Goal: Transaction & Acquisition: Purchase product/service

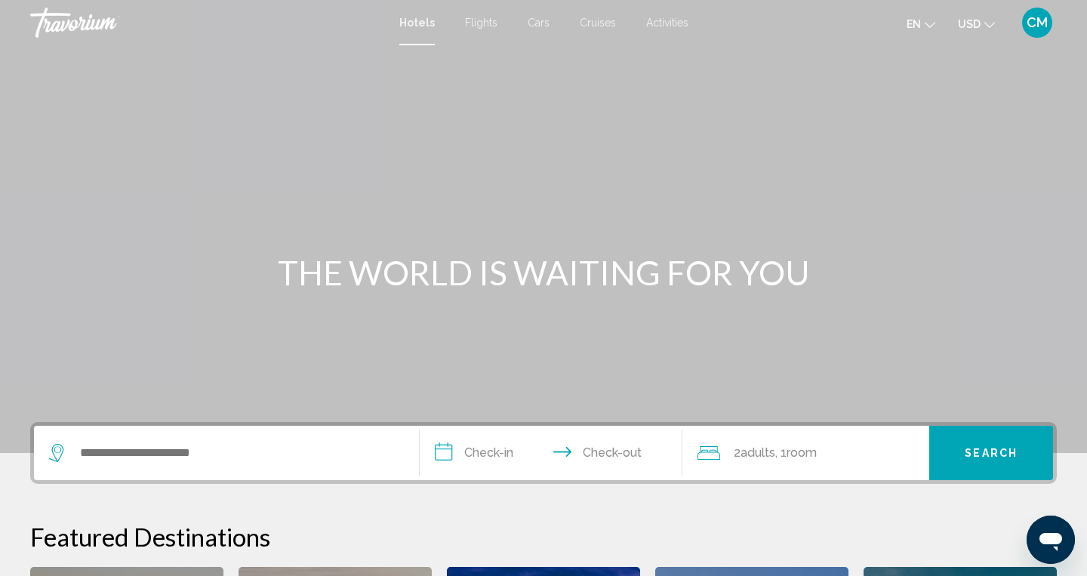
click at [934, 26] on icon "Change language" at bounding box center [930, 25] width 11 height 11
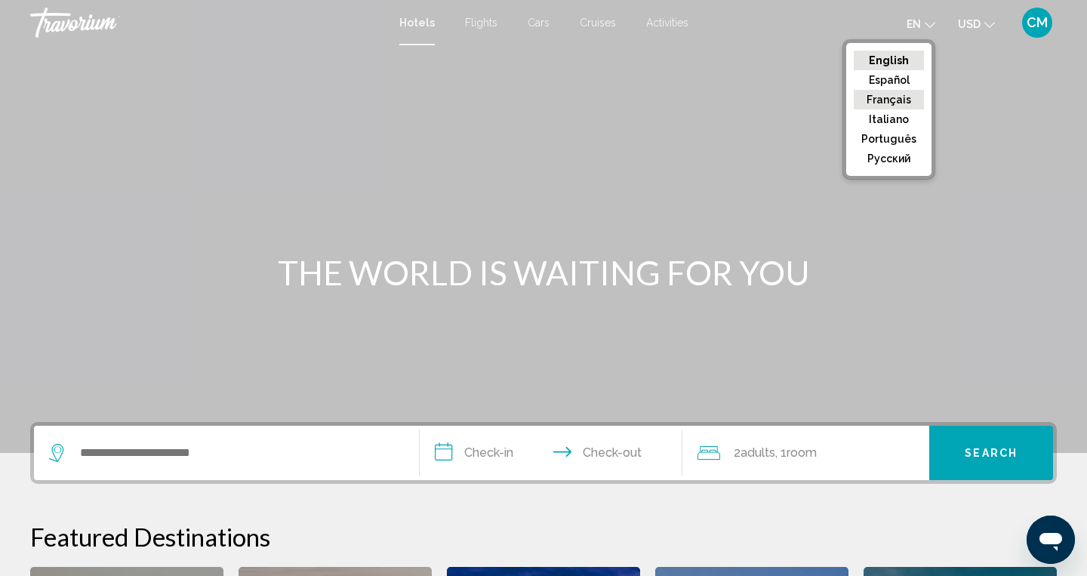
click at [880, 96] on button "Français" at bounding box center [889, 100] width 70 height 20
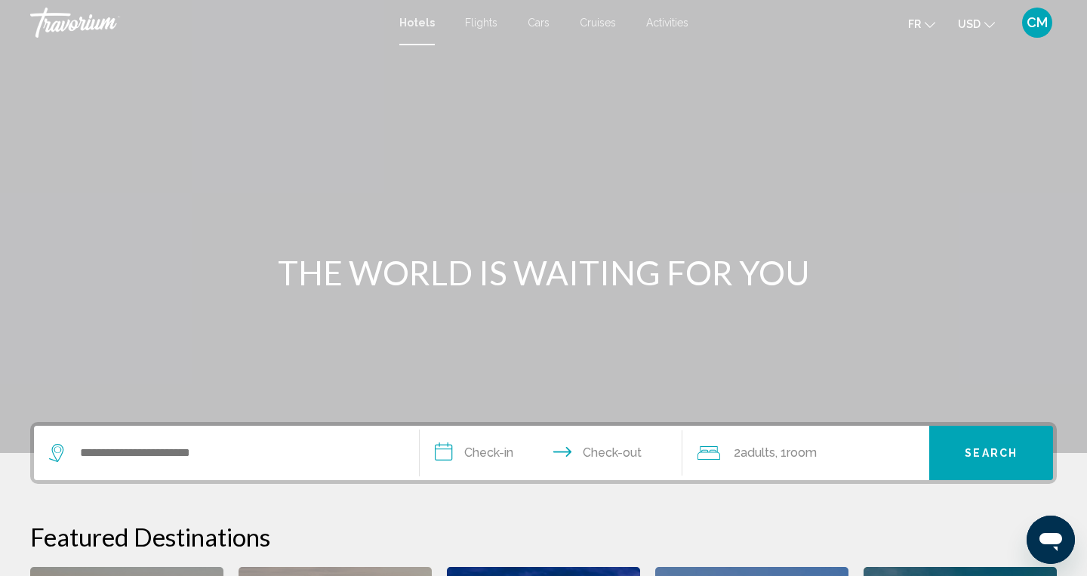
drag, startPoint x: 1006, startPoint y: 39, endPoint x: 985, endPoint y: 21, distance: 27.8
click at [985, 21] on icon "Change currency" at bounding box center [989, 25] width 11 height 11
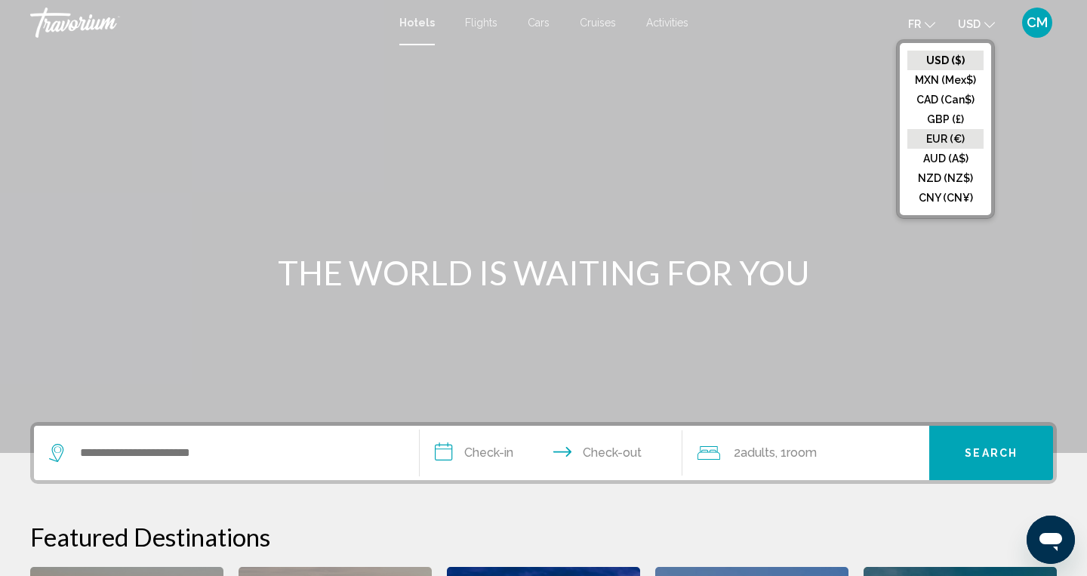
click at [938, 135] on button "EUR (€)" at bounding box center [945, 139] width 76 height 20
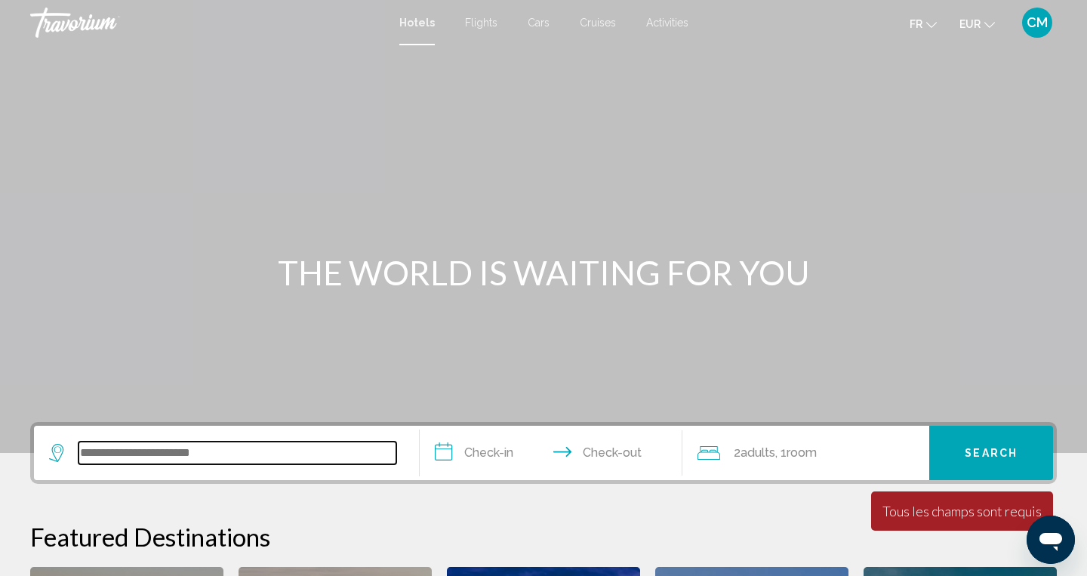
click at [263, 457] on input "Search widget" at bounding box center [237, 453] width 318 height 23
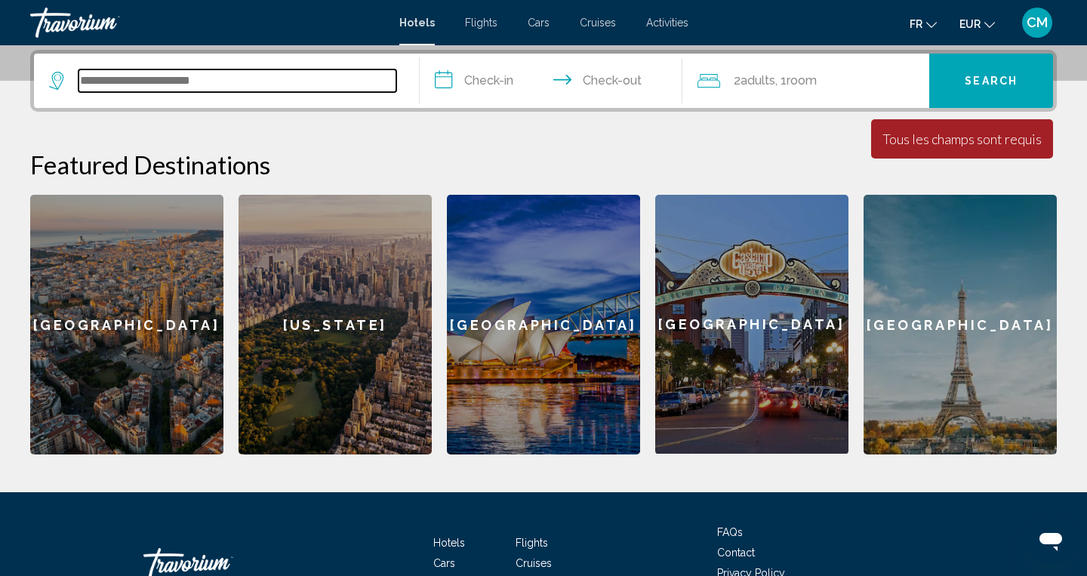
scroll to position [373, 0]
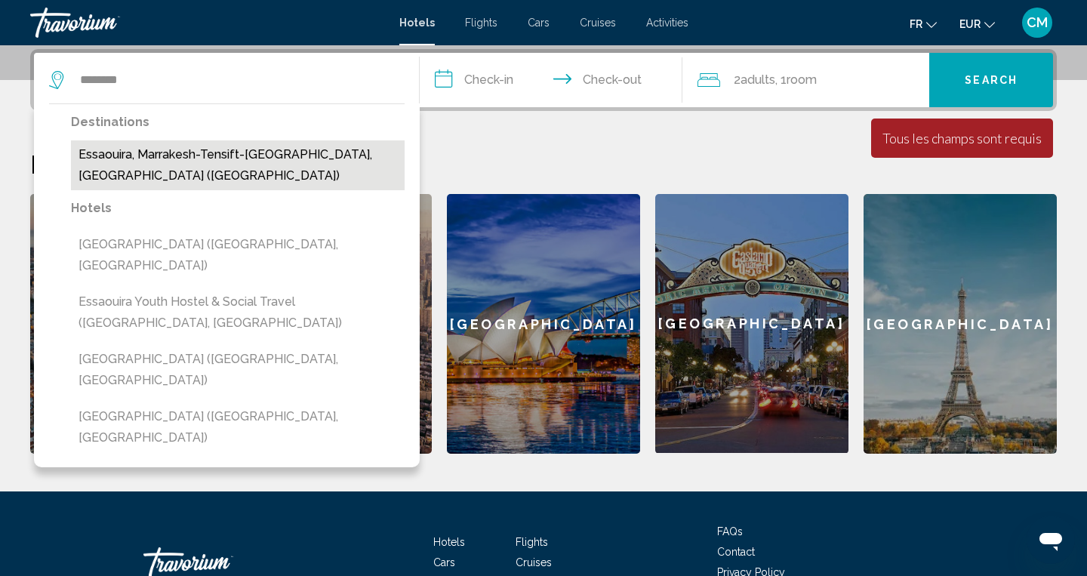
click at [142, 158] on button "Essaouira, Marrakesh-Tensift-El Haouz, Morocco (ESU)" at bounding box center [238, 165] width 334 height 50
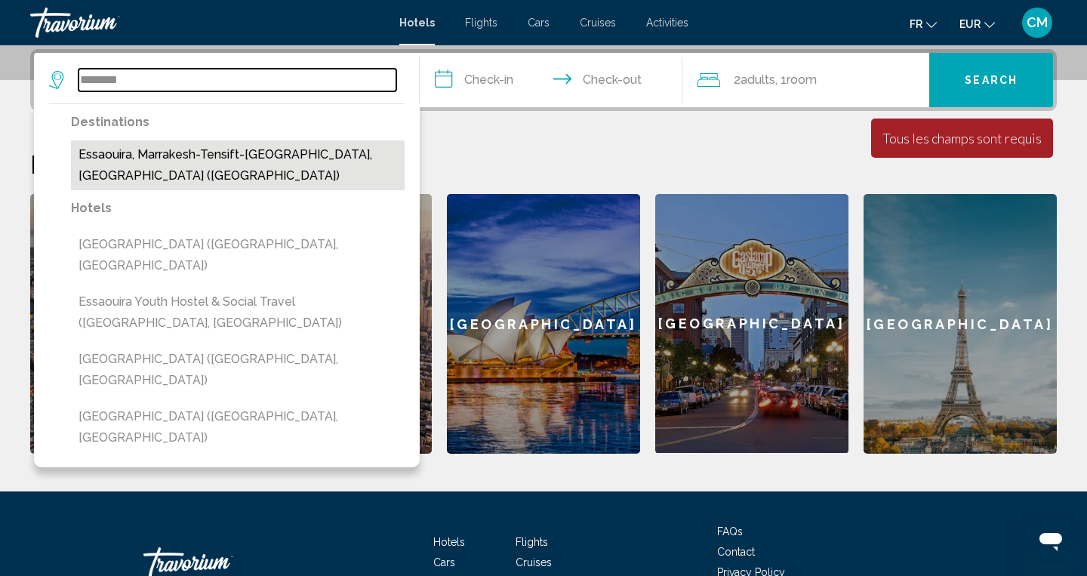
type input "**********"
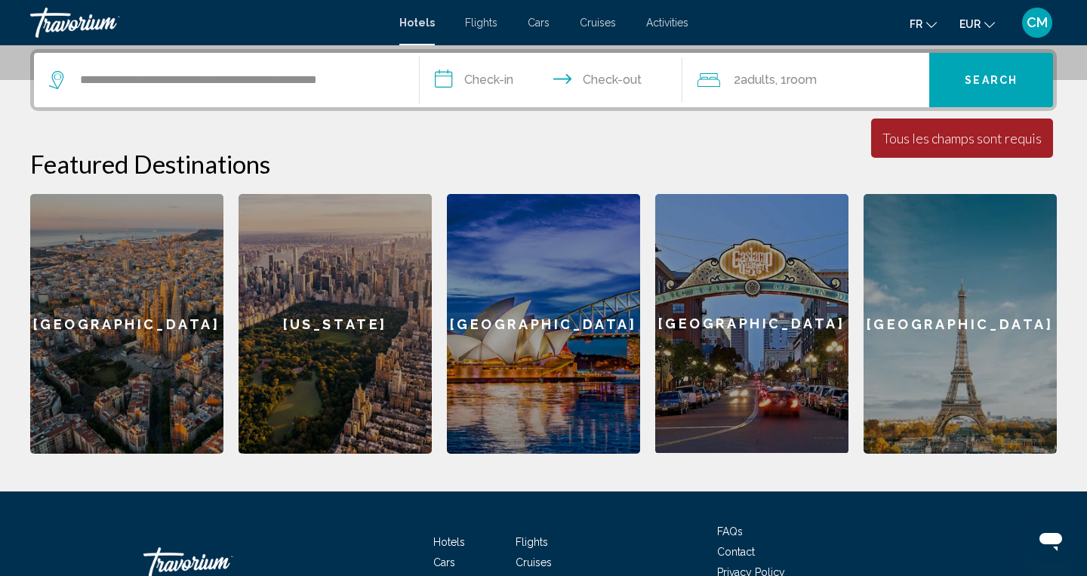
click at [489, 84] on input "**********" at bounding box center [554, 82] width 269 height 59
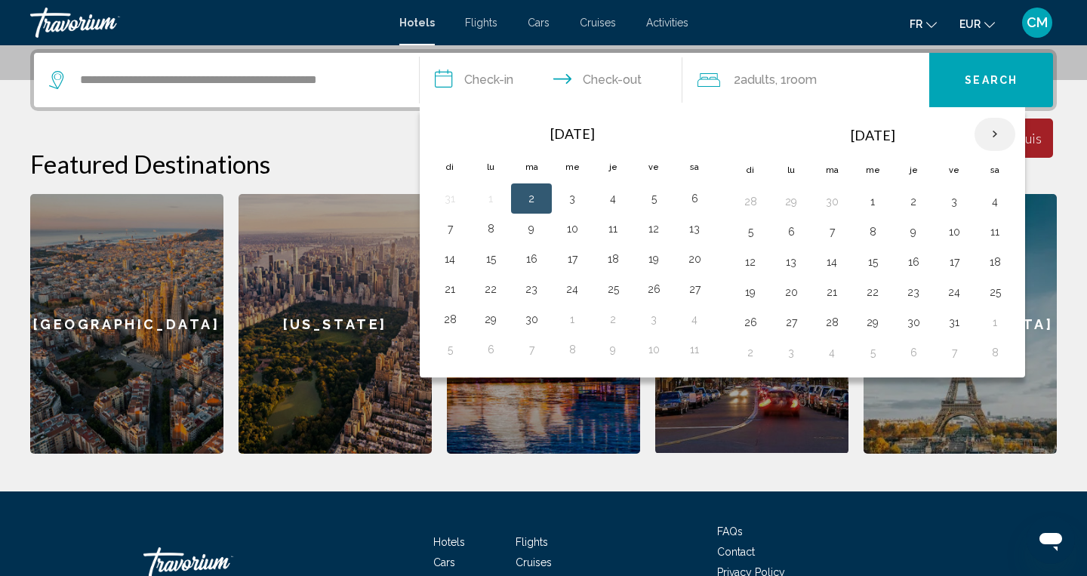
click at [999, 136] on th "Next month" at bounding box center [994, 134] width 41 height 33
click at [957, 264] on button "19" at bounding box center [954, 261] width 24 height 21
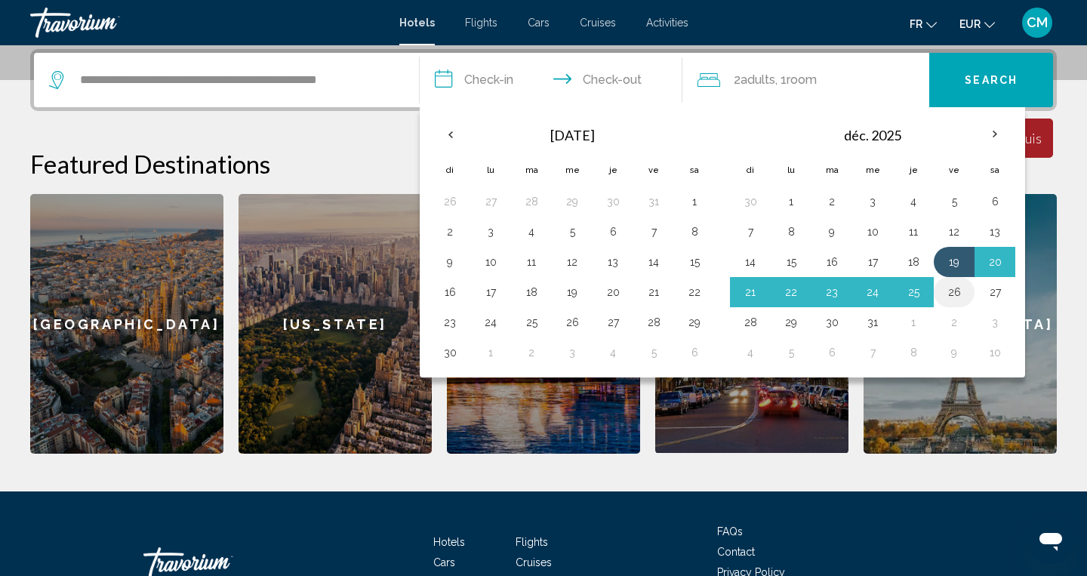
click at [953, 293] on button "26" at bounding box center [954, 292] width 24 height 21
type input "**********"
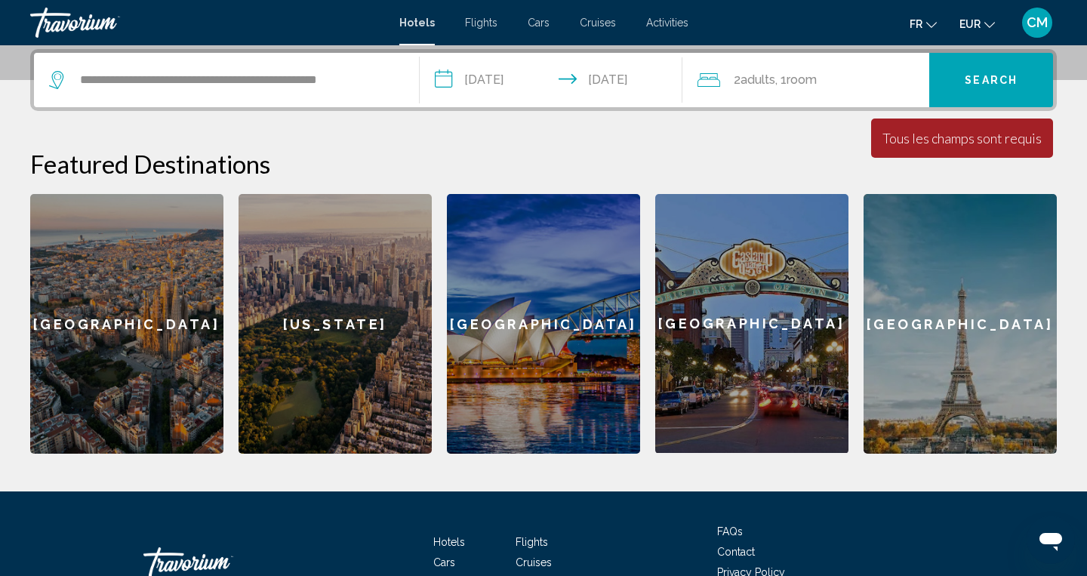
click at [435, 151] on h2 "Featured Destinations" at bounding box center [543, 164] width 1027 height 30
click at [747, 82] on span "Adults" at bounding box center [757, 79] width 35 height 14
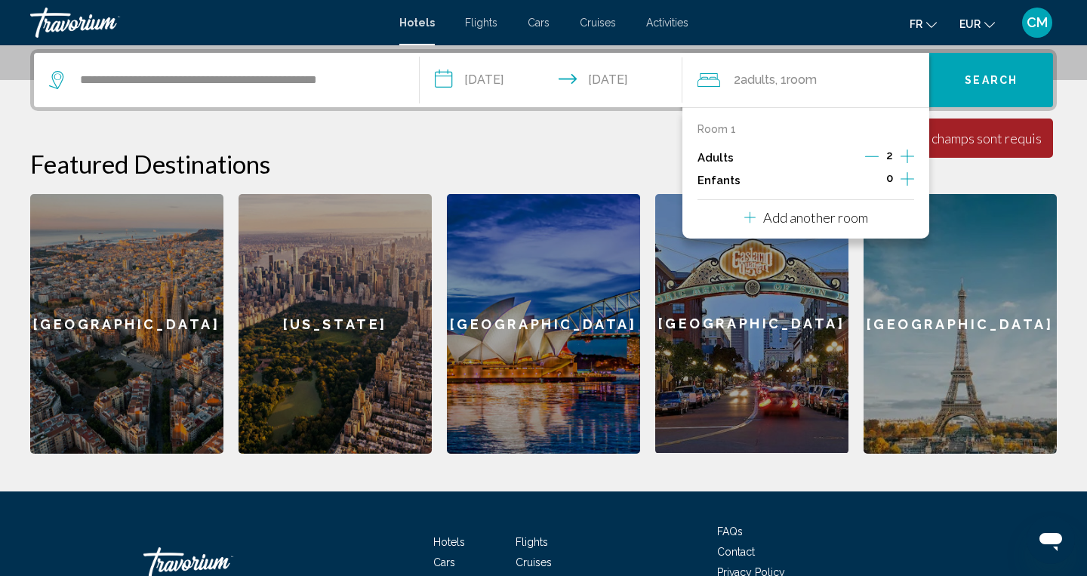
click at [906, 154] on icon "Increment adults" at bounding box center [907, 156] width 14 height 18
click at [796, 218] on p "Add another room" at bounding box center [815, 217] width 105 height 17
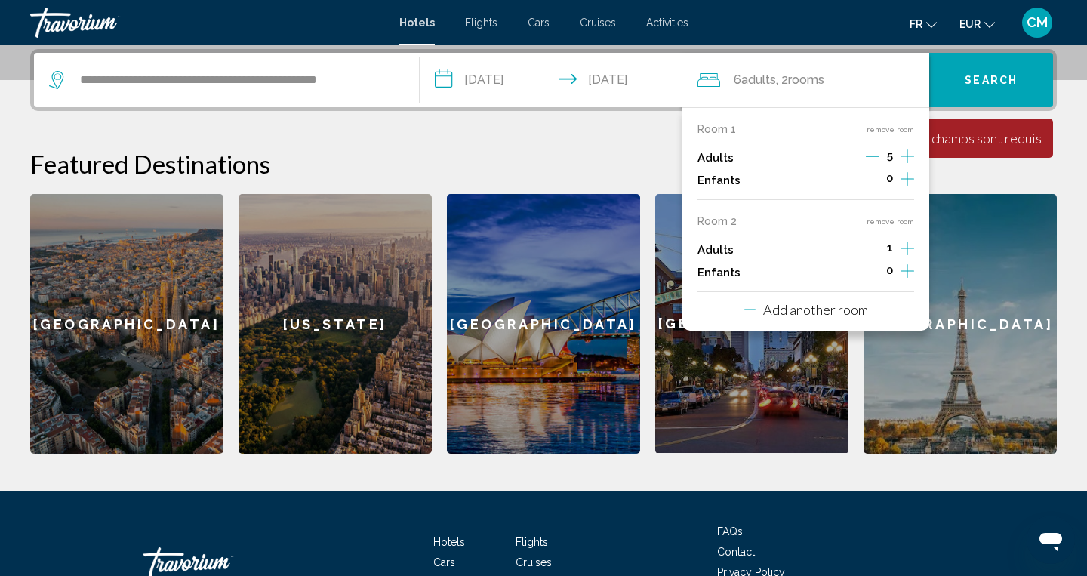
click at [875, 155] on icon "Decrement adults" at bounding box center [873, 156] width 14 height 14
click at [875, 155] on icon "Decrement adults" at bounding box center [871, 156] width 14 height 14
click at [875, 155] on icon "Decrement adults" at bounding box center [873, 156] width 14 height 14
click at [875, 155] on icon "Decrement adults" at bounding box center [872, 156] width 14 height 14
click at [906, 165] on icon "Increment adults" at bounding box center [907, 156] width 14 height 18
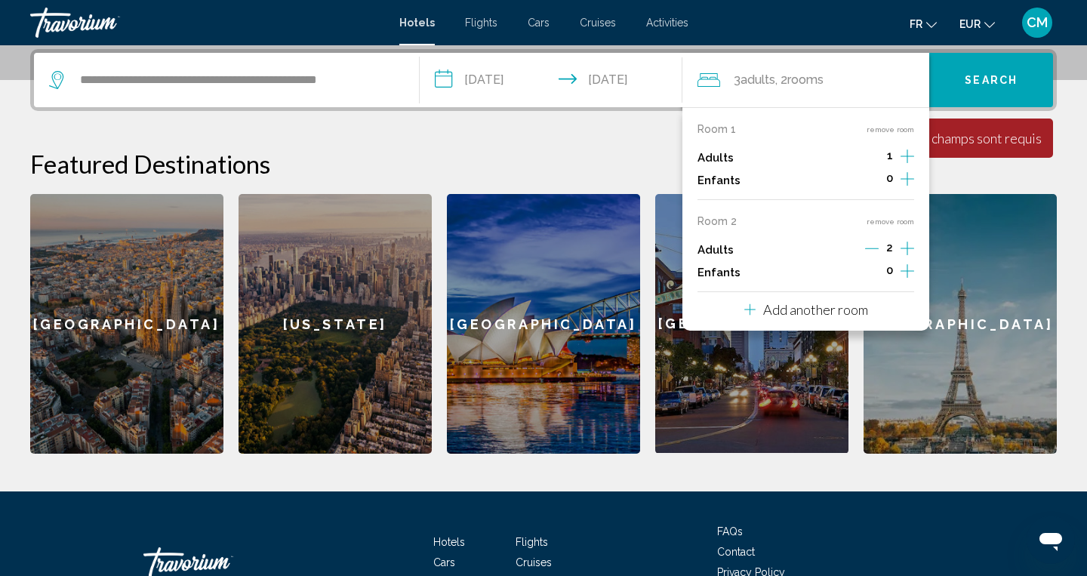
click at [824, 318] on p "Add another room" at bounding box center [815, 309] width 105 height 17
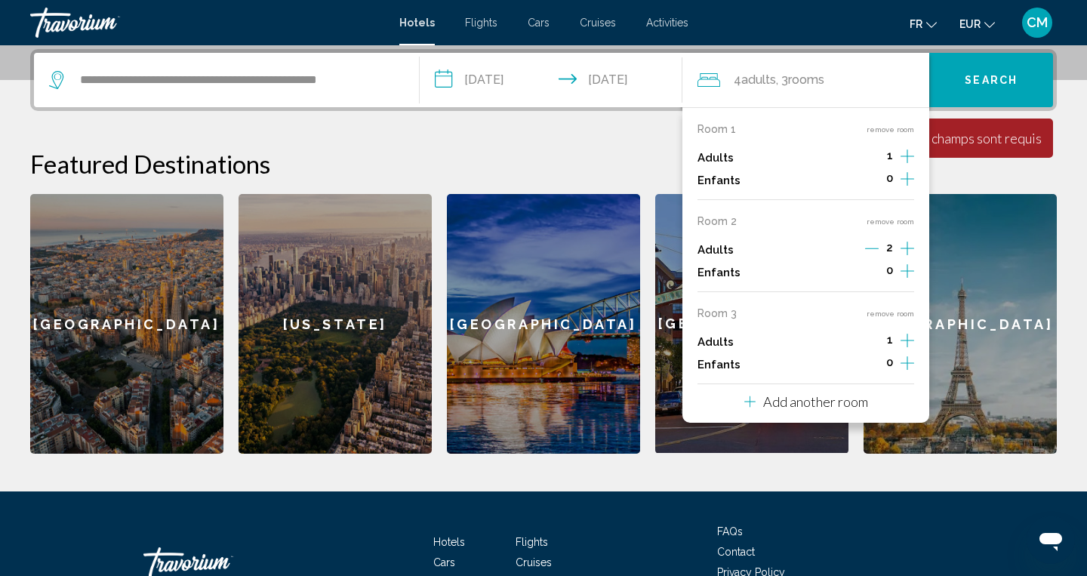
click at [906, 165] on icon "Increment adults" at bounding box center [907, 156] width 14 height 18
click at [992, 85] on span "Search" at bounding box center [991, 81] width 53 height 12
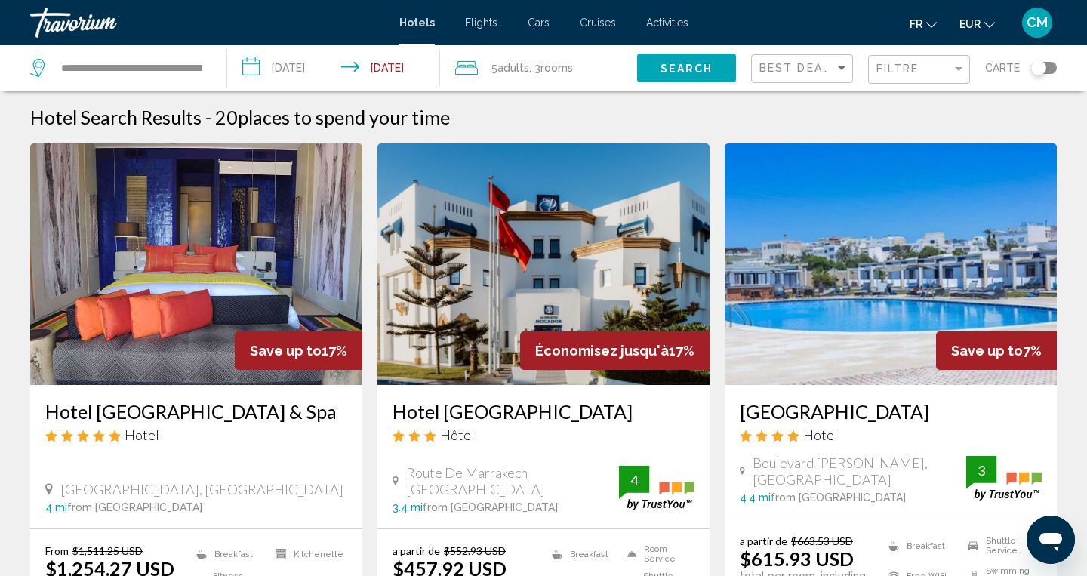
click at [713, 509] on app-hotels-search-item "Économisez jusqu'à 17% Hotel La Perle de Mogador Hôtel Route De Marrakech Essao…" at bounding box center [543, 413] width 347 height 540
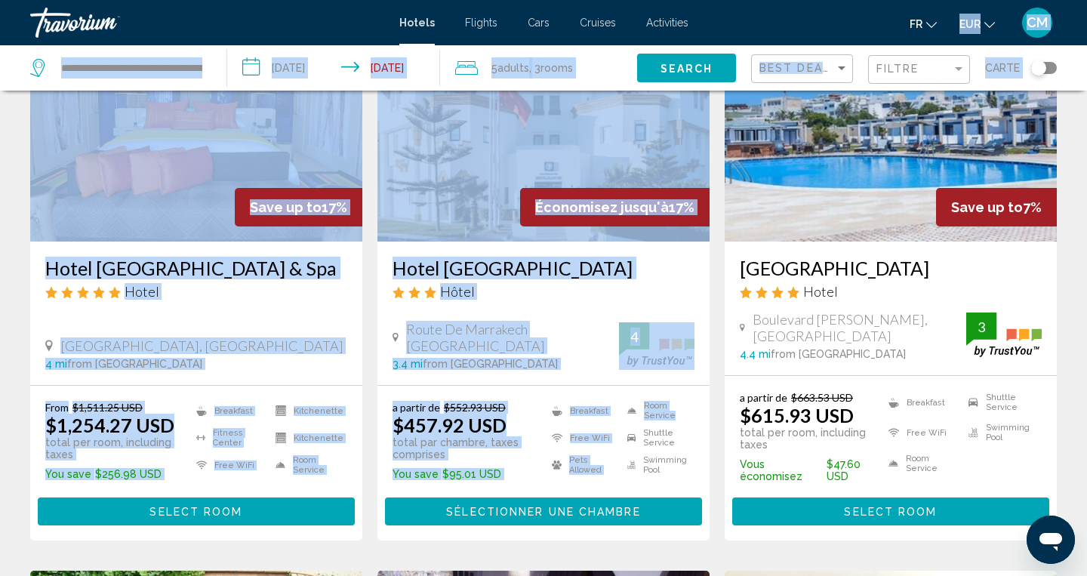
drag, startPoint x: 715, startPoint y: 553, endPoint x: 715, endPoint y: 576, distance: 23.4
click at [715, 432] on html "**********" at bounding box center [543, 145] width 1087 height 576
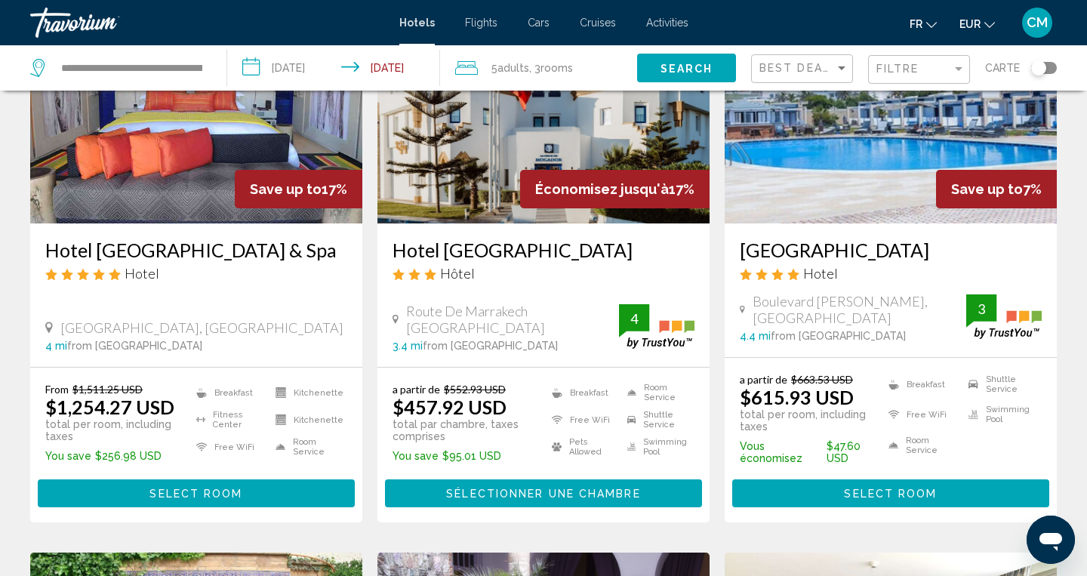
click at [720, 460] on app-hotels-search-item "Save up to 7% Hôtel Des Iles Hotel Boulevard Mohamed V, Essaouira 4.4 mi from E…" at bounding box center [890, 252] width 347 height 540
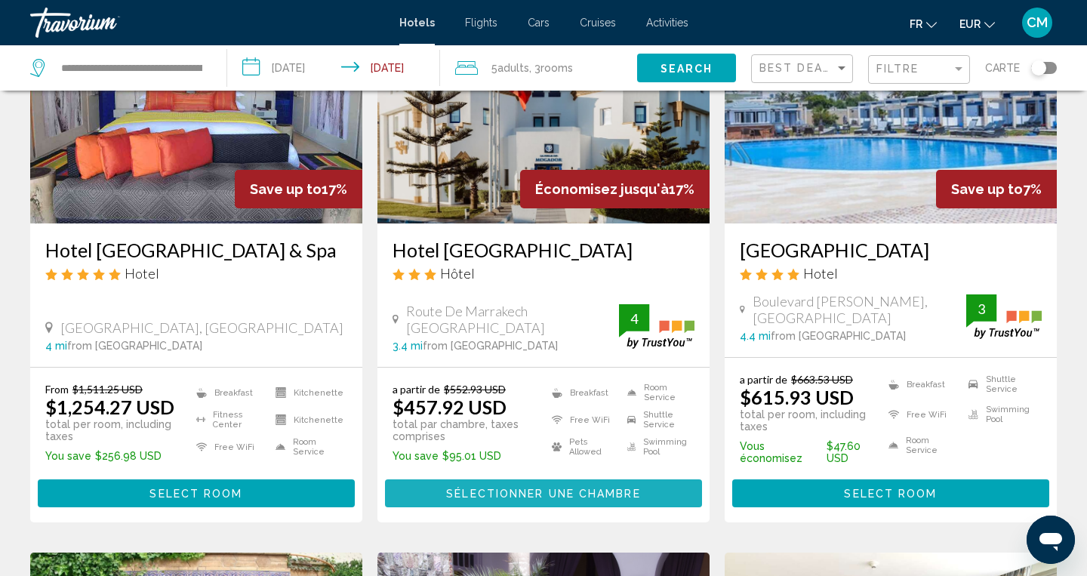
click at [574, 497] on span "Sélectionner une chambre" at bounding box center [543, 494] width 194 height 12
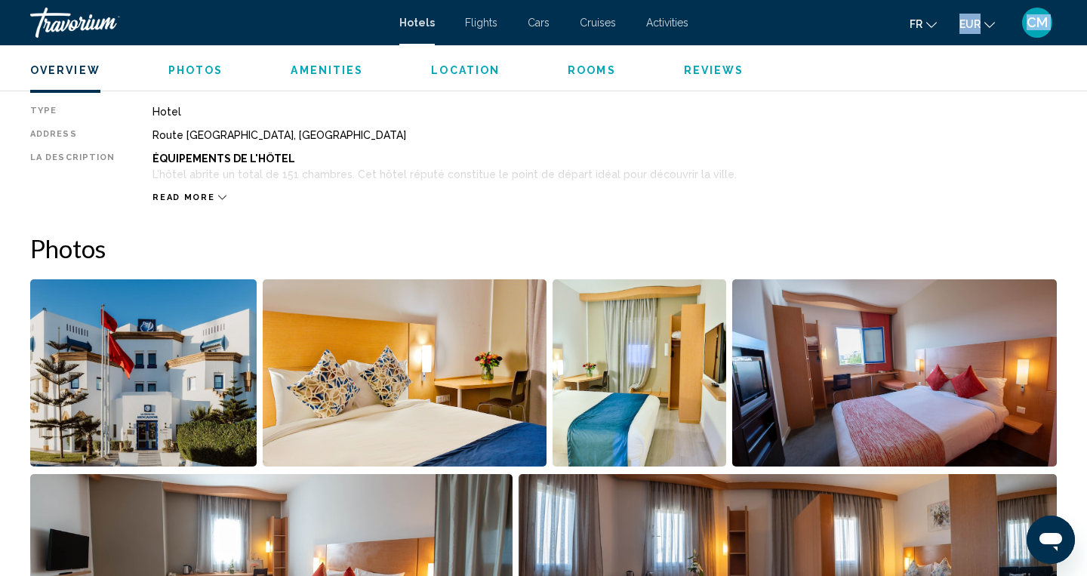
drag, startPoint x: 753, startPoint y: 484, endPoint x: 750, endPoint y: 599, distance: 115.5
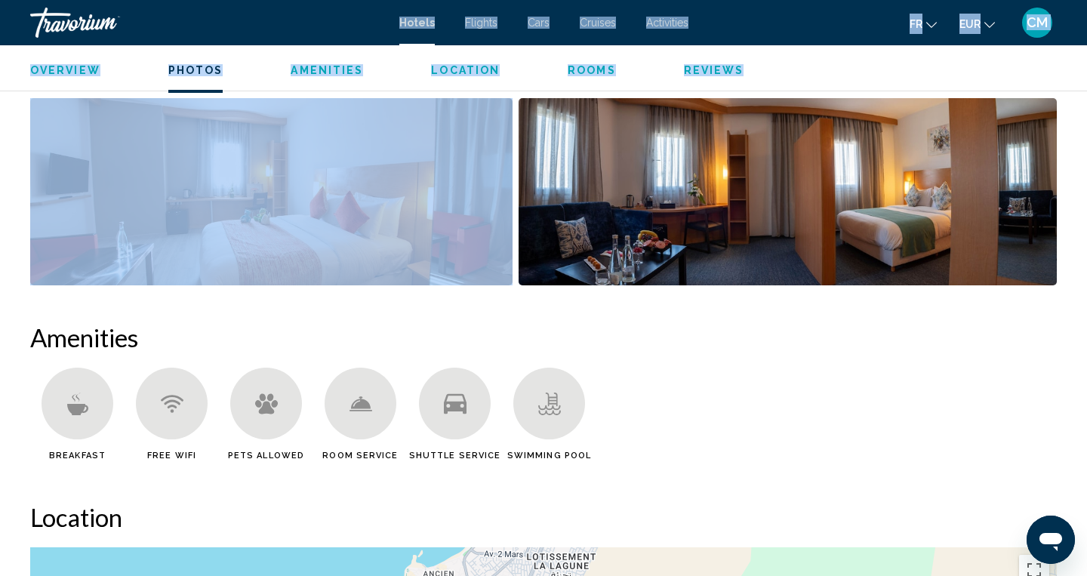
drag, startPoint x: 516, startPoint y: 487, endPoint x: 513, endPoint y: 599, distance: 112.5
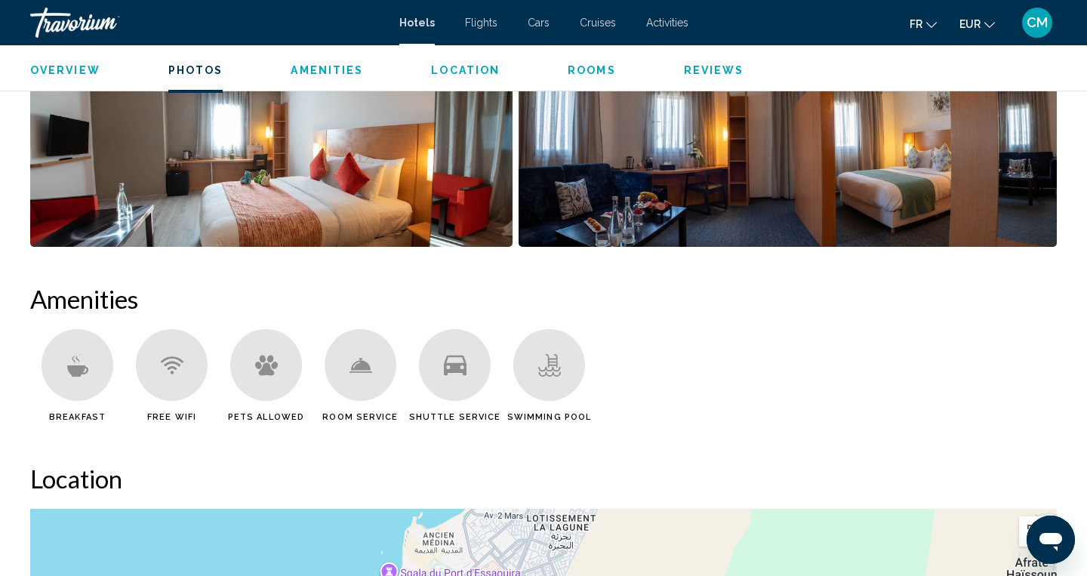
click at [676, 327] on div "Amenities Breakfast Free WiFi Pets Allowed Room Service Shuttle Service Swimmin…" at bounding box center [543, 358] width 1027 height 149
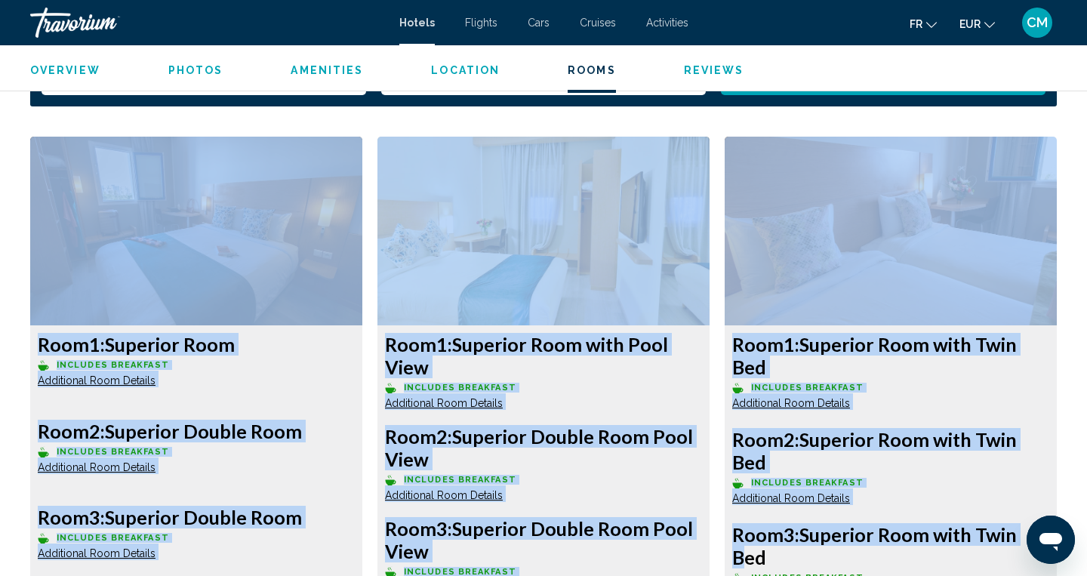
drag, startPoint x: 647, startPoint y: 477, endPoint x: 644, endPoint y: 594, distance: 117.0
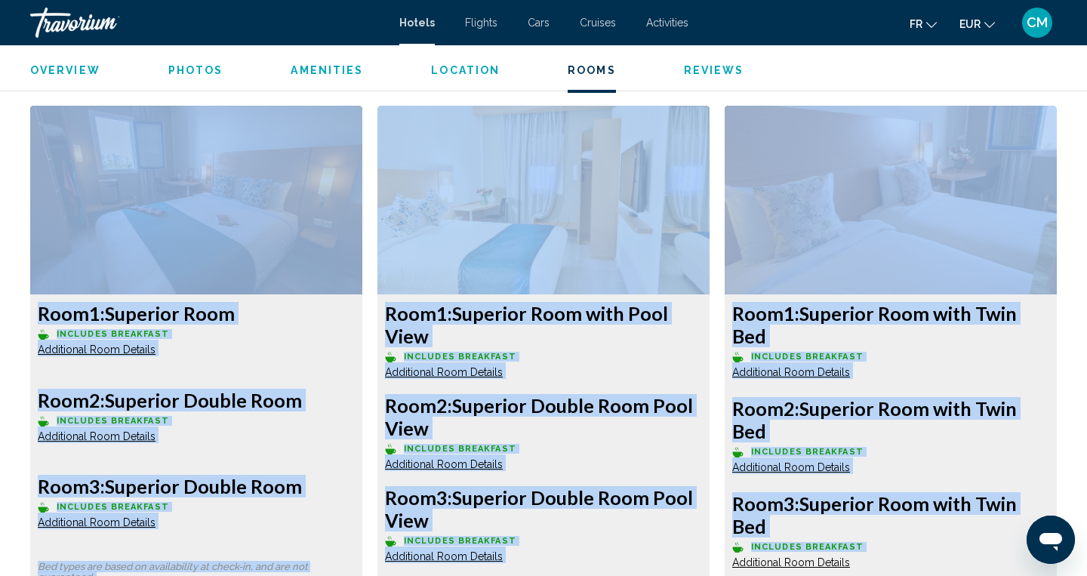
click at [716, 363] on div "Room 1: Superior Room with Pool View Includes Breakfast Additional Room Details…" at bounding box center [543, 478] width 347 height 745
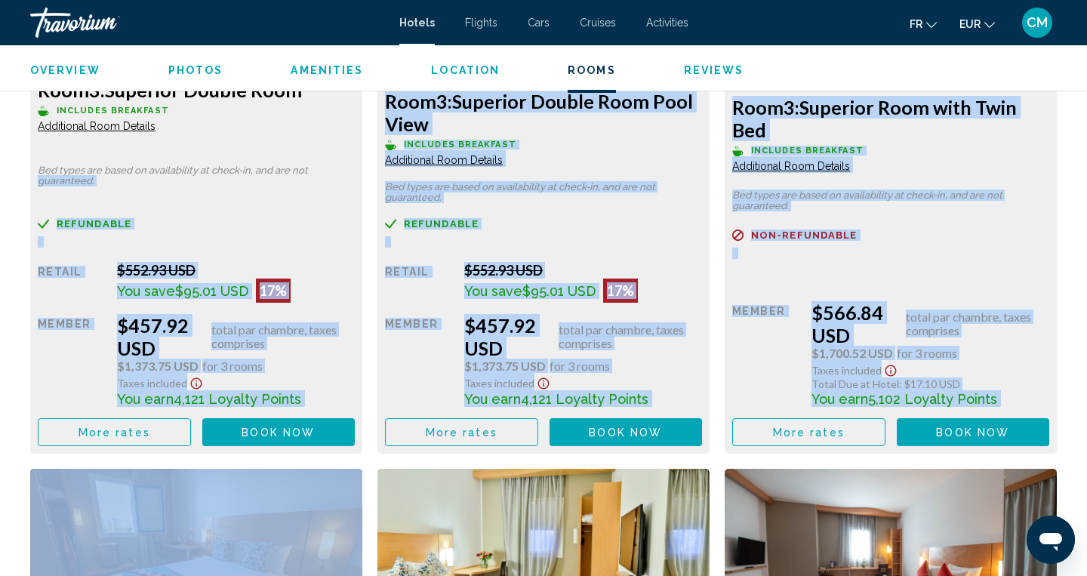
drag, startPoint x: 368, startPoint y: 565, endPoint x: 368, endPoint y: 577, distance: 12.1
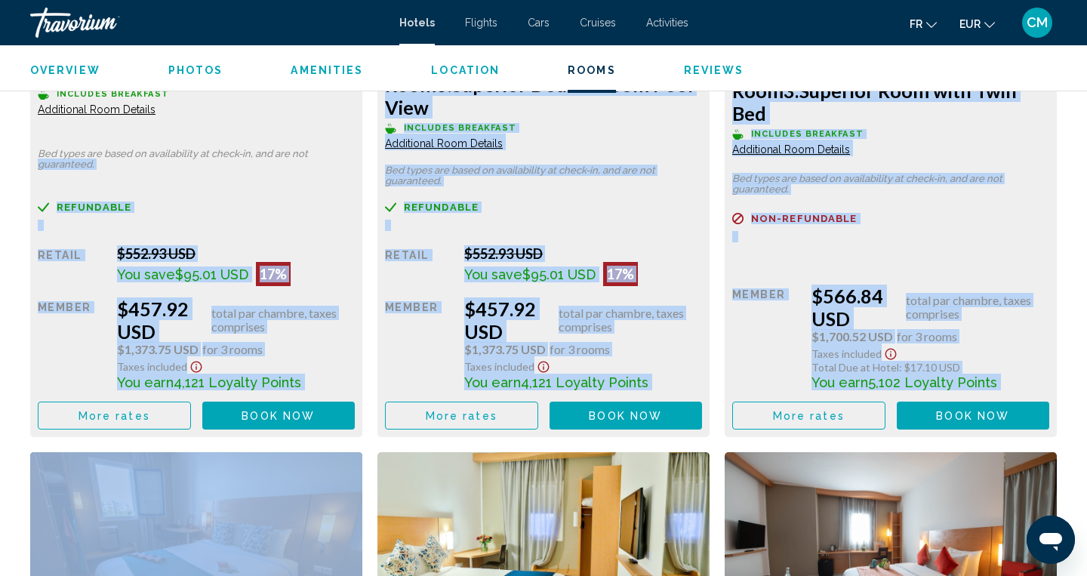
click at [367, 453] on div "Room 1: Superior Room Includes Breakfast Additional Room Details Room 2: Superi…" at bounding box center [544, 447] width 1042 height 1508
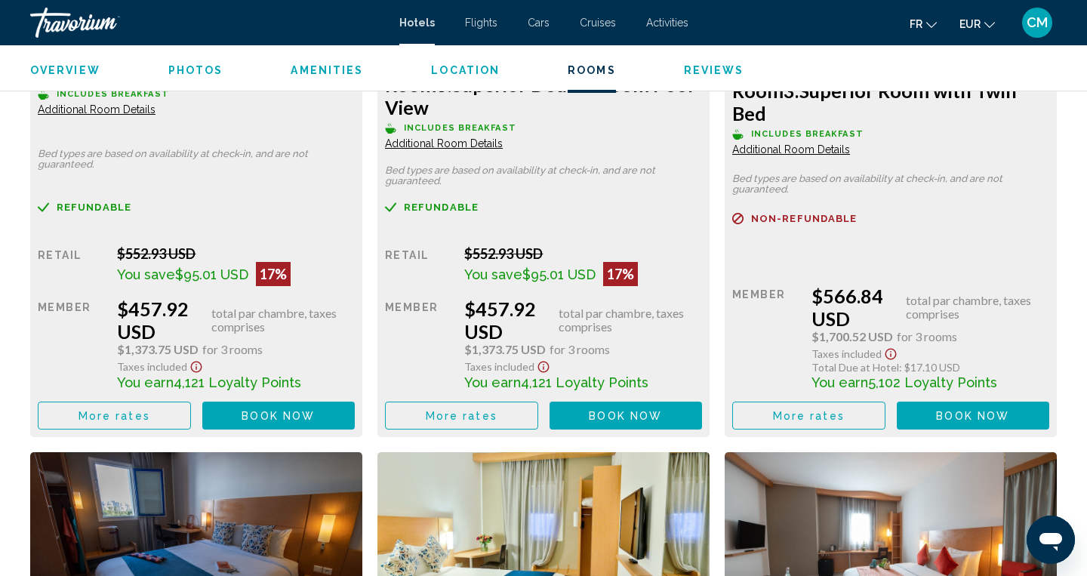
click at [103, 426] on button "More rates" at bounding box center [114, 416] width 153 height 28
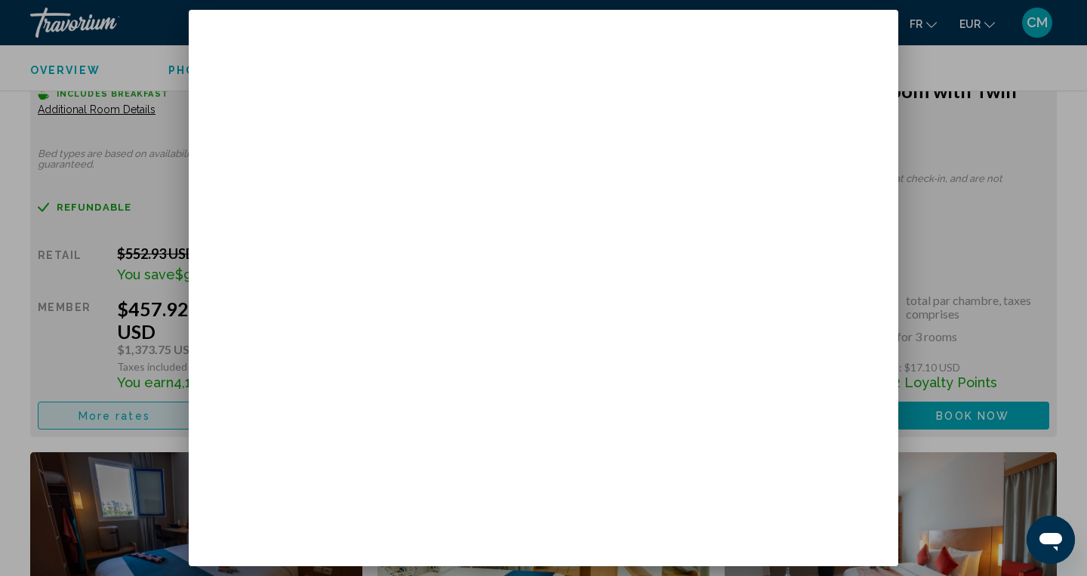
scroll to position [0, 0]
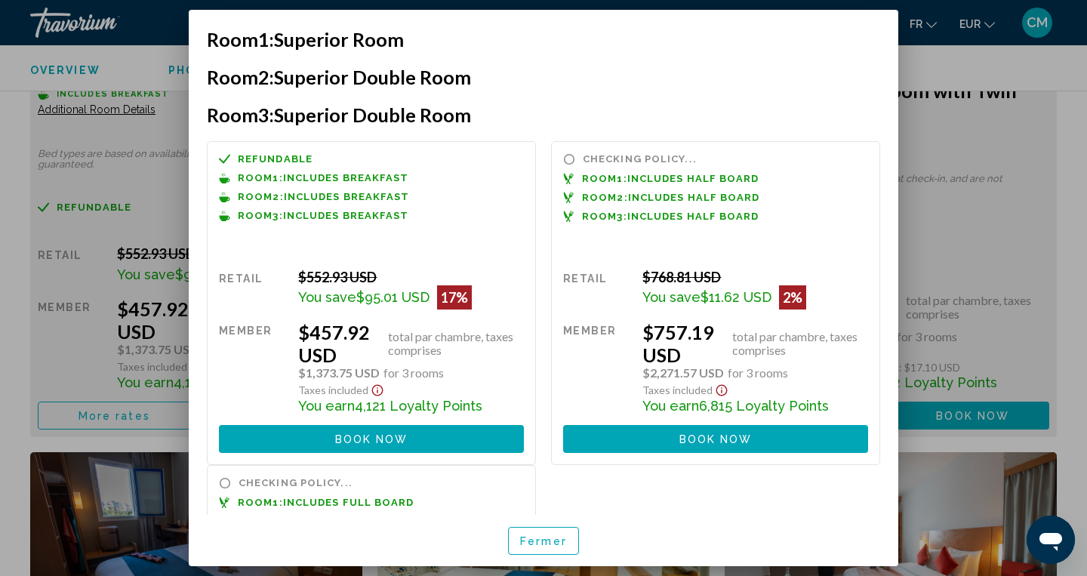
click at [929, 248] on div at bounding box center [543, 288] width 1087 height 576
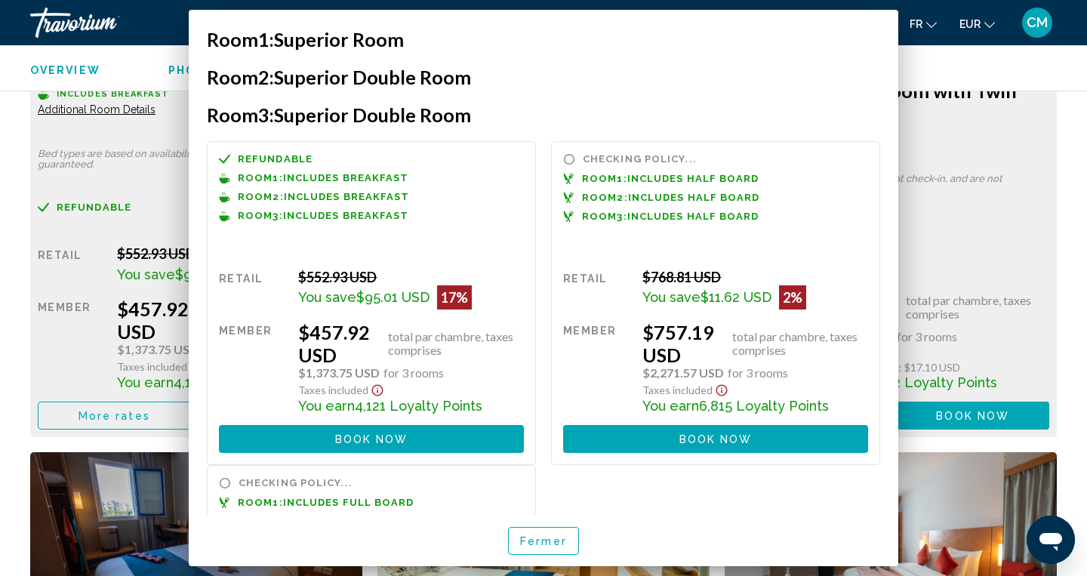
scroll to position [2363, 0]
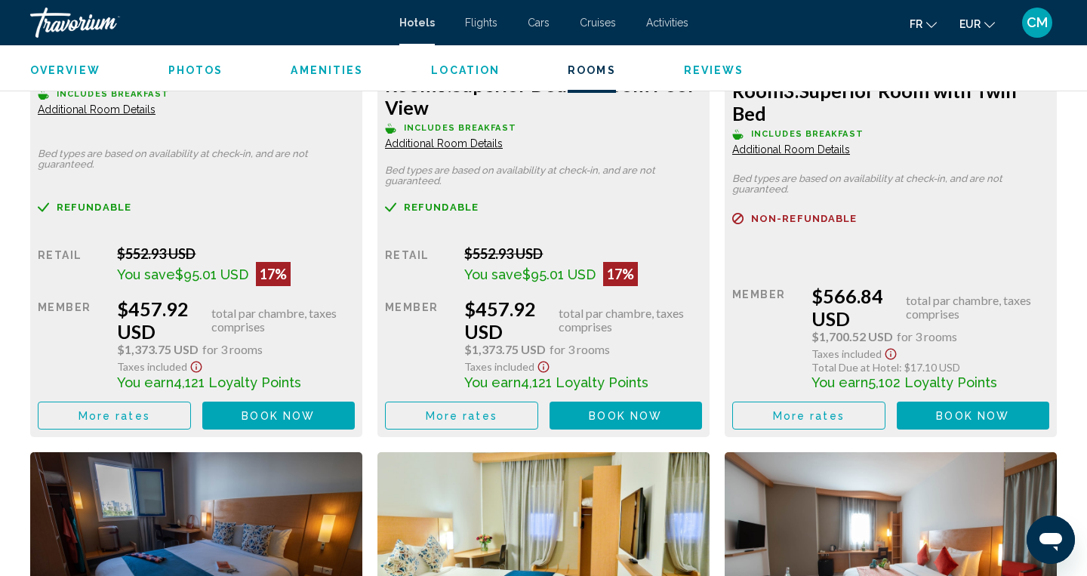
click at [368, 448] on div "Room 1: Superior Room Includes Breakfast Additional Room Details Room 2: Superi…" at bounding box center [544, 447] width 1042 height 1508
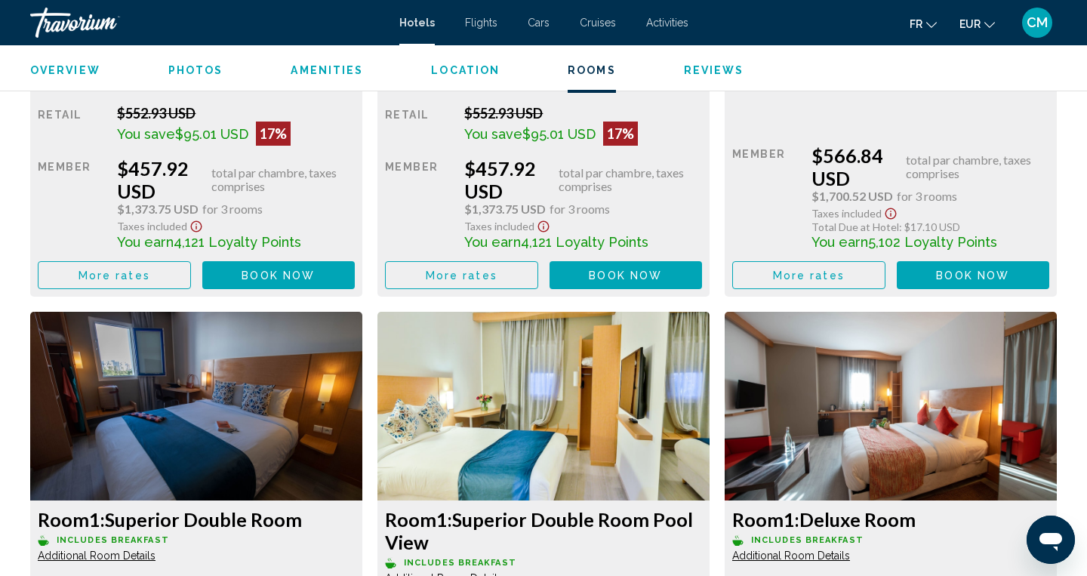
scroll to position [2658, 0]
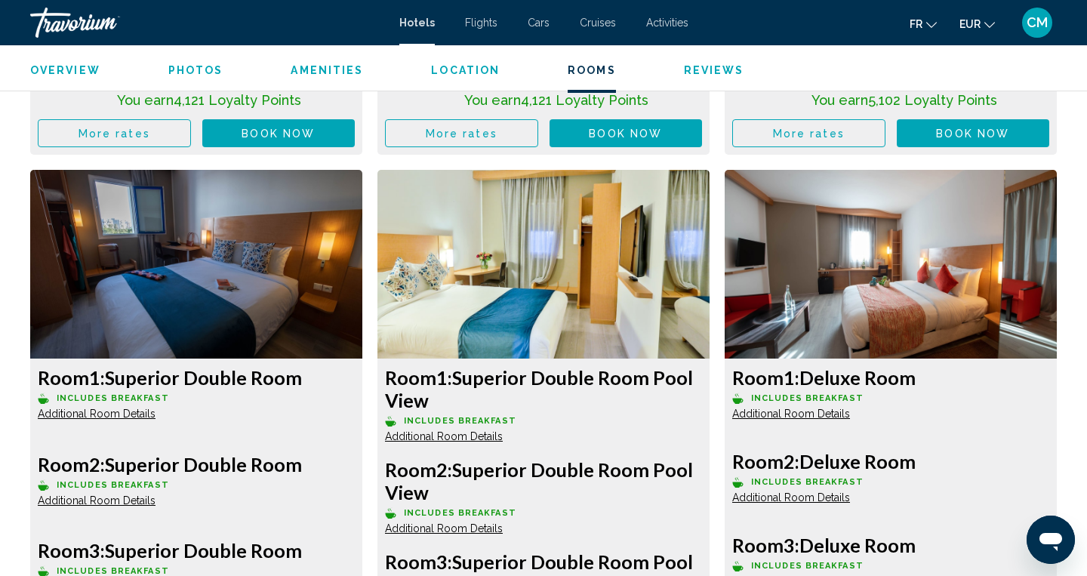
drag, startPoint x: 370, startPoint y: 558, endPoint x: 371, endPoint y: 599, distance: 41.5
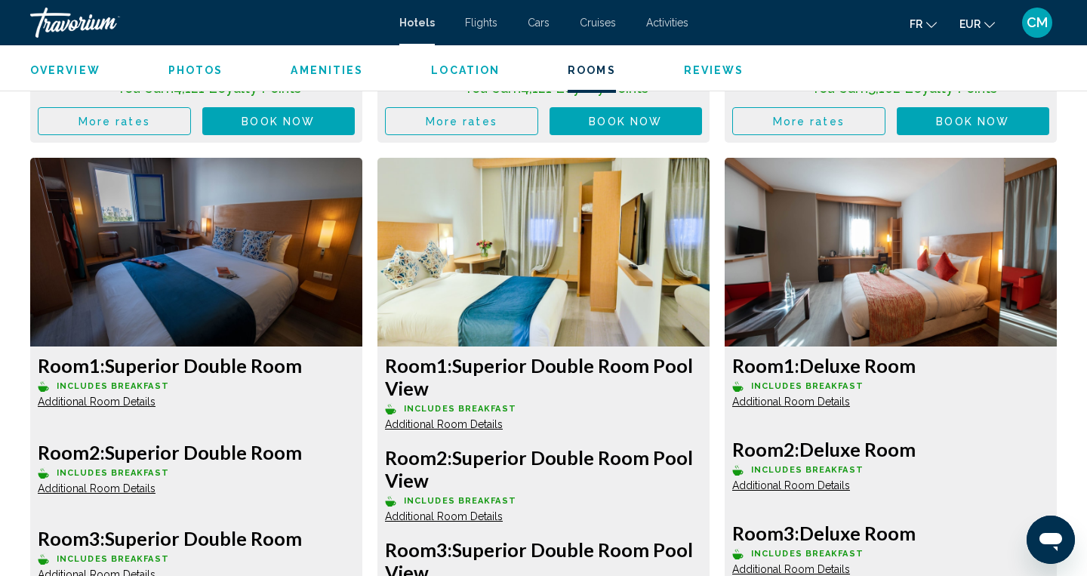
click at [369, 525] on div "Room 1: Superior Double Room Includes Breakfast Additional Room Details Room 2:…" at bounding box center [196, 524] width 347 height 733
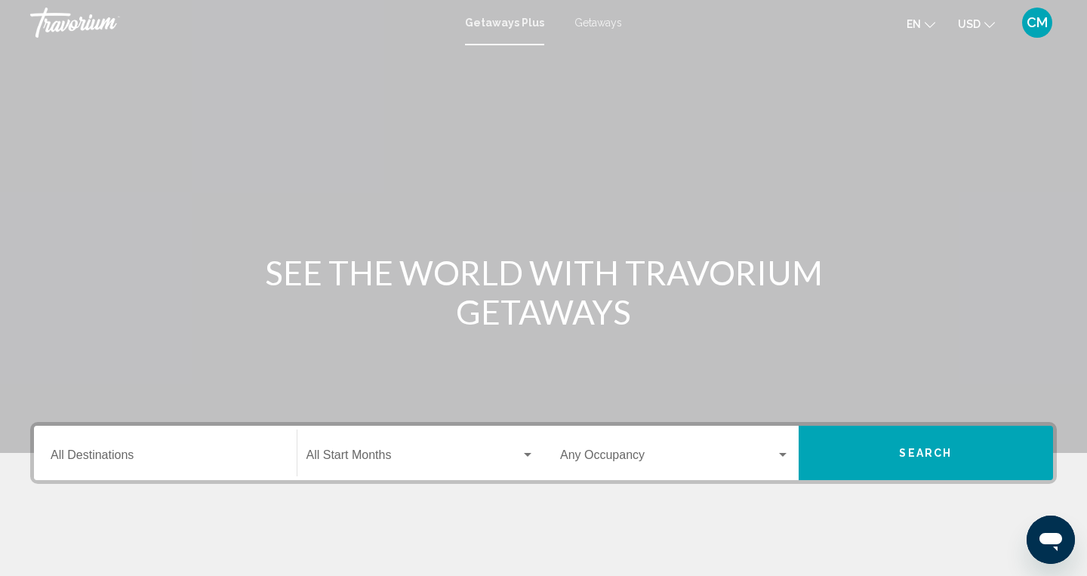
click at [604, 22] on span "Getaways" at bounding box center [598, 23] width 48 height 12
click at [130, 445] on div "Destination All Destinations" at bounding box center [165, 453] width 229 height 48
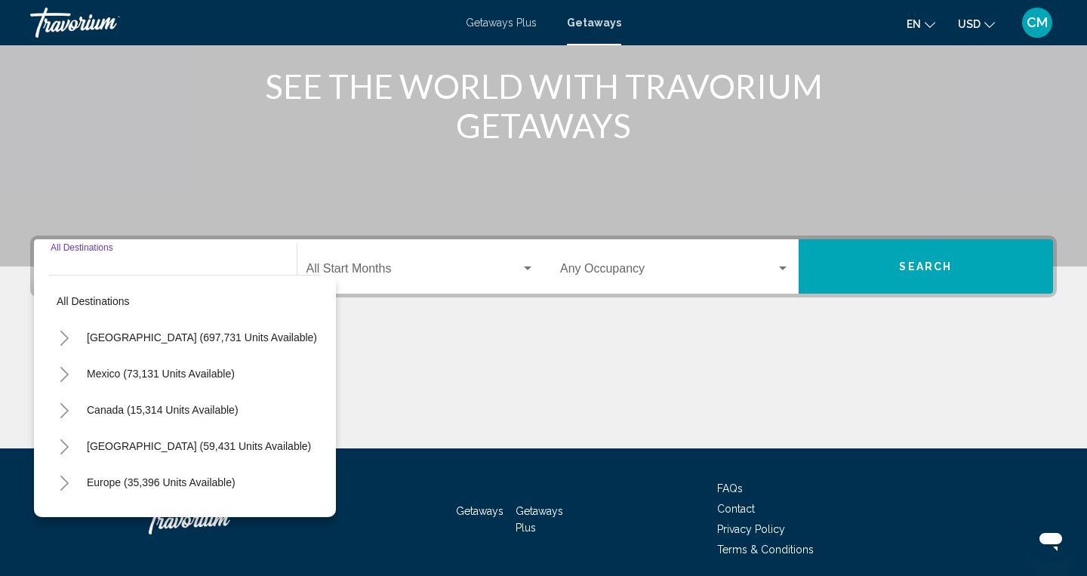
scroll to position [244, 0]
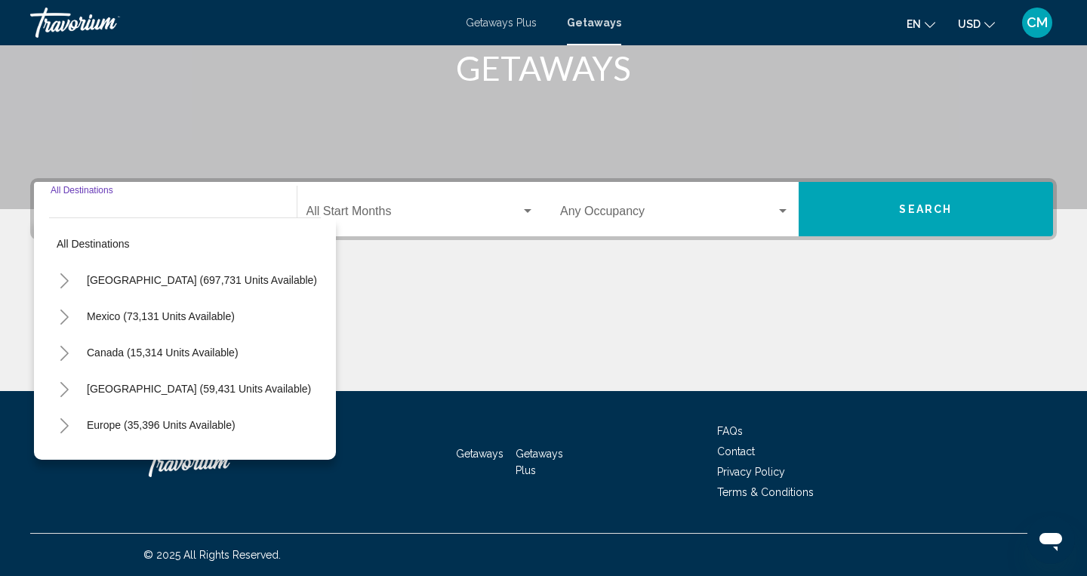
click at [113, 212] on input "Destination All Destinations" at bounding box center [165, 215] width 229 height 14
click at [133, 194] on div "Destination All Destinations" at bounding box center [165, 210] width 229 height 48
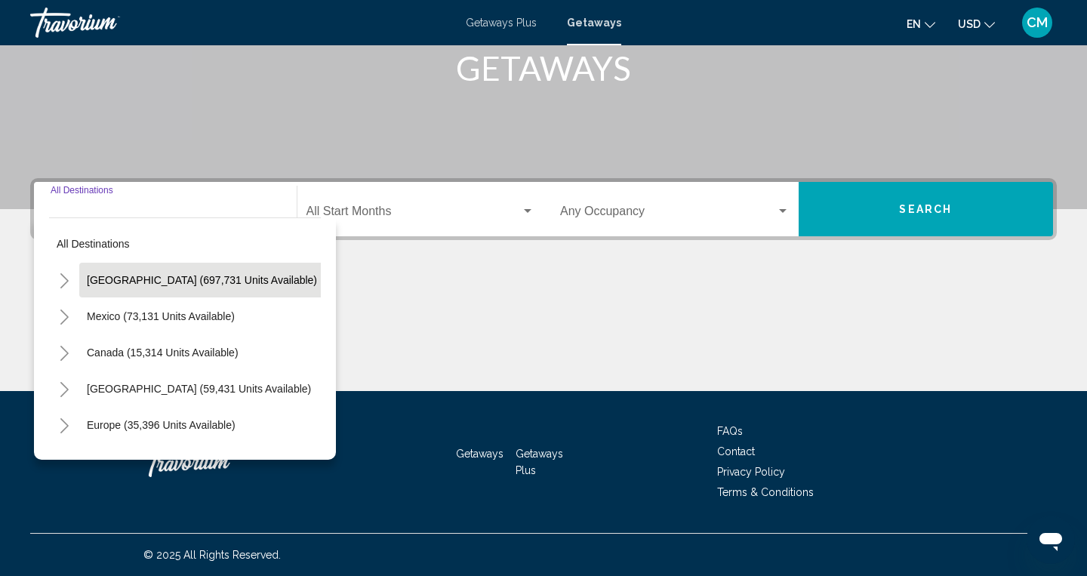
click at [122, 274] on span "[GEOGRAPHIC_DATA] (697,731 units available)" at bounding box center [202, 280] width 230 height 12
type input "**********"
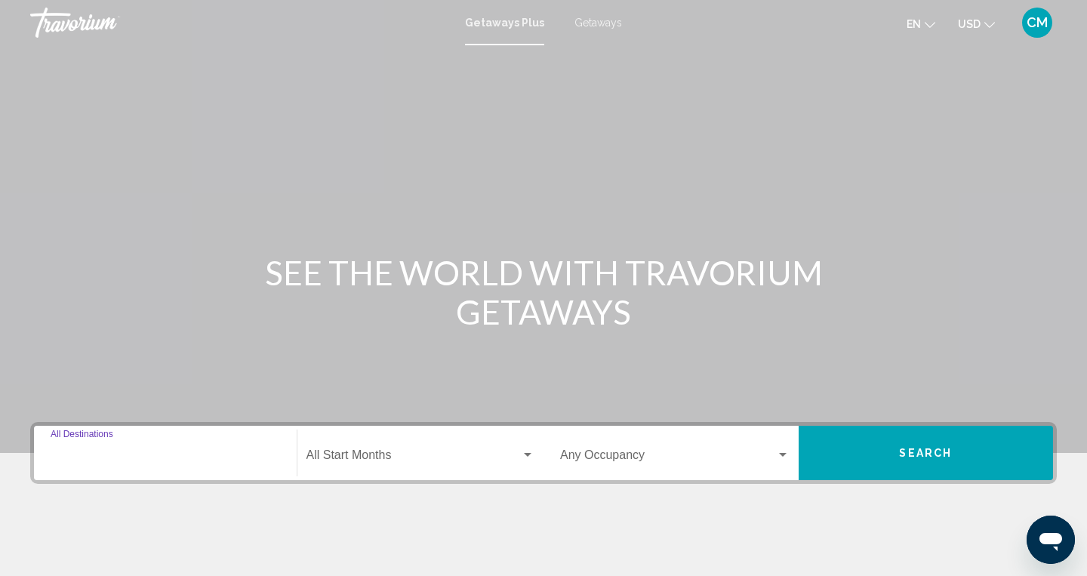
click at [180, 458] on input "Destination All Destinations" at bounding box center [165, 458] width 229 height 14
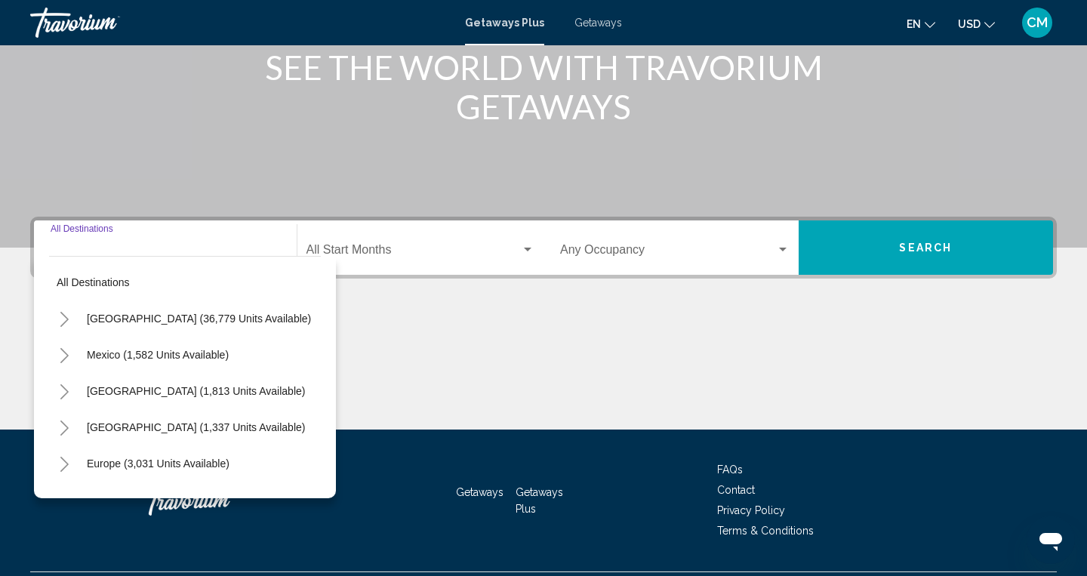
scroll to position [244, 0]
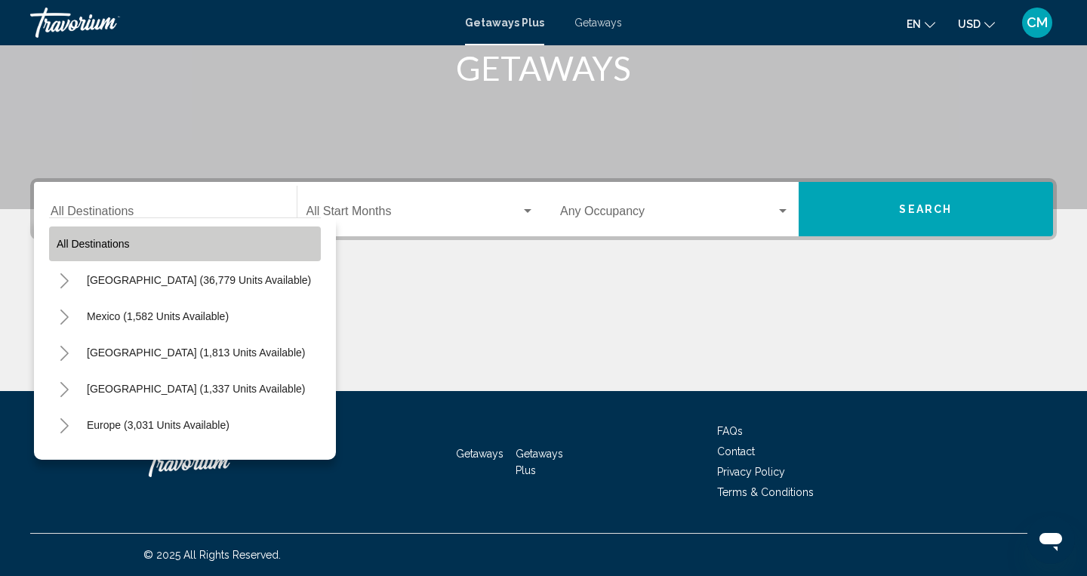
click at [284, 246] on button "All destinations" at bounding box center [185, 243] width 272 height 35
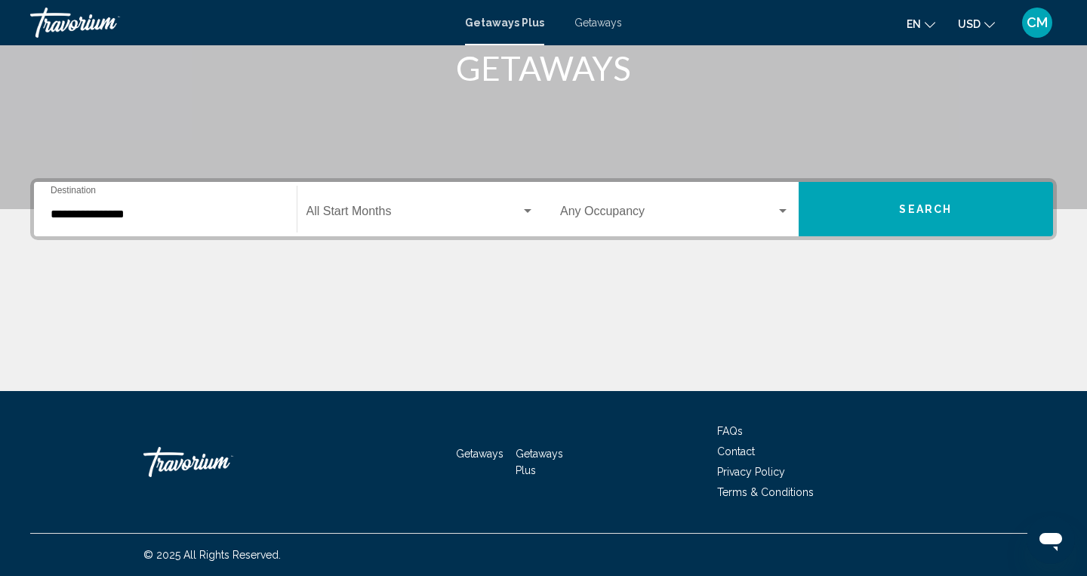
click at [226, 223] on div "**********" at bounding box center [165, 210] width 229 height 48
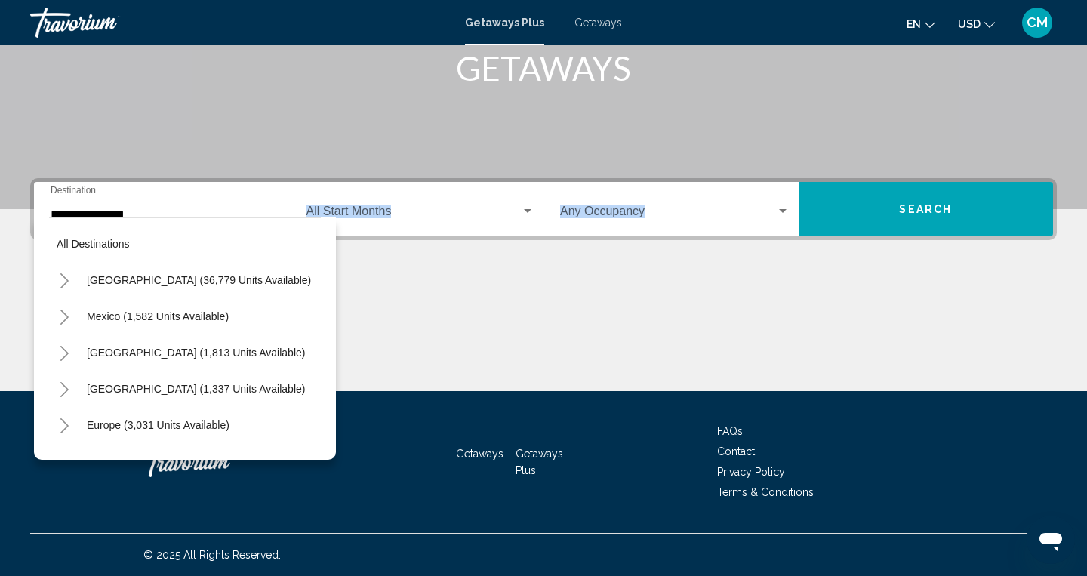
drag, startPoint x: 327, startPoint y: 227, endPoint x: 281, endPoint y: 512, distance: 288.3
click at [282, 332] on div "**********" at bounding box center [543, 44] width 1087 height 576
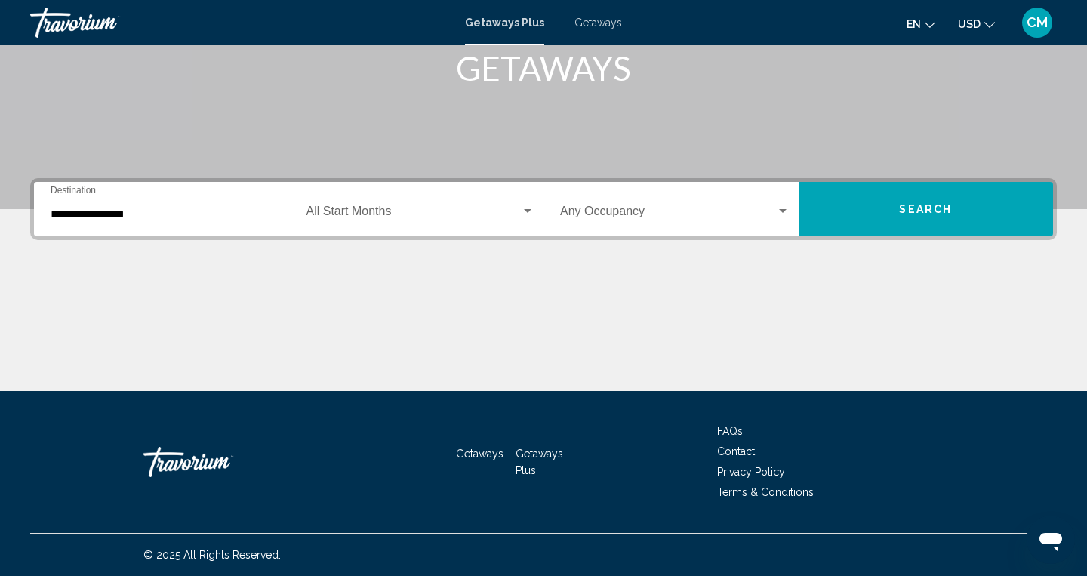
click at [291, 208] on div "Start Month All Start Months" at bounding box center [416, 209] width 255 height 54
click at [235, 211] on input "**********" at bounding box center [165, 215] width 229 height 14
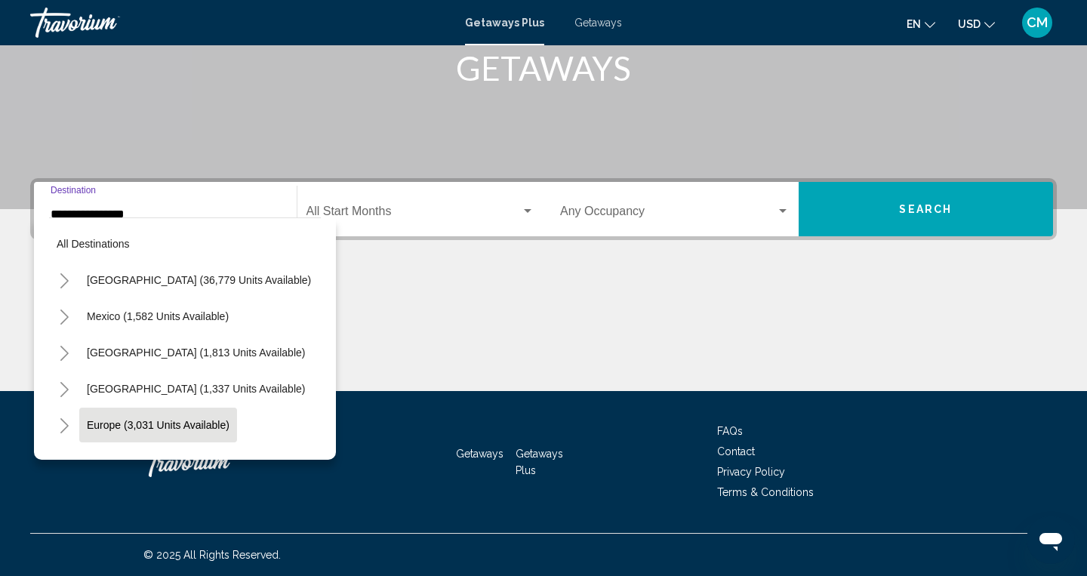
click at [198, 421] on span "Europe (3,031 units available)" at bounding box center [158, 425] width 143 height 12
type input "**********"
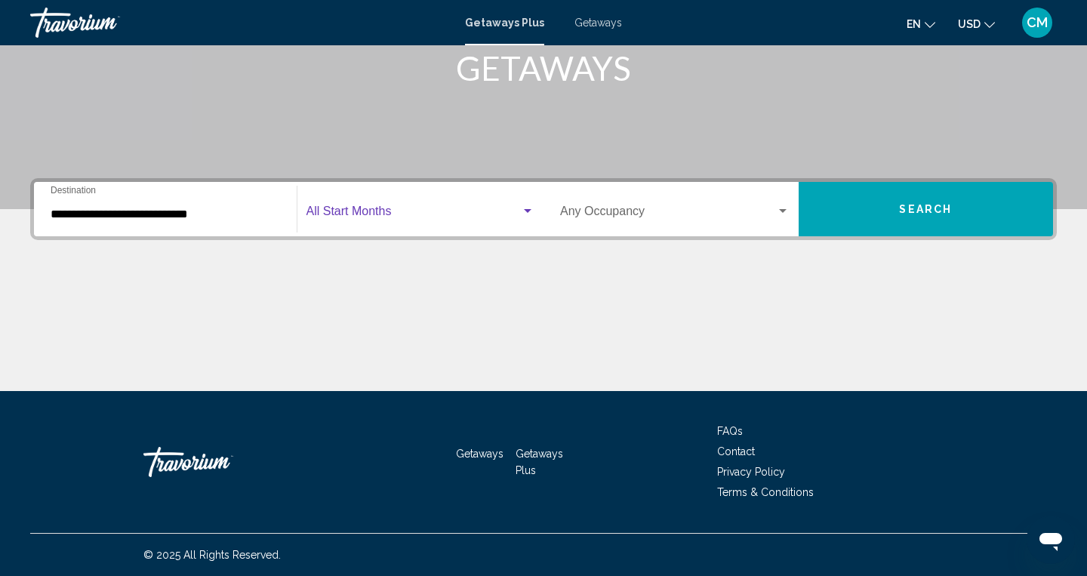
click at [527, 212] on div "Search widget" at bounding box center [528, 211] width 8 height 4
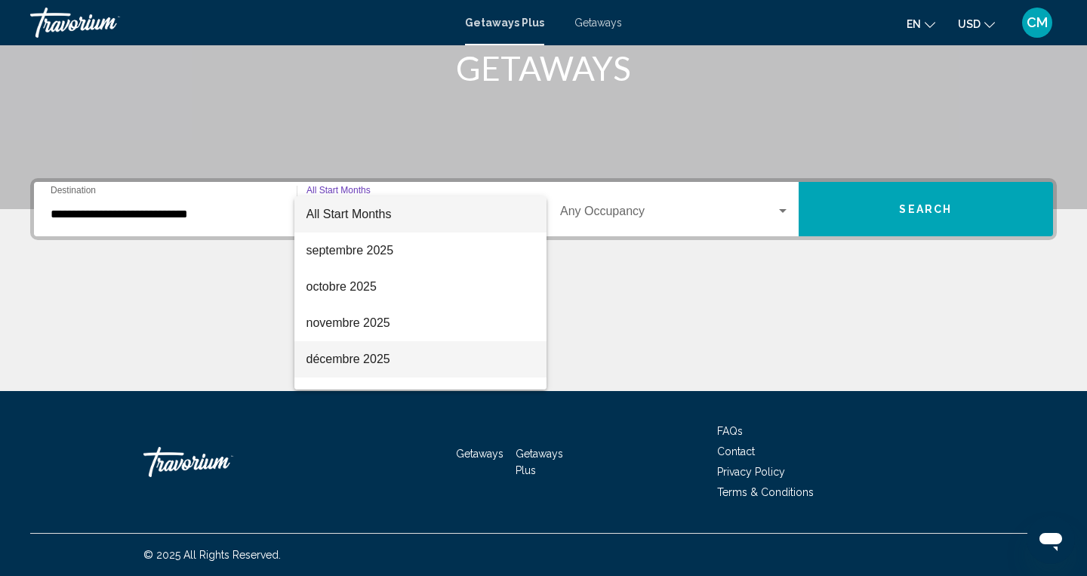
click at [436, 362] on span "décembre 2025" at bounding box center [420, 359] width 229 height 36
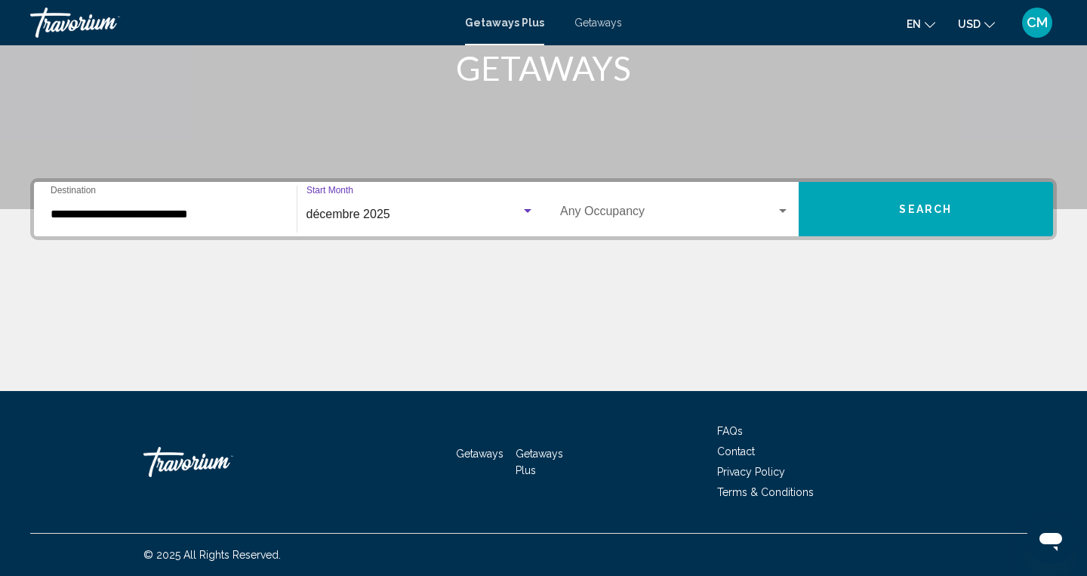
click at [785, 208] on div "Search widget" at bounding box center [783, 211] width 14 height 12
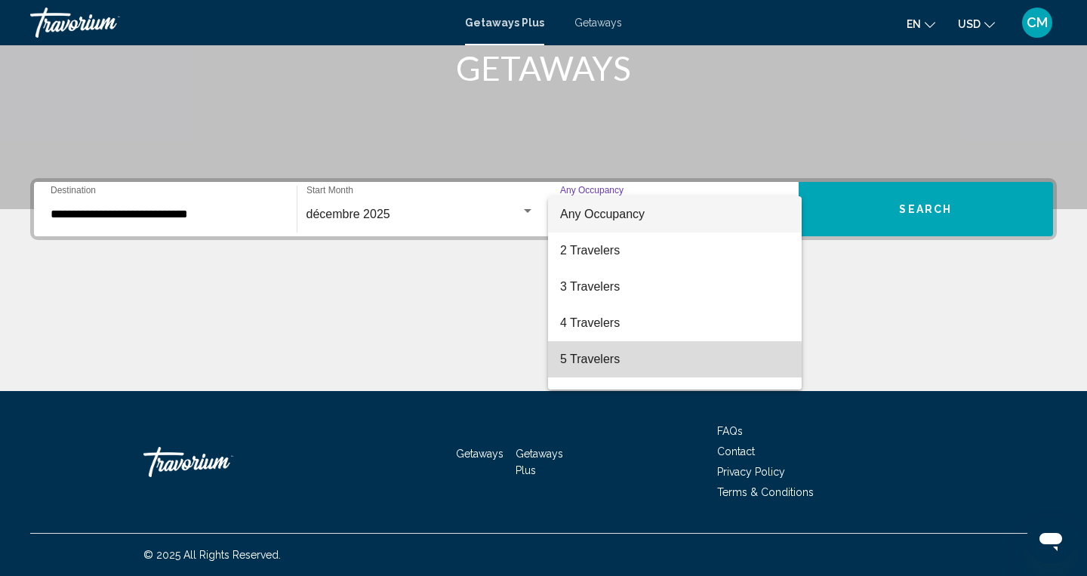
click at [610, 362] on span "5 Travelers" at bounding box center [674, 359] width 229 height 36
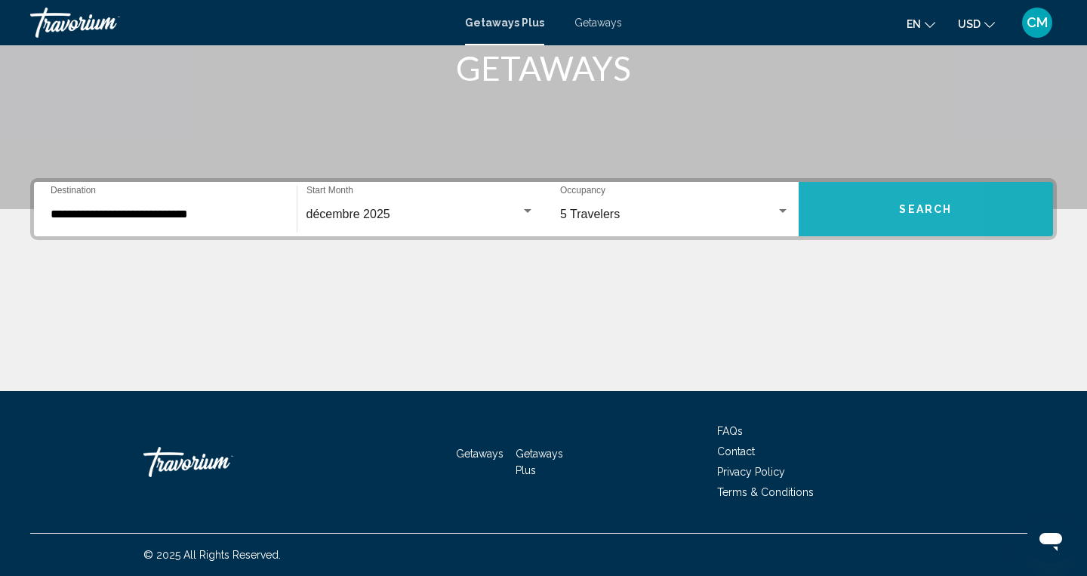
click at [828, 203] on button "Search" at bounding box center [926, 209] width 255 height 54
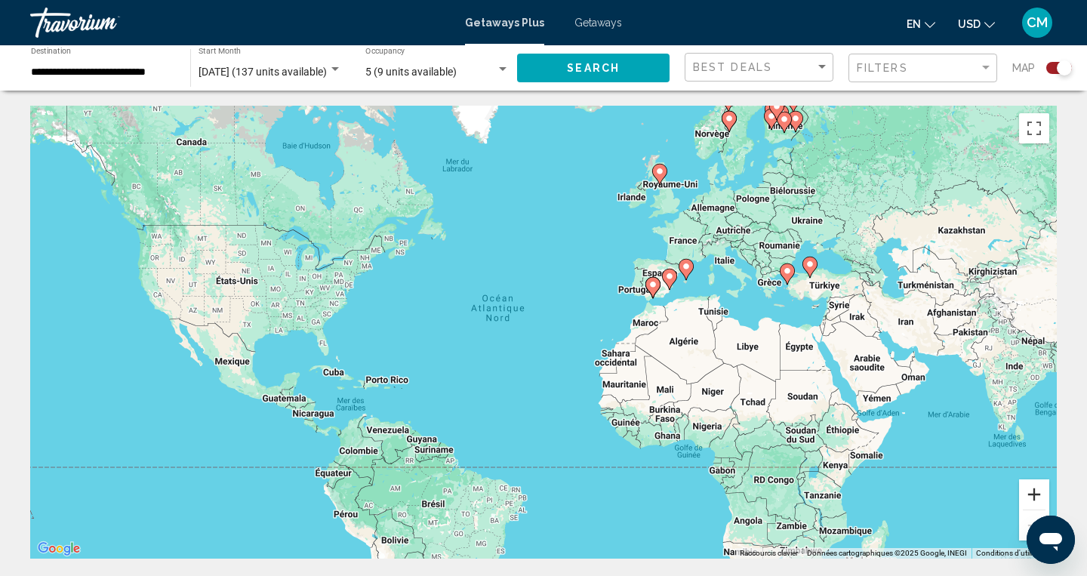
click at [1034, 492] on button "Zoom avant" at bounding box center [1034, 494] width 30 height 30
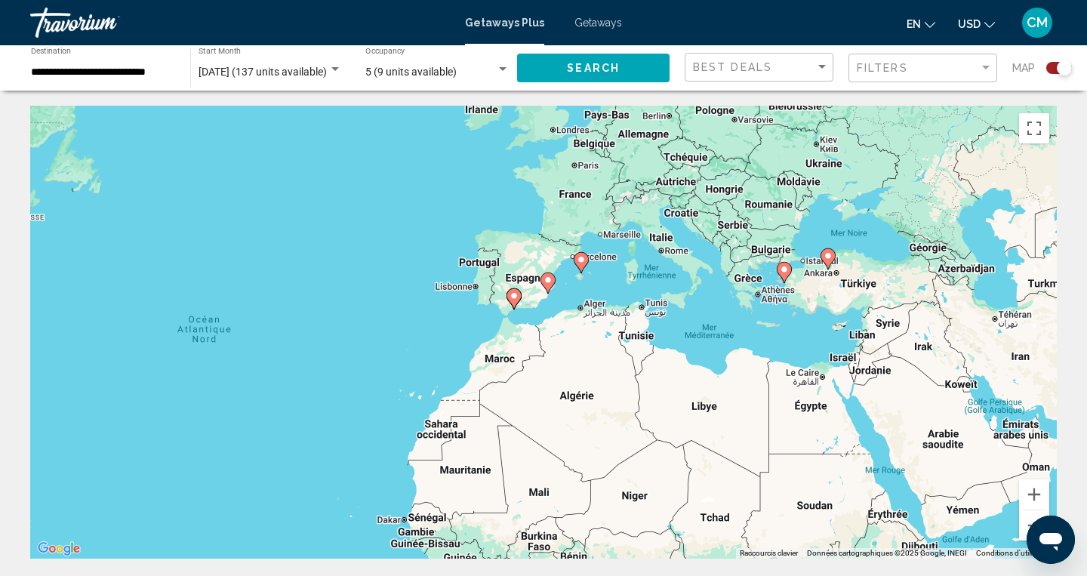
drag, startPoint x: 706, startPoint y: 156, endPoint x: 456, endPoint y: 202, distance: 254.6
click at [456, 202] on div "Pour activer le glissement avec le clavier, appuyez sur Alt+Entrée. Une fois ce…" at bounding box center [543, 332] width 1027 height 453
click at [599, 26] on span "Getaways" at bounding box center [598, 23] width 48 height 12
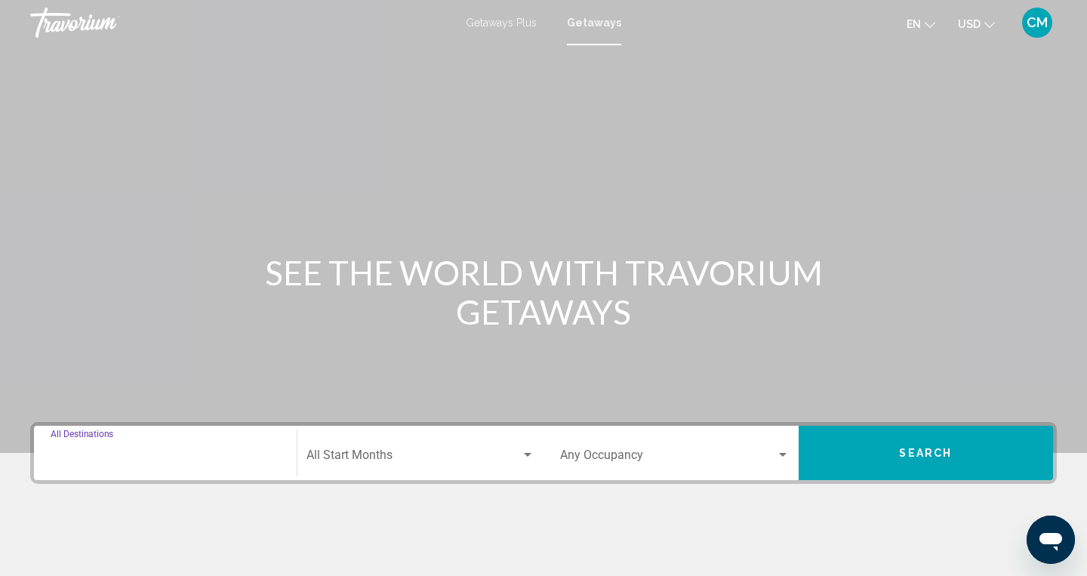
click at [258, 455] on input "Destination All Destinations" at bounding box center [165, 458] width 229 height 14
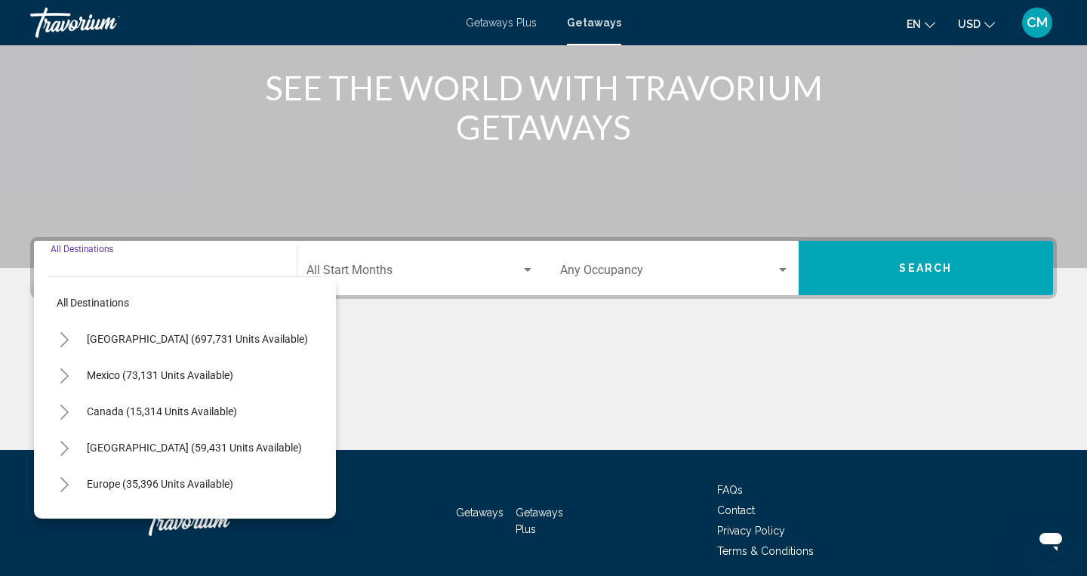
scroll to position [244, 0]
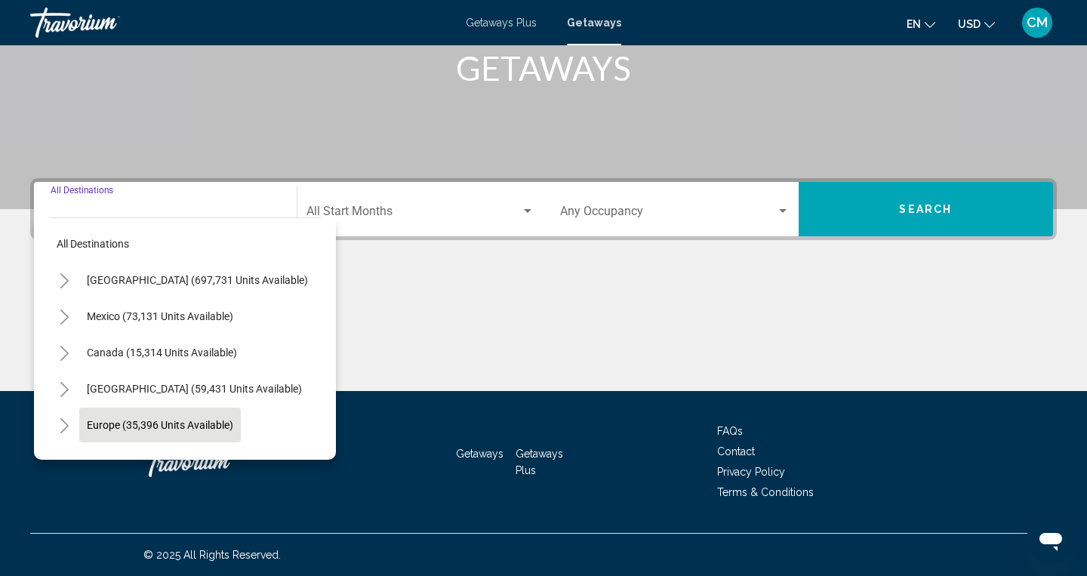
click at [216, 424] on span "Europe (35,396 units available)" at bounding box center [160, 425] width 146 height 12
type input "**********"
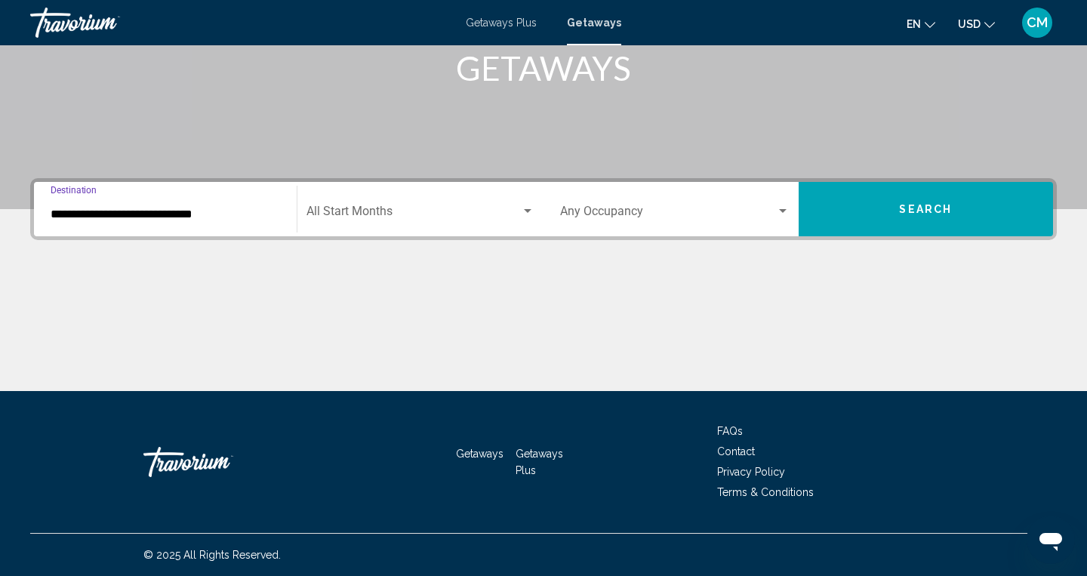
click at [765, 209] on span "Search widget" at bounding box center [668, 215] width 216 height 14
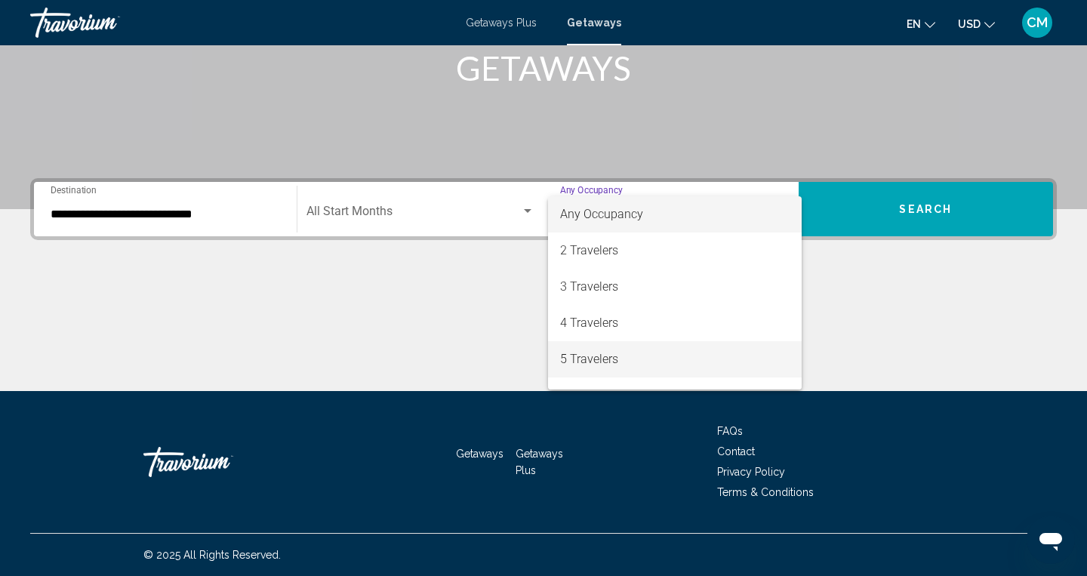
click at [667, 357] on span "5 Travelers" at bounding box center [674, 359] width 229 height 36
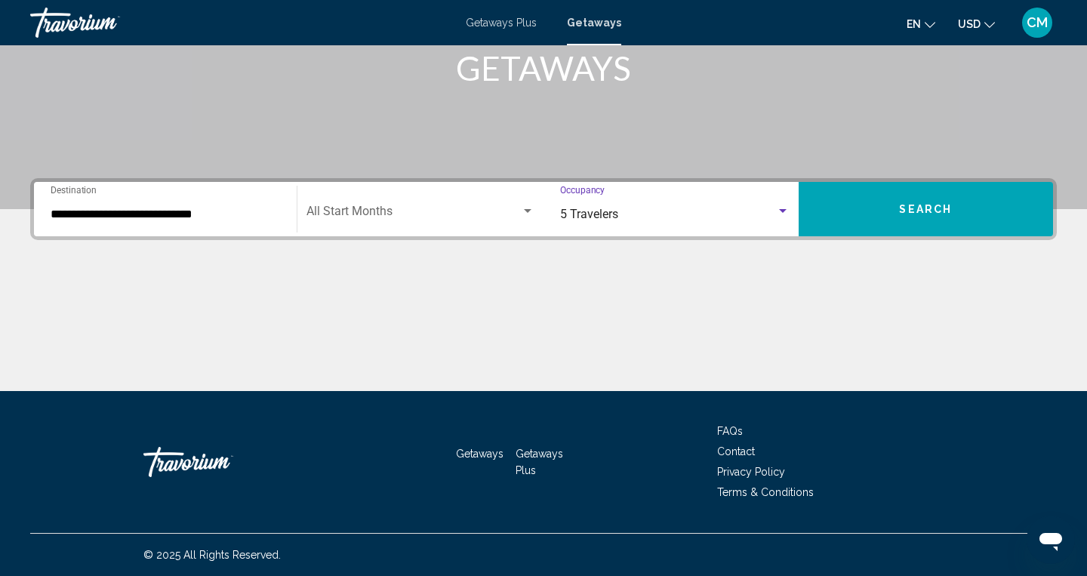
click at [528, 209] on div "Search widget" at bounding box center [528, 211] width 14 height 12
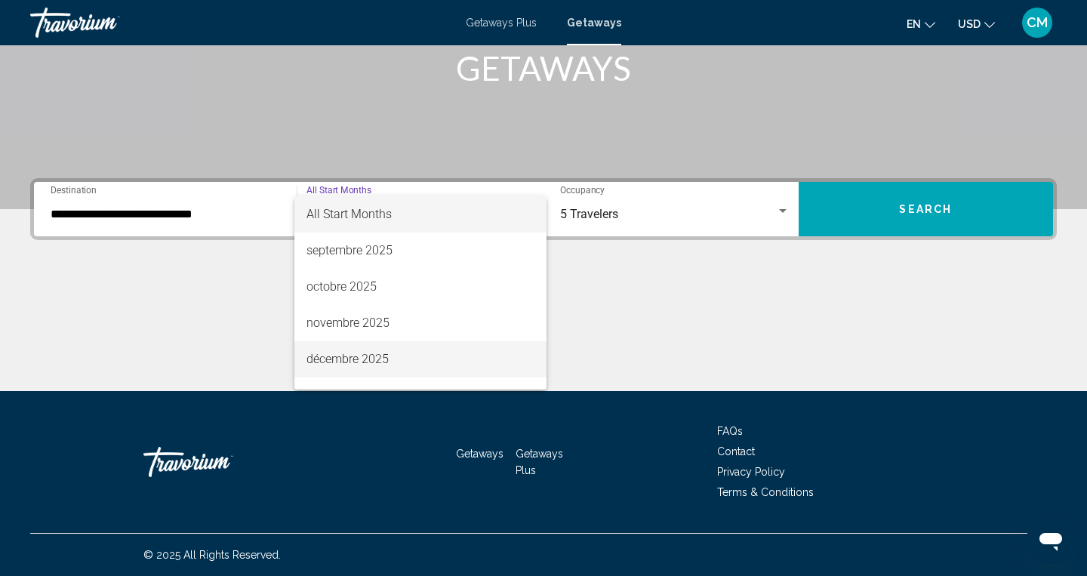
click at [479, 356] on span "décembre 2025" at bounding box center [420, 359] width 229 height 36
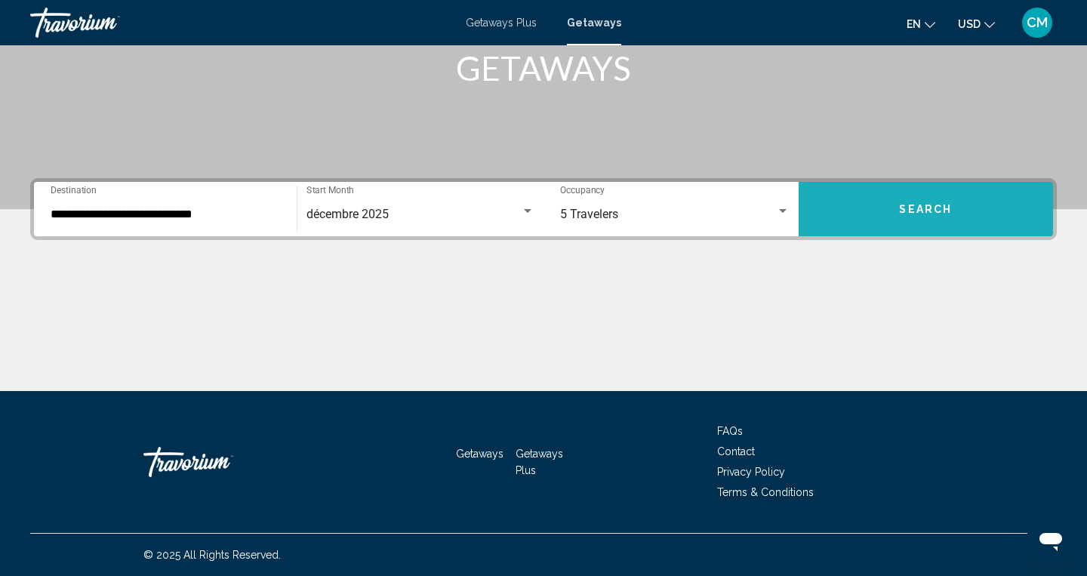
click at [842, 223] on button "Search" at bounding box center [926, 209] width 255 height 54
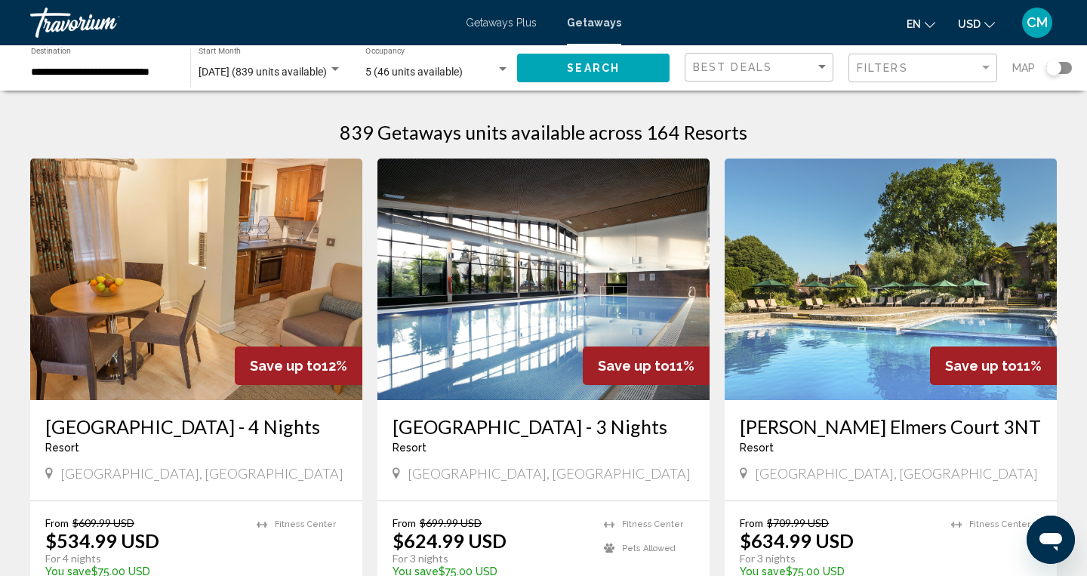
click at [1051, 67] on div "Search widget" at bounding box center [1053, 67] width 15 height 15
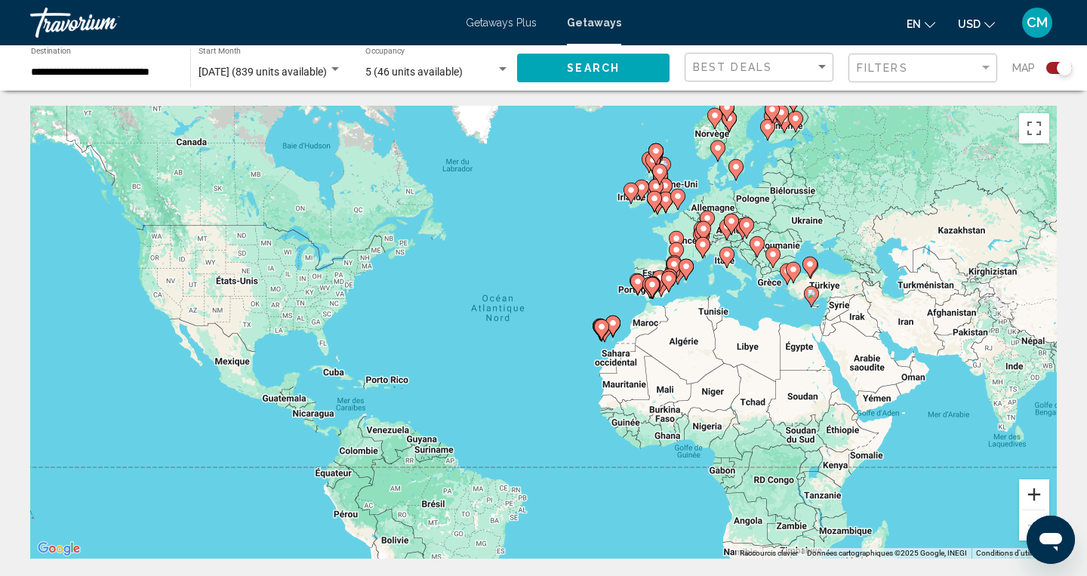
click at [1022, 500] on button "Zoom avant" at bounding box center [1034, 494] width 30 height 30
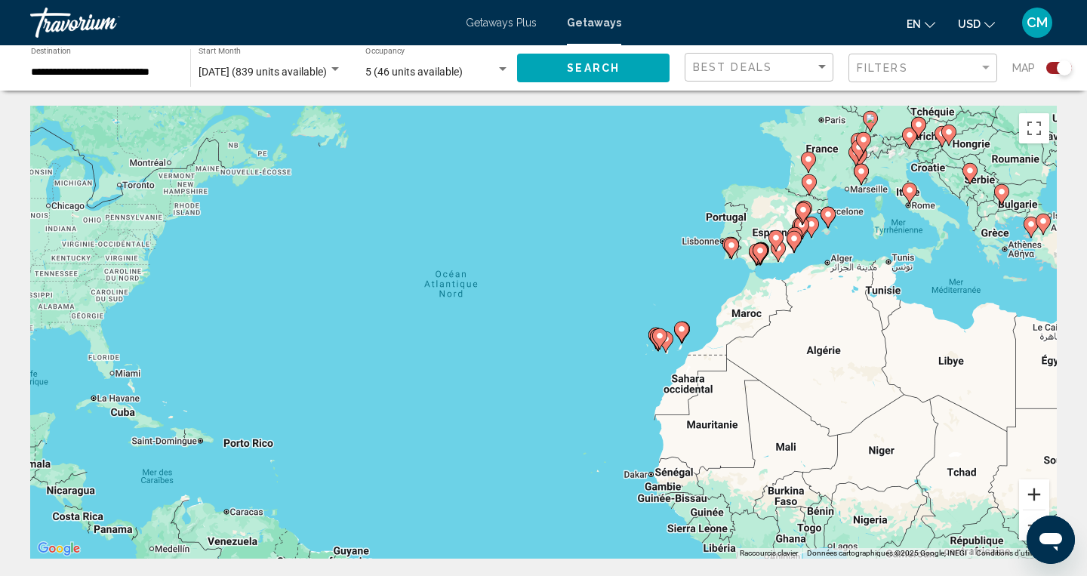
click at [1022, 500] on button "Zoom avant" at bounding box center [1034, 494] width 30 height 30
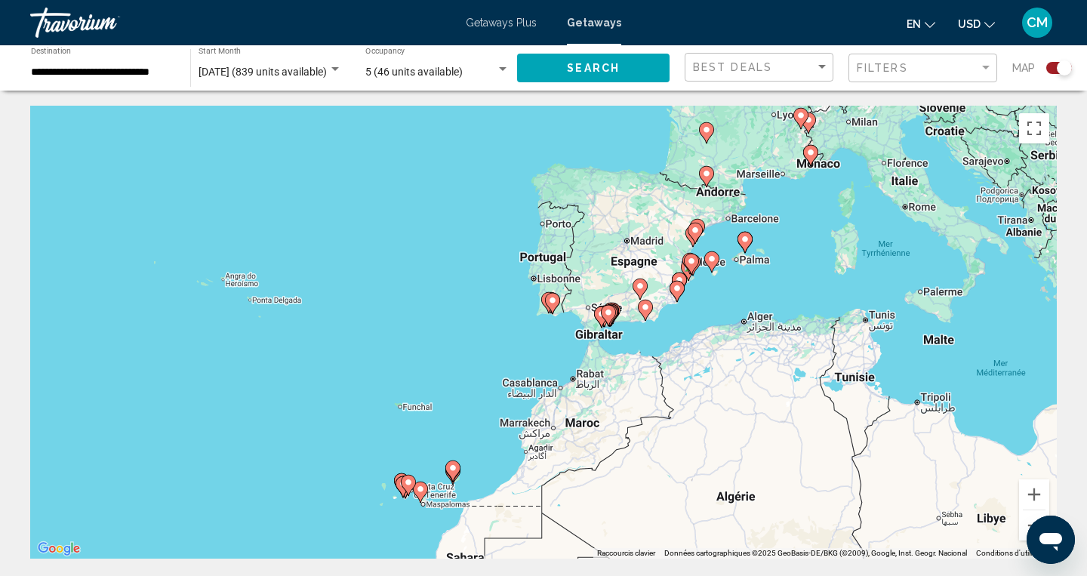
drag, startPoint x: 853, startPoint y: 180, endPoint x: 481, endPoint y: 308, distance: 393.6
click at [481, 308] on div "Pour activer le glissement avec le clavier, appuyez sur Alt+Entrée. Une fois ce…" at bounding box center [543, 332] width 1027 height 453
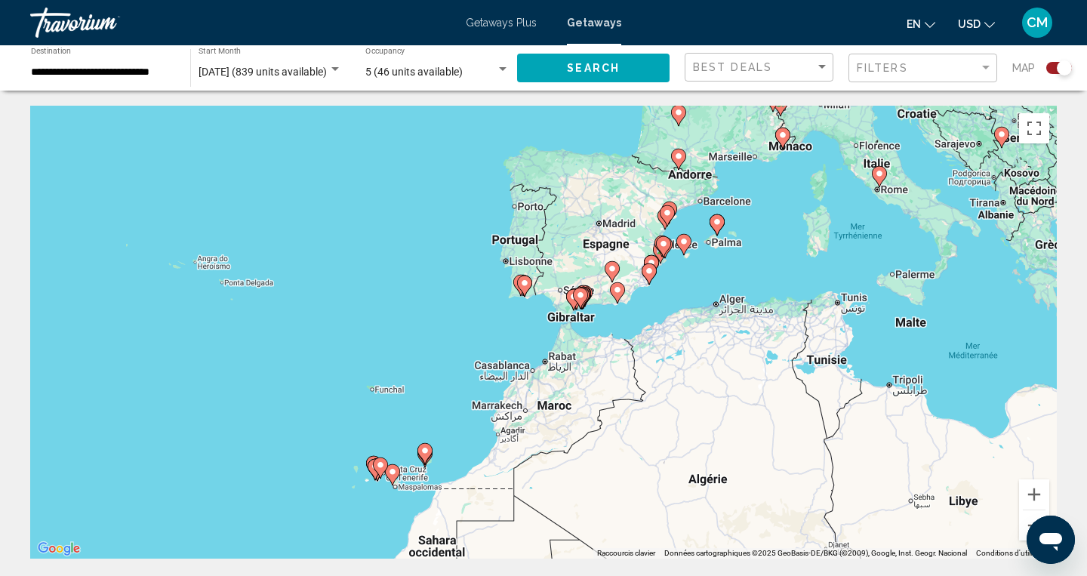
drag, startPoint x: 795, startPoint y: 209, endPoint x: 767, endPoint y: 193, distance: 32.1
click at [767, 193] on div "Pour activer le glissement avec le clavier, appuyez sur Alt+Entrée. Une fois ce…" at bounding box center [543, 332] width 1027 height 453
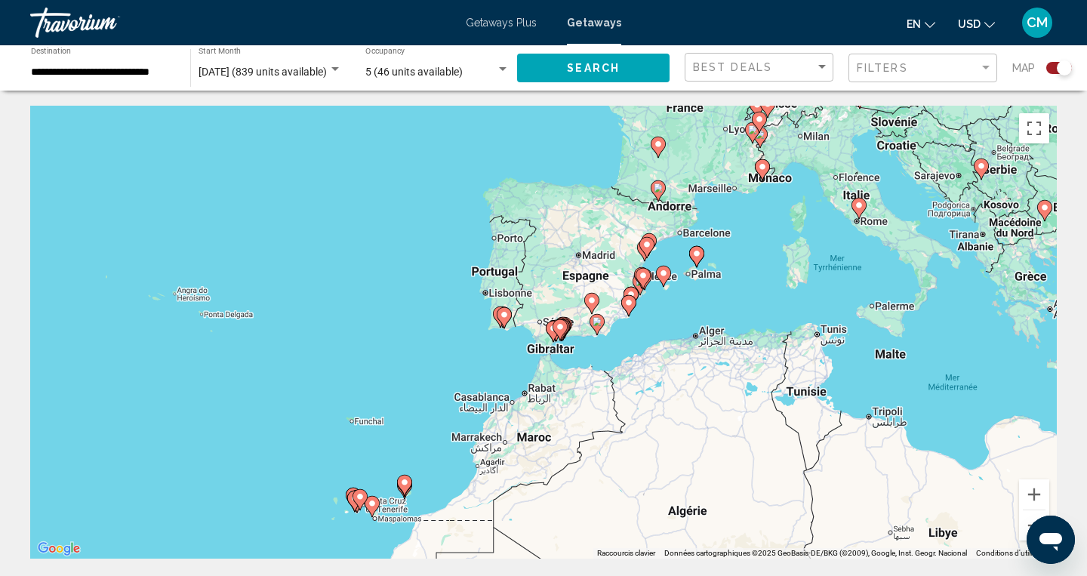
drag, startPoint x: 590, startPoint y: 464, endPoint x: 571, endPoint y: 495, distance: 36.2
click at [571, 495] on div "Pour activer le glissement avec le clavier, appuyez sur Alt+Entrée. Une fois ce…" at bounding box center [543, 332] width 1027 height 453
click at [171, 74] on input "**********" at bounding box center [103, 72] width 144 height 12
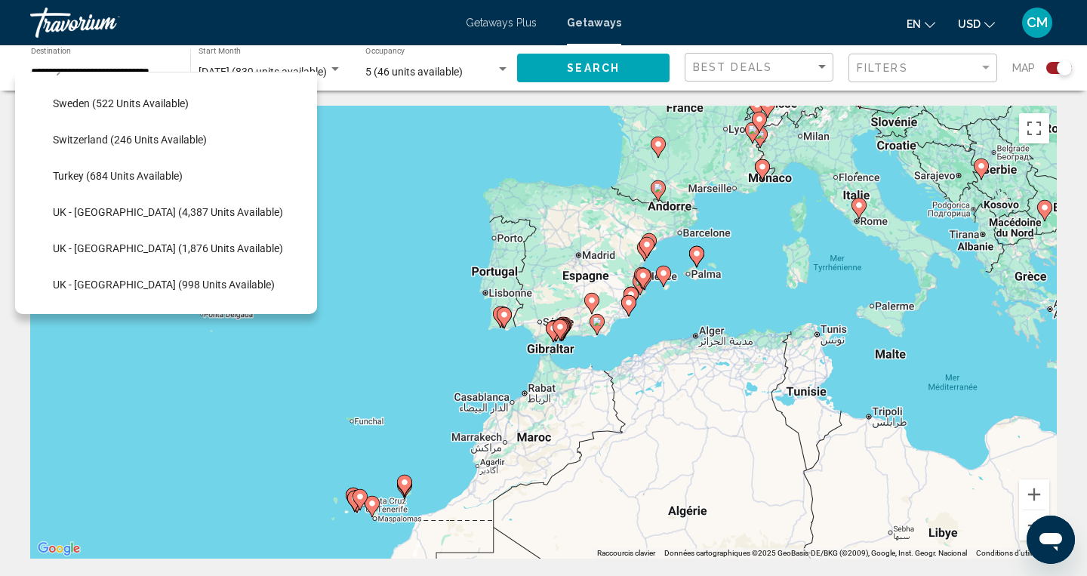
scroll to position [910, 0]
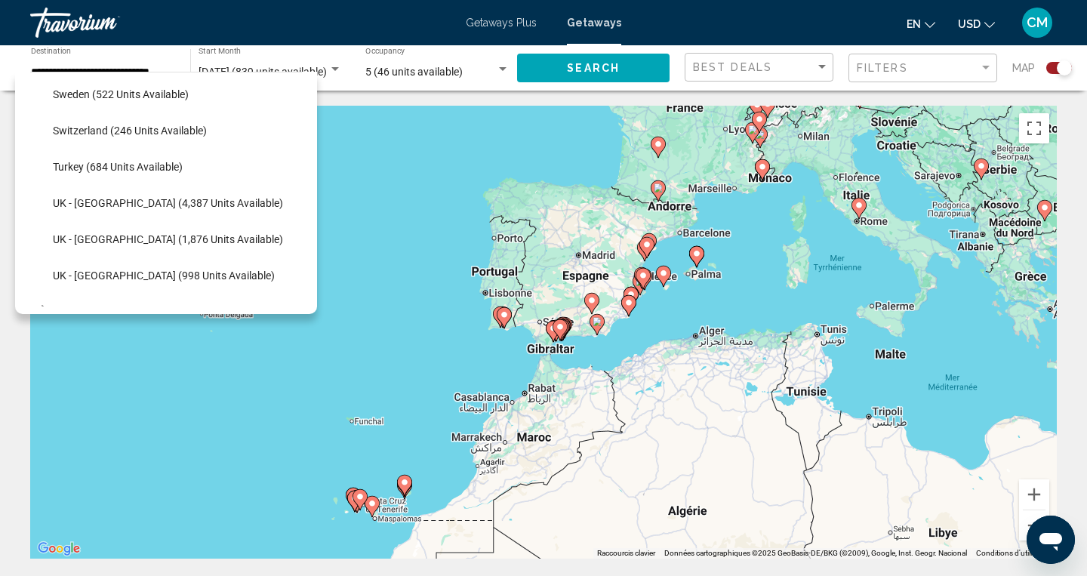
click at [300, 219] on li "UK - [GEOGRAPHIC_DATA] (4,387 units available)" at bounding box center [173, 203] width 257 height 36
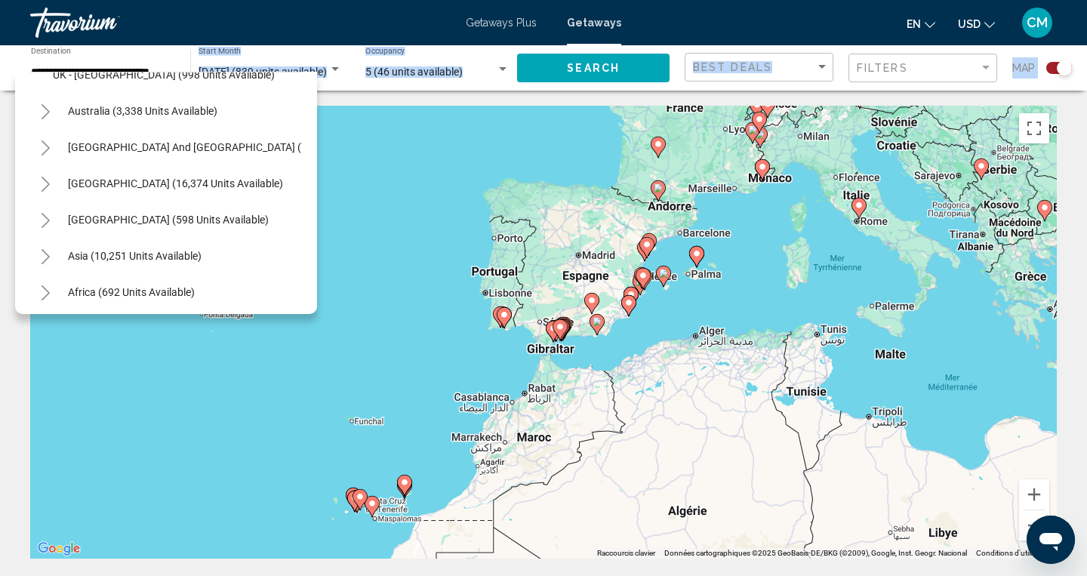
scroll to position [1150, 0]
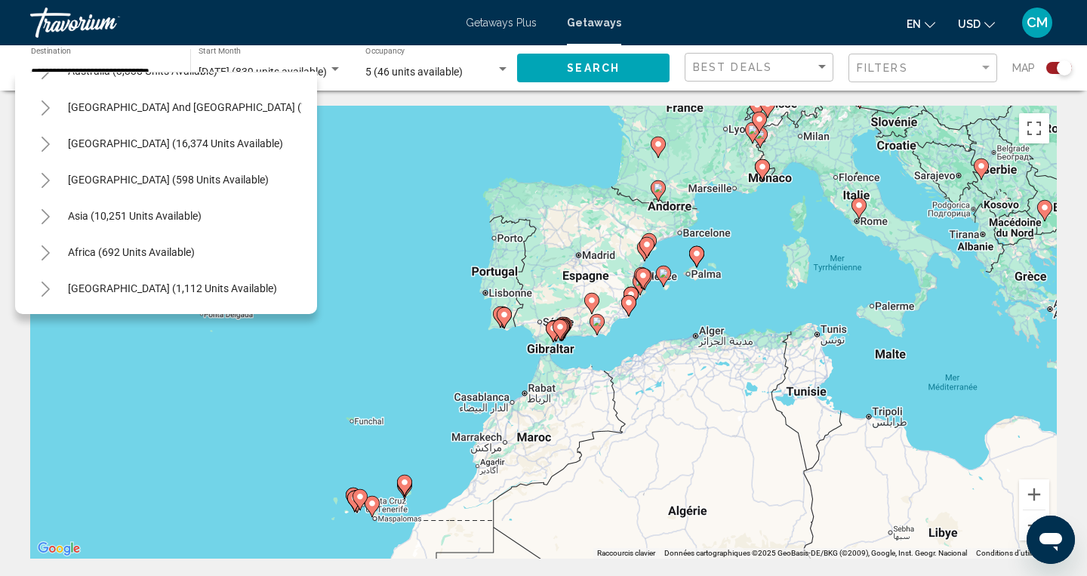
drag, startPoint x: 275, startPoint y: 220, endPoint x: 278, endPoint y: 251, distance: 30.3
click at [186, 251] on span "Africa (692 units available)" at bounding box center [131, 252] width 127 height 12
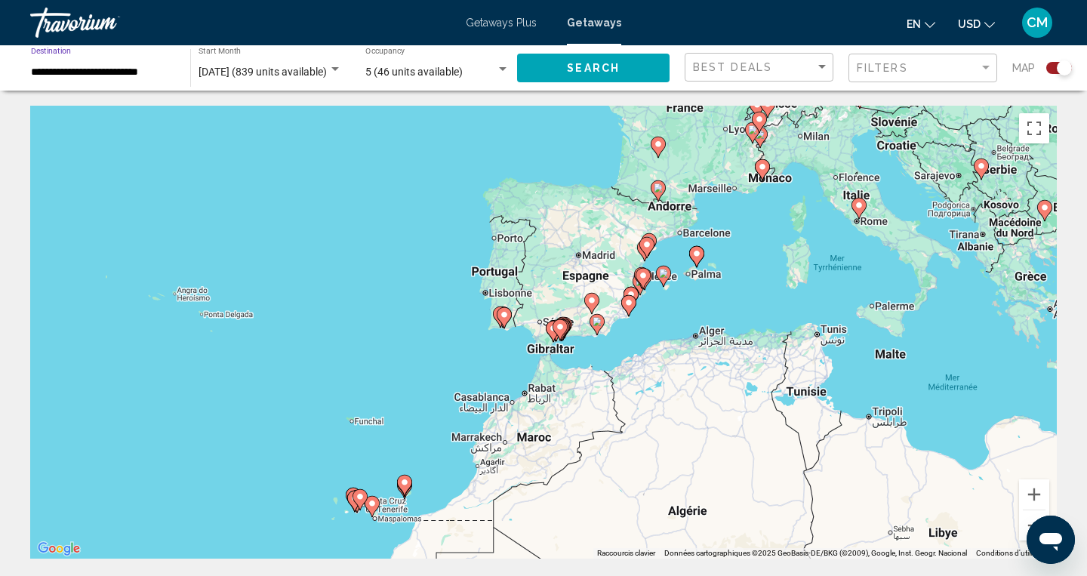
click at [168, 71] on input "**********" at bounding box center [103, 72] width 144 height 12
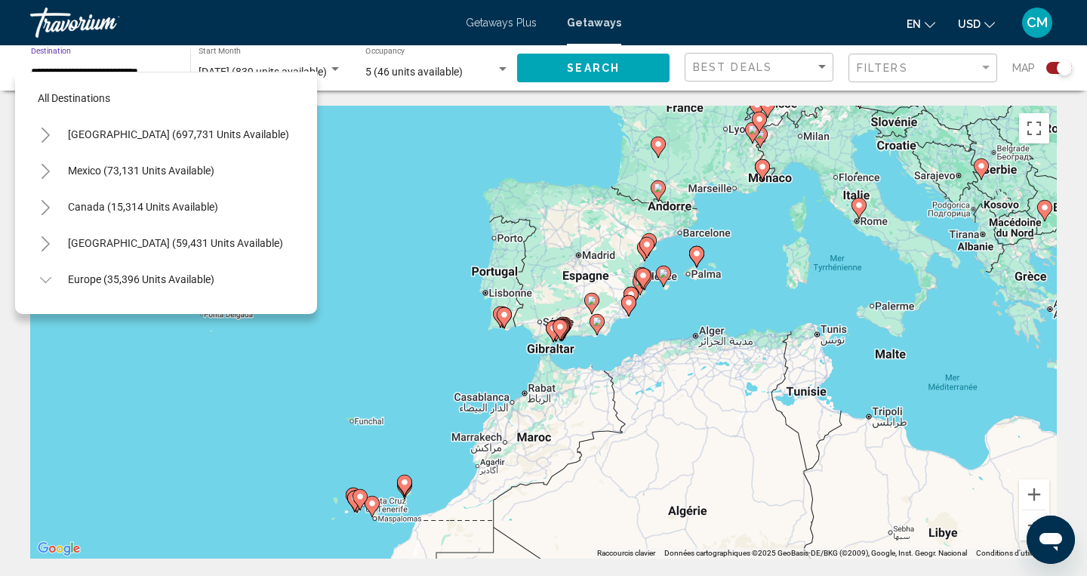
scroll to position [1213, 0]
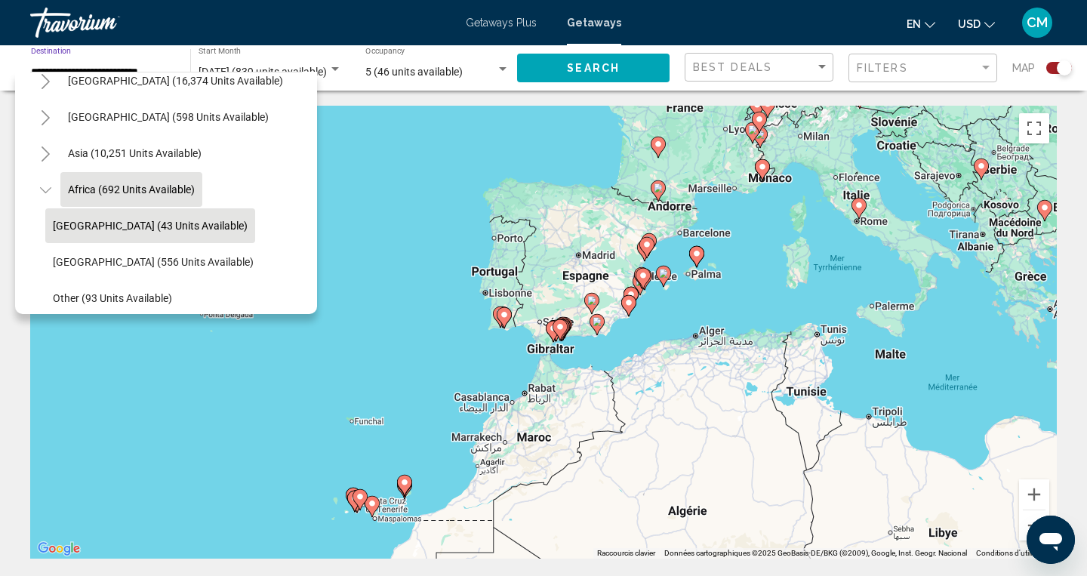
click at [169, 229] on span "[GEOGRAPHIC_DATA] (43 units available)" at bounding box center [150, 226] width 195 height 12
type input "**********"
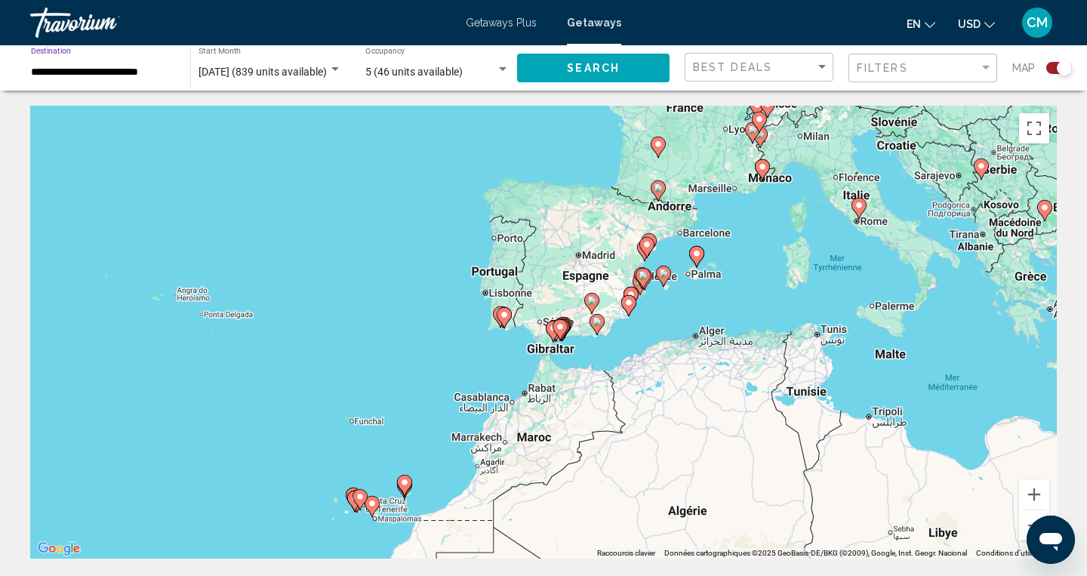
click at [614, 75] on span "Search" at bounding box center [593, 69] width 53 height 12
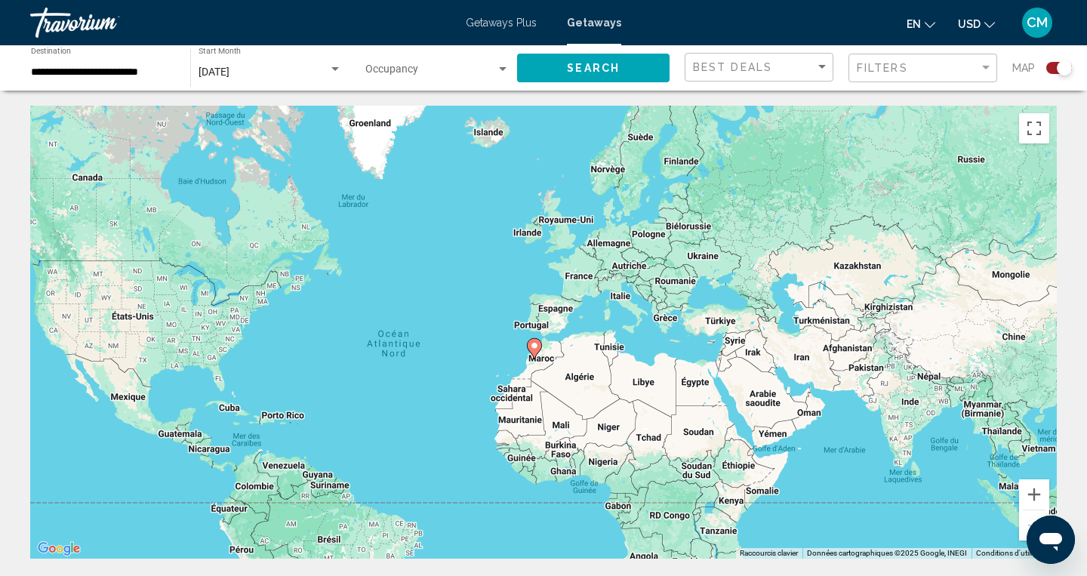
click at [549, 359] on div "Pour activer le glissement avec le clavier, appuyez sur Alt+Entrée. Une fois ce…" at bounding box center [543, 332] width 1027 height 453
click at [1052, 69] on div "Search widget" at bounding box center [1059, 68] width 26 height 12
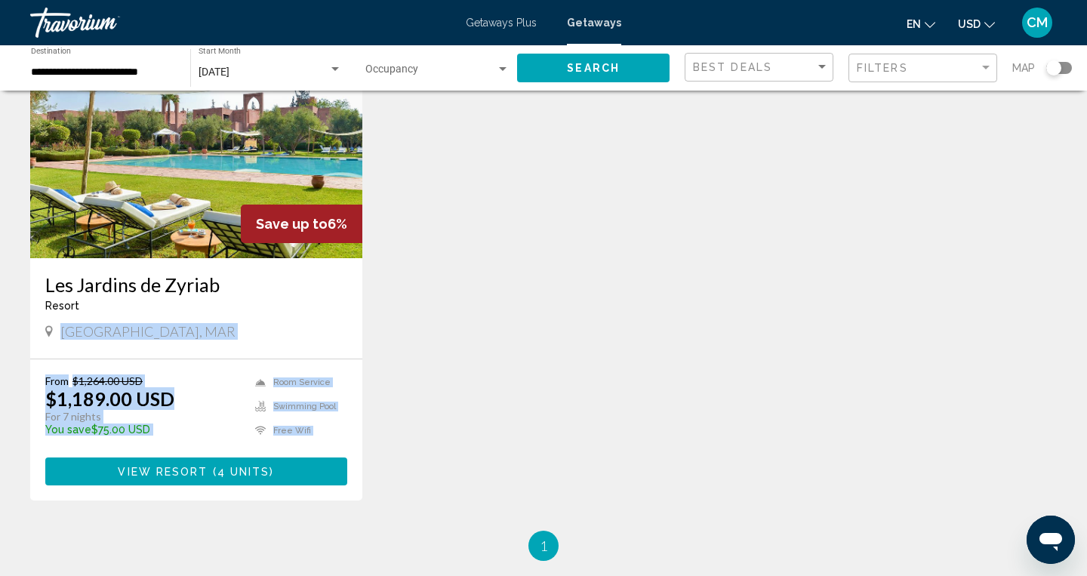
scroll to position [287, 0]
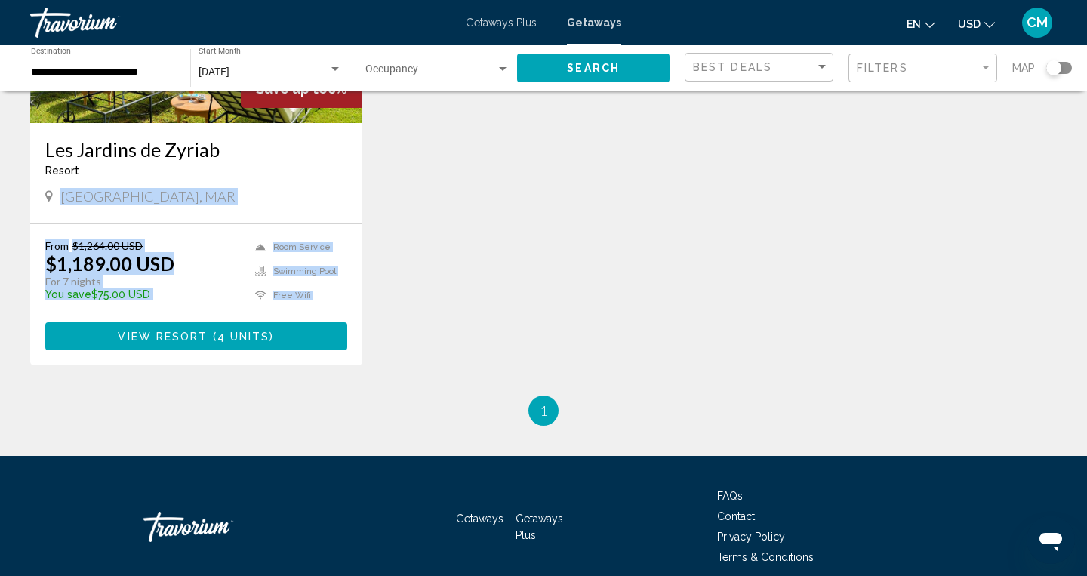
drag, startPoint x: 346, startPoint y: 454, endPoint x: 337, endPoint y: 598, distance: 144.4
click at [337, 299] on html "**********" at bounding box center [543, 11] width 1087 height 576
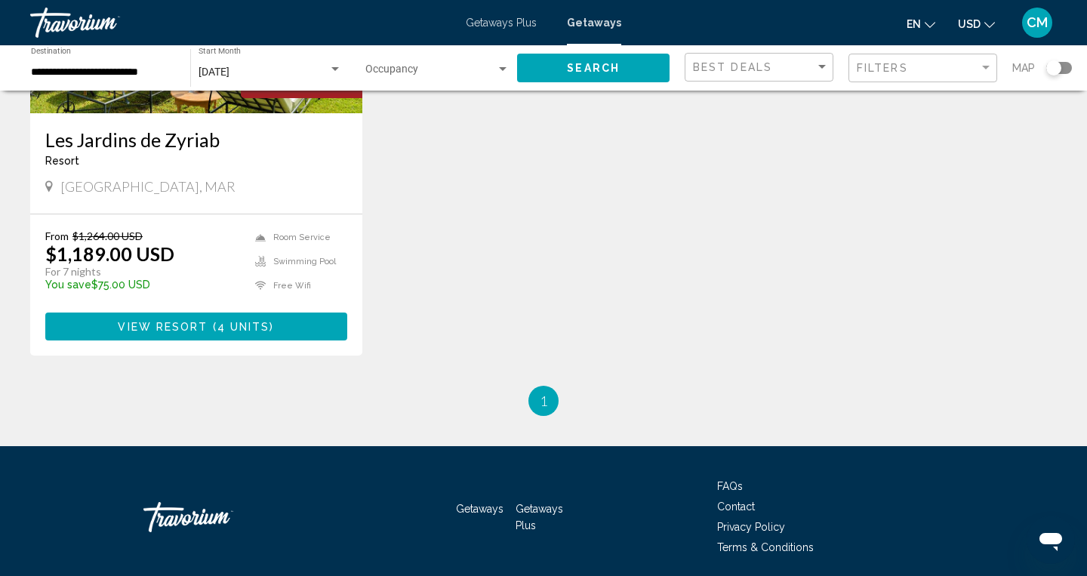
click at [442, 334] on div "Save up to 6% Les Jardins de [GEOGRAPHIC_DATA] - This is an adults only resort …" at bounding box center [544, 129] width 1042 height 514
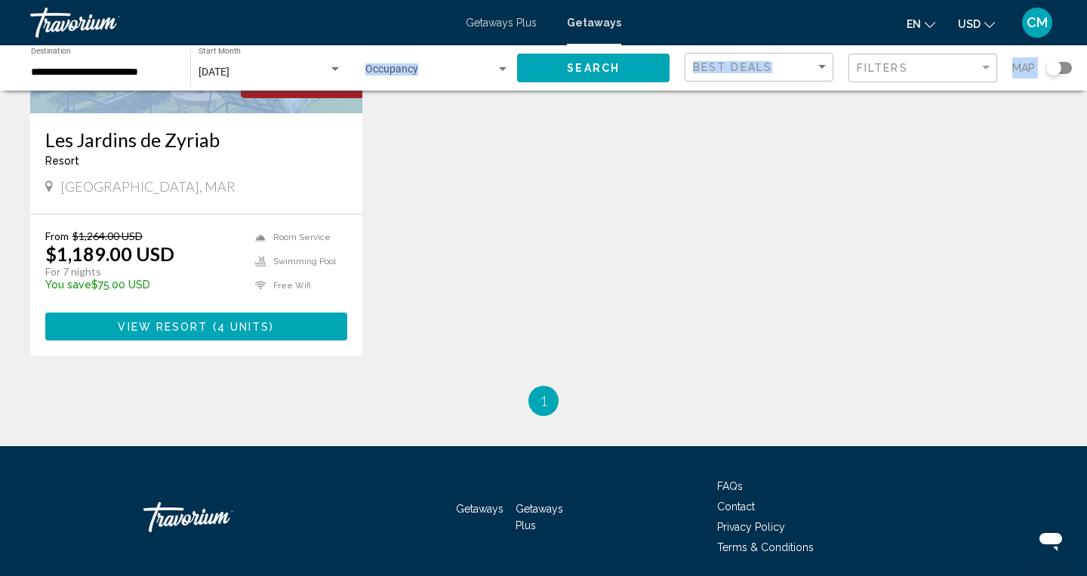
drag, startPoint x: 438, startPoint y: 146, endPoint x: 439, endPoint y: 57, distance: 89.8
click at [439, 57] on div "**********" at bounding box center [543, 185] width 1087 height 733
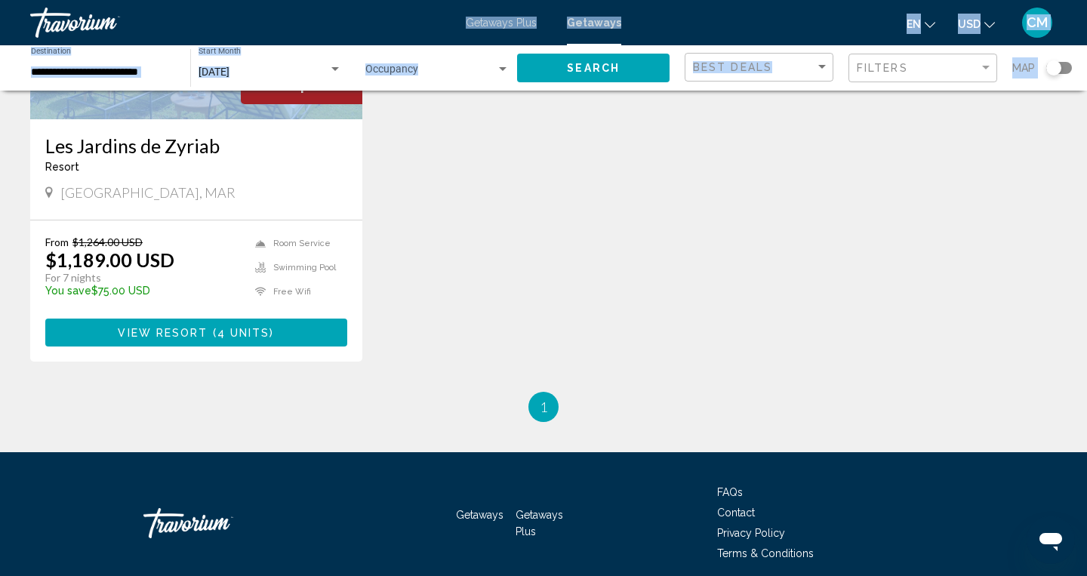
drag, startPoint x: 382, startPoint y: 130, endPoint x: 387, endPoint y: -11, distance: 140.5
click at [387, 0] on html "**********" at bounding box center [543, 7] width 1087 height 576
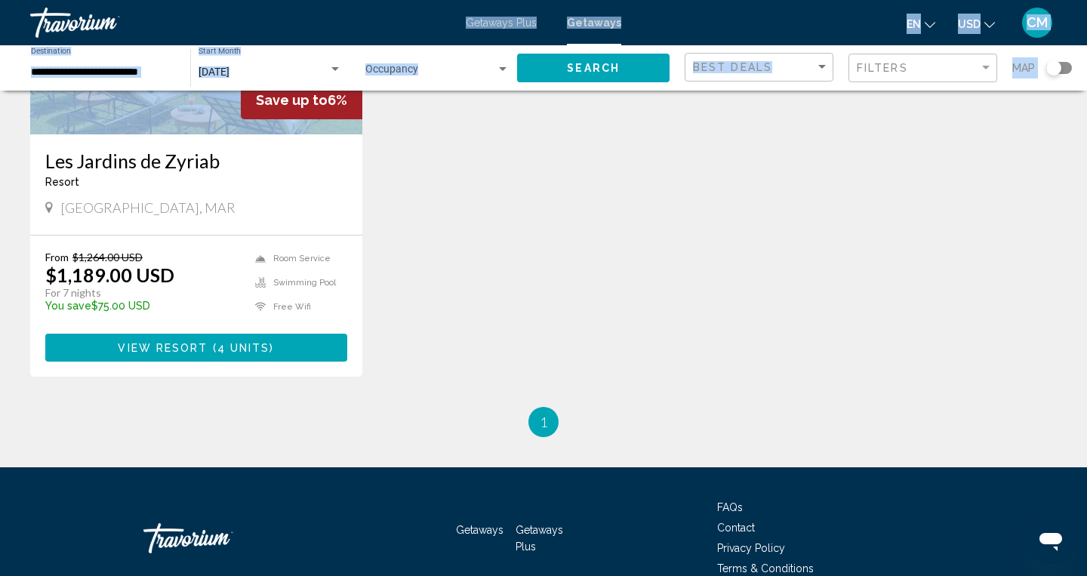
click at [251, 352] on span "4 units" at bounding box center [243, 348] width 53 height 12
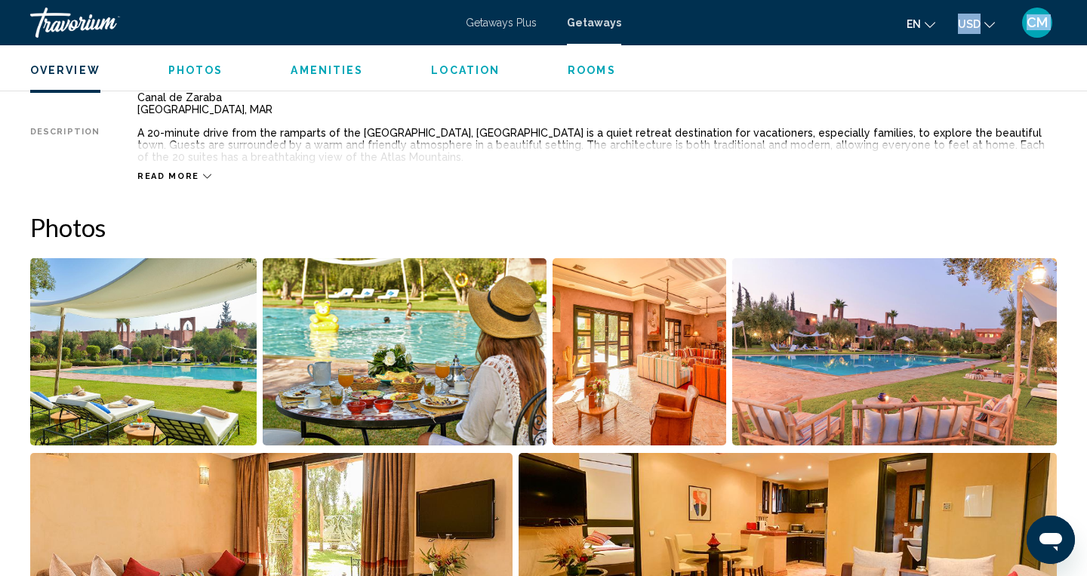
drag, startPoint x: 679, startPoint y: 469, endPoint x: 679, endPoint y: 589, distance: 120.8
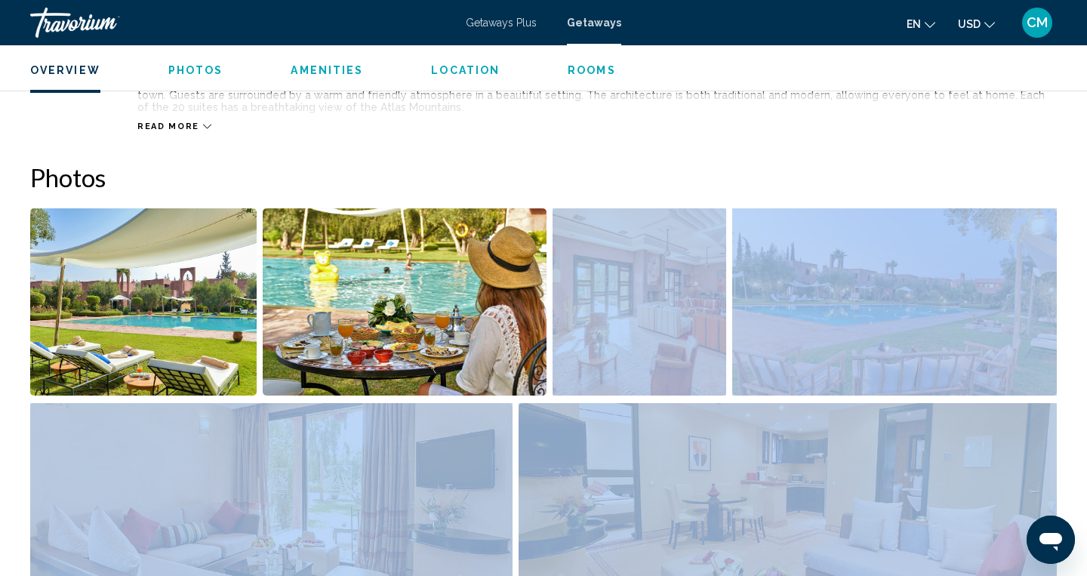
drag, startPoint x: 665, startPoint y: 194, endPoint x: 629, endPoint y: 566, distance: 373.9
click at [629, 566] on div "Photos" at bounding box center [543, 379] width 1027 height 435
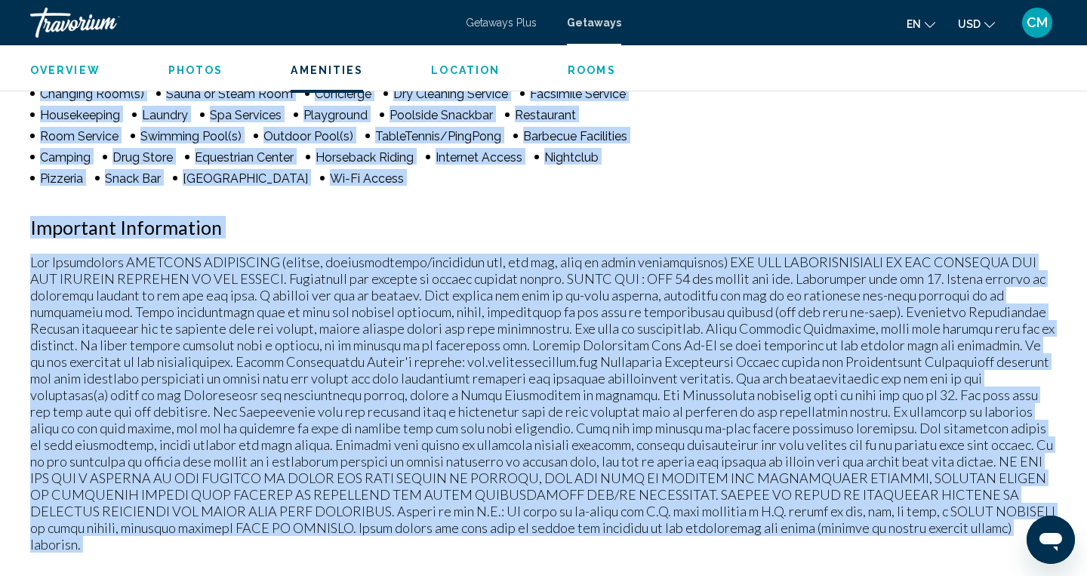
scroll to position [1374, 0]
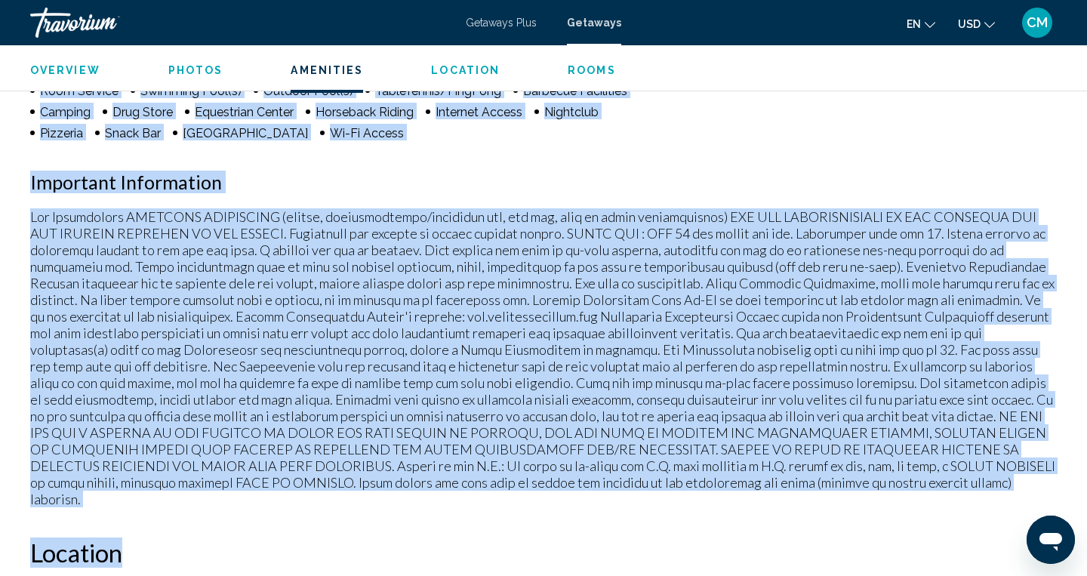
drag, startPoint x: 15, startPoint y: 501, endPoint x: 20, endPoint y: 578, distance: 77.1
click at [166, 537] on h2 "Location" at bounding box center [543, 552] width 1027 height 30
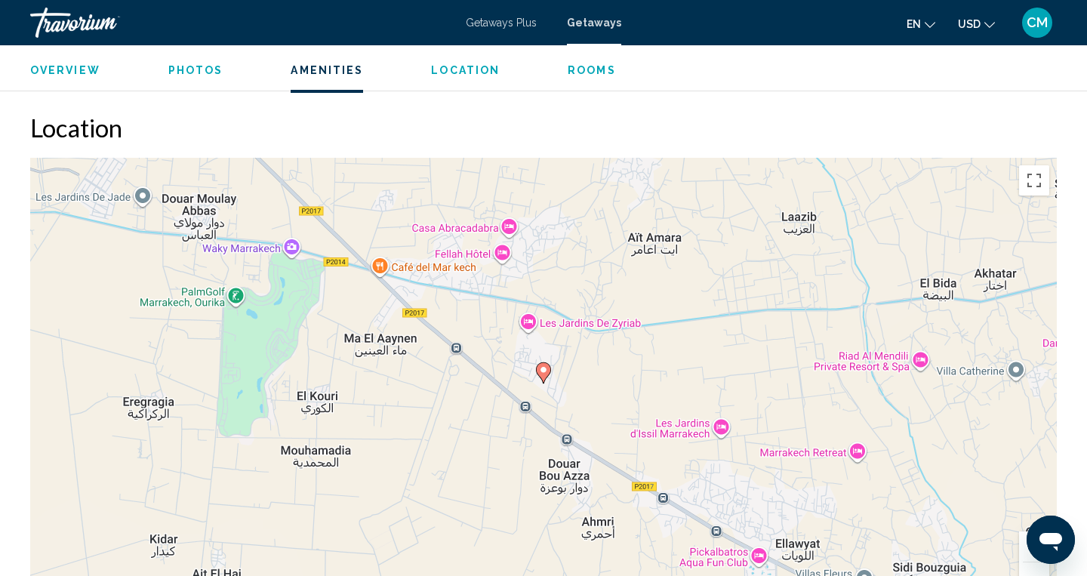
drag, startPoint x: 220, startPoint y: 549, endPoint x: 220, endPoint y: 599, distance: 49.8
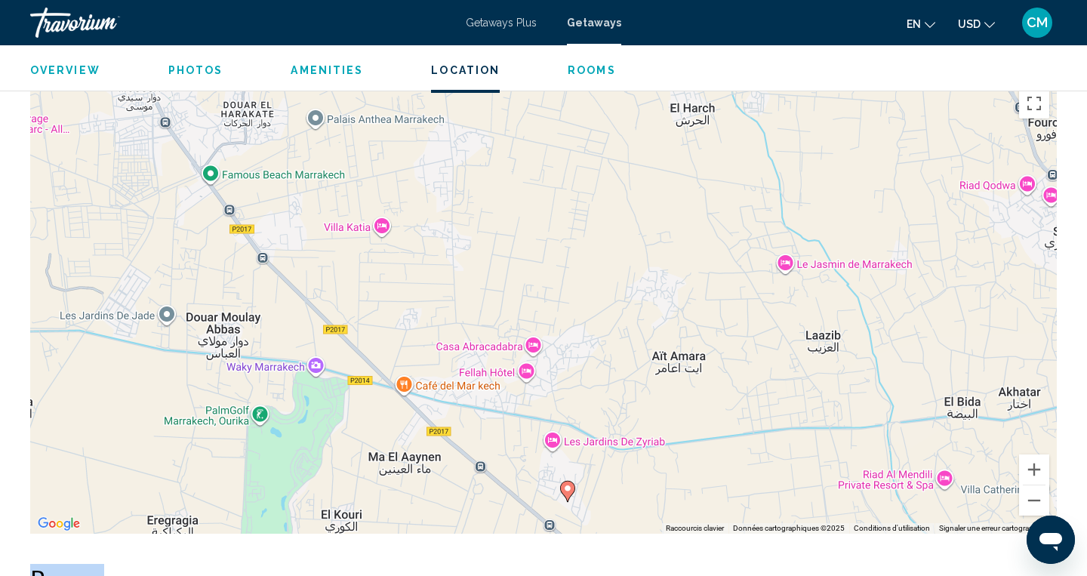
drag, startPoint x: 633, startPoint y: 115, endPoint x: 657, endPoint y: 308, distance: 194.7
click at [1030, 487] on button "Zoom arrière" at bounding box center [1034, 500] width 30 height 30
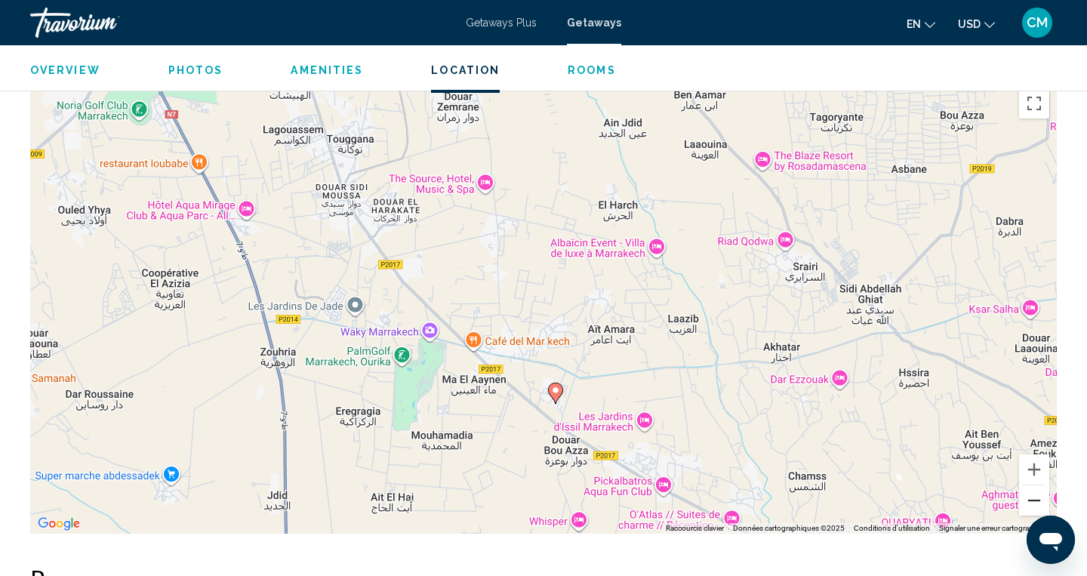
click at [1030, 487] on button "Zoom arrière" at bounding box center [1034, 500] width 30 height 30
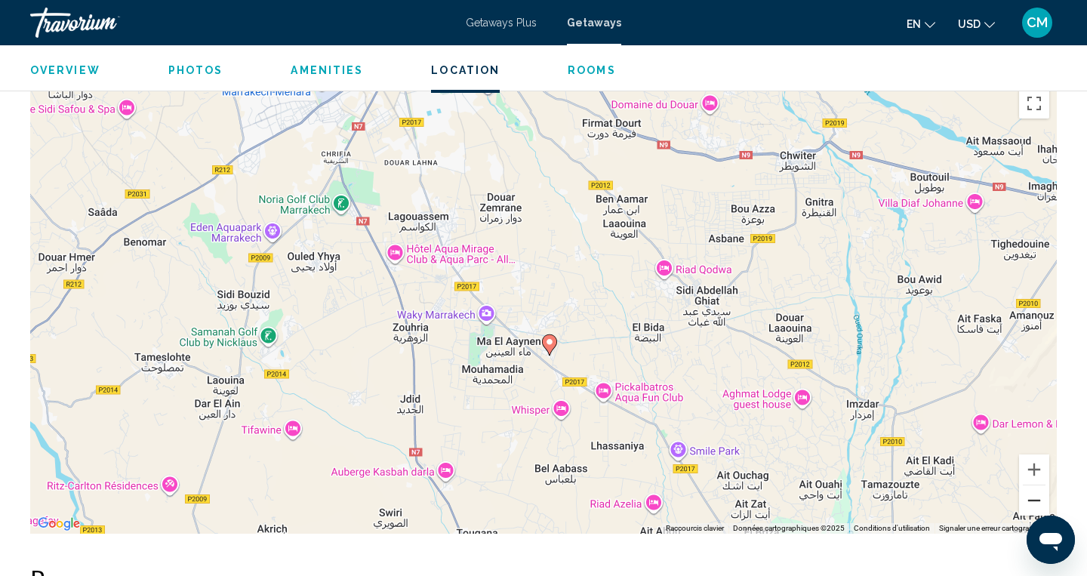
click at [1030, 485] on button "Zoom arrière" at bounding box center [1034, 500] width 30 height 30
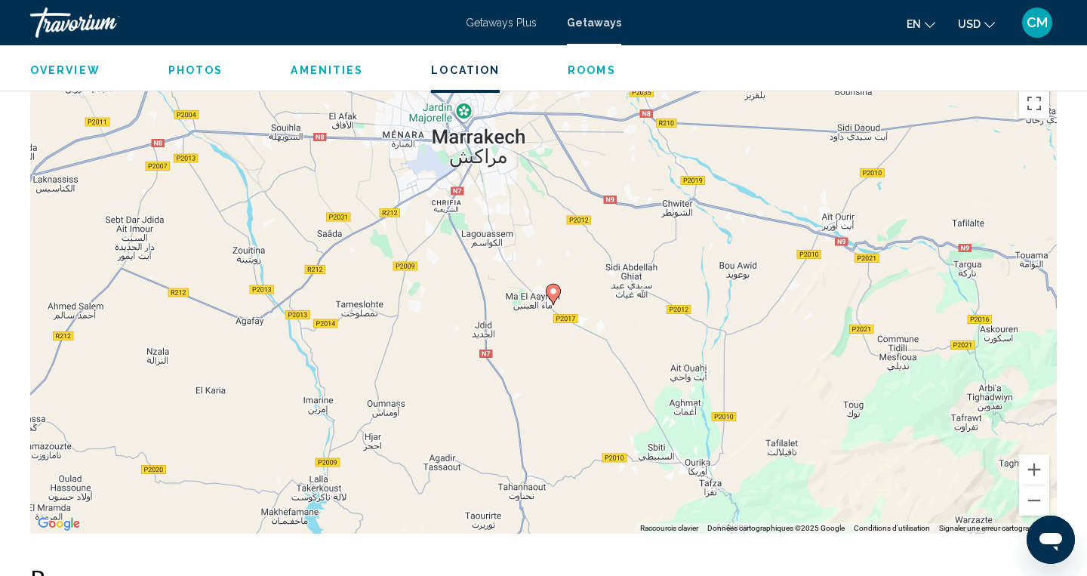
drag, startPoint x: 769, startPoint y: 188, endPoint x: 766, endPoint y: 143, distance: 45.4
click at [767, 142] on div "Pour activer le glissement avec le clavier, appuyez sur Alt+Entrée. Une fois ce…" at bounding box center [543, 307] width 1027 height 453
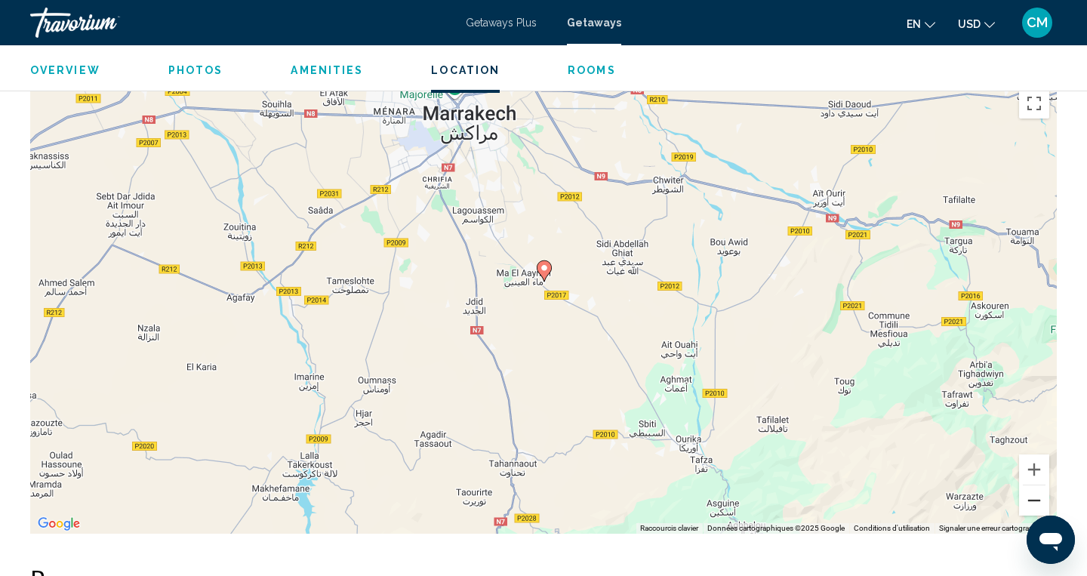
click at [1038, 488] on button "Zoom arrière" at bounding box center [1034, 500] width 30 height 30
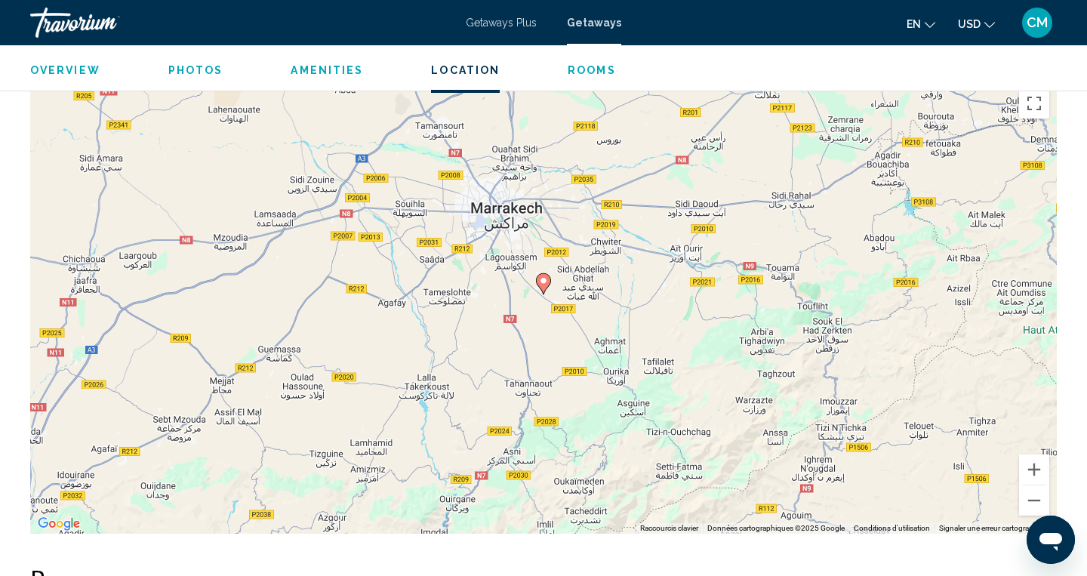
click at [546, 283] on div "Pour activer le glissement avec le clavier, appuyez sur Alt+Entrée. Une fois ce…" at bounding box center [543, 307] width 1027 height 453
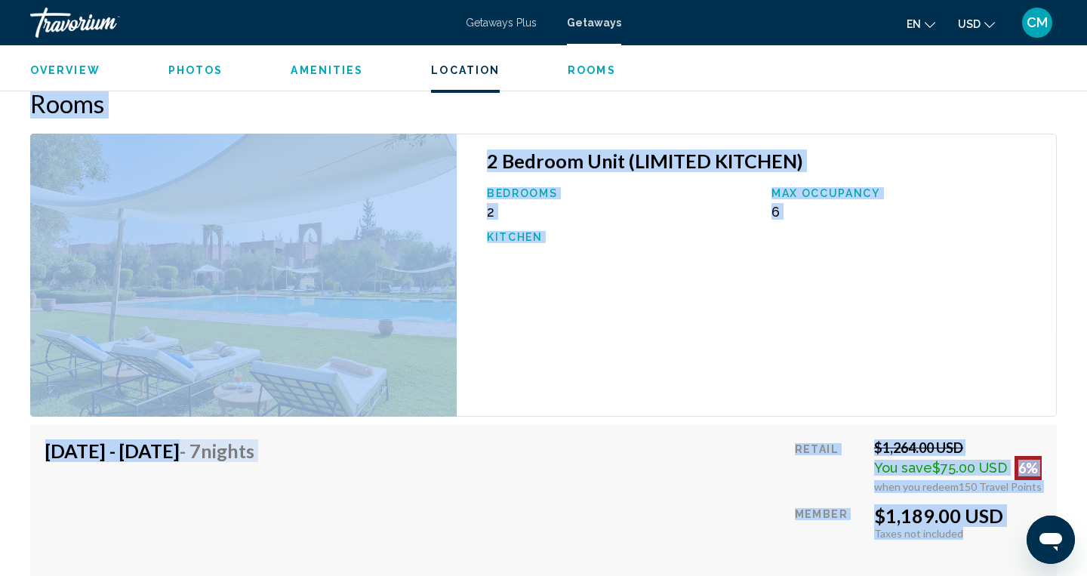
drag, startPoint x: 725, startPoint y: 537, endPoint x: 725, endPoint y: 596, distance: 58.1
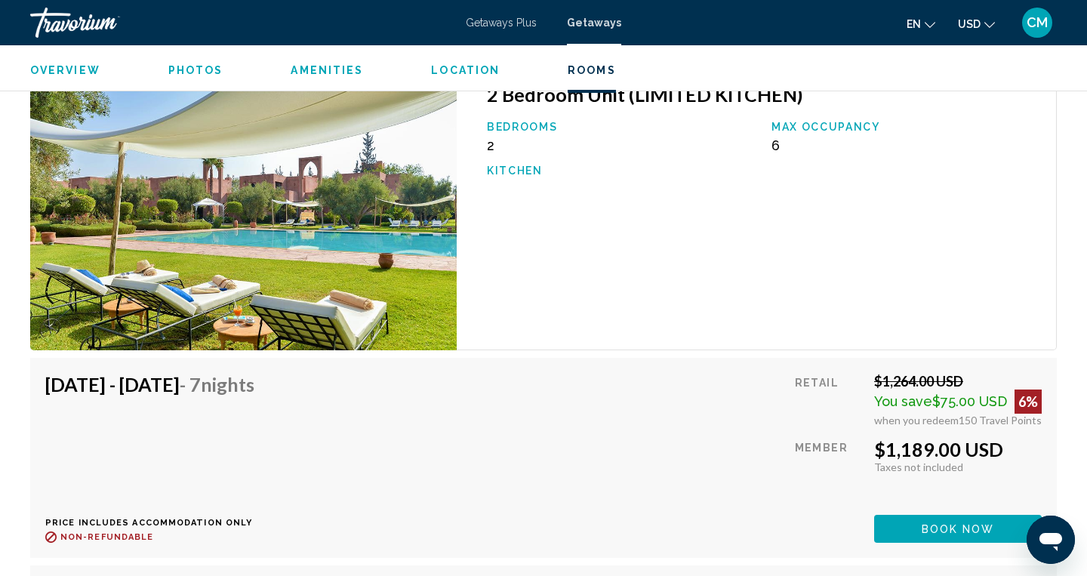
click at [612, 452] on div "[DATE] - [DATE] - 7 Nights Price includes accommodation only Refundable until :…" at bounding box center [543, 458] width 996 height 170
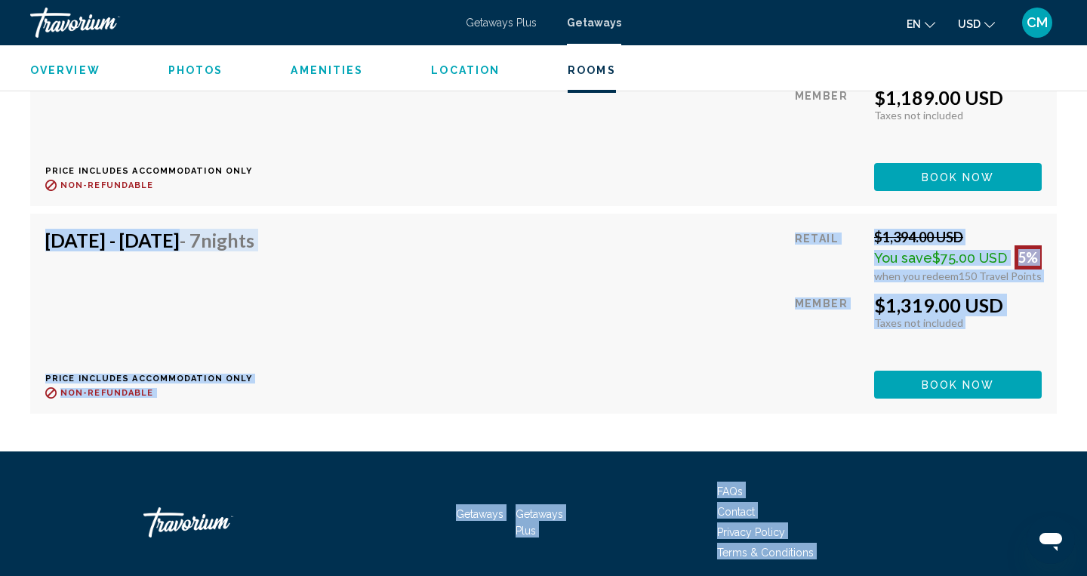
scroll to position [2814, 0]
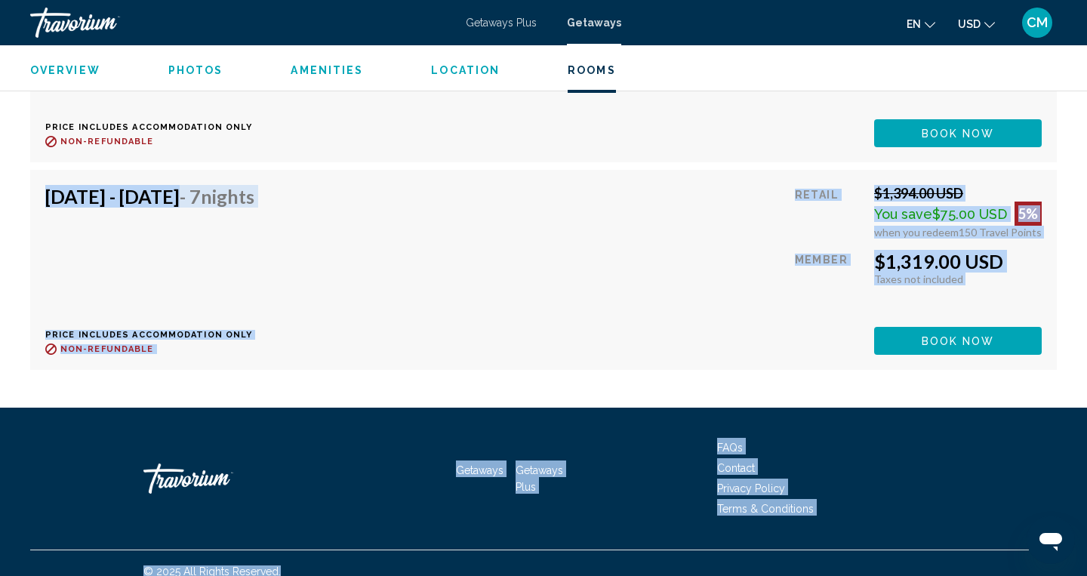
drag, startPoint x: 600, startPoint y: 493, endPoint x: 594, endPoint y: 599, distance: 106.6
click at [532, 284] on div "[DATE] - [DATE] - 7 Nights Price includes accommodation only Refundable until :…" at bounding box center [543, 270] width 996 height 170
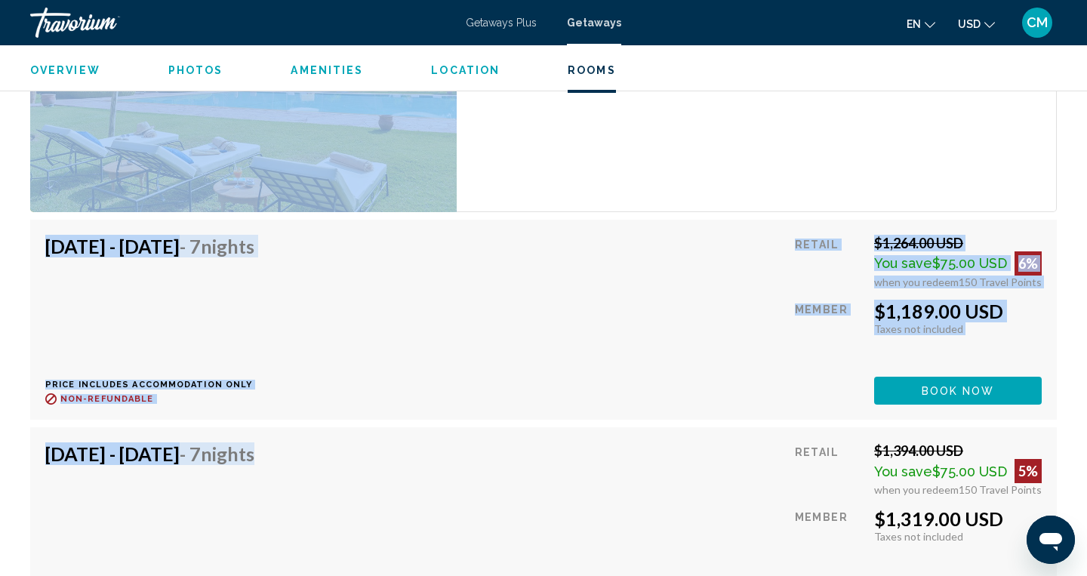
scroll to position [2457, 0]
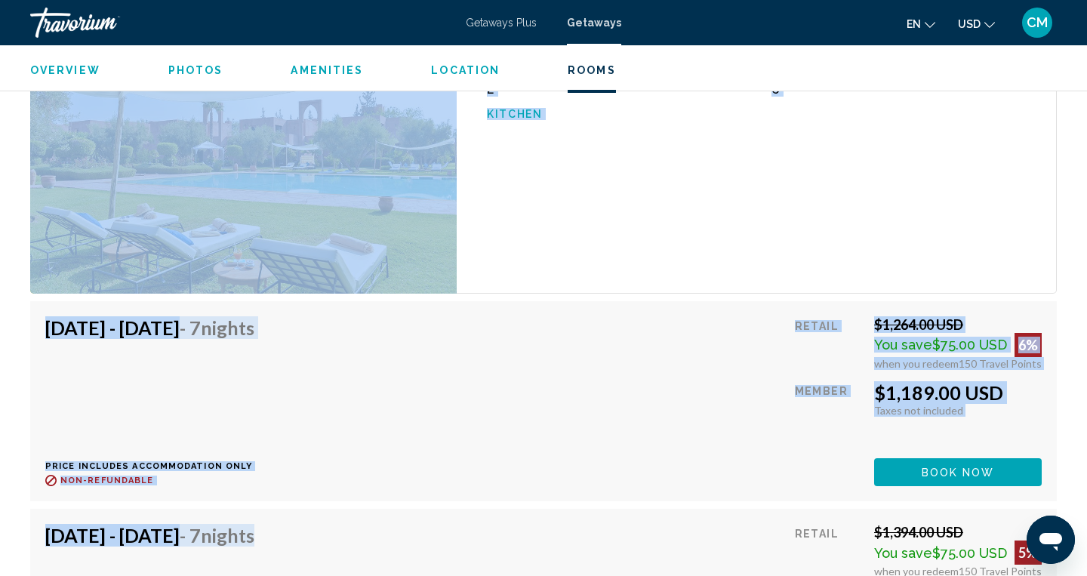
drag, startPoint x: 497, startPoint y: 205, endPoint x: 476, endPoint y: -48, distance: 253.0
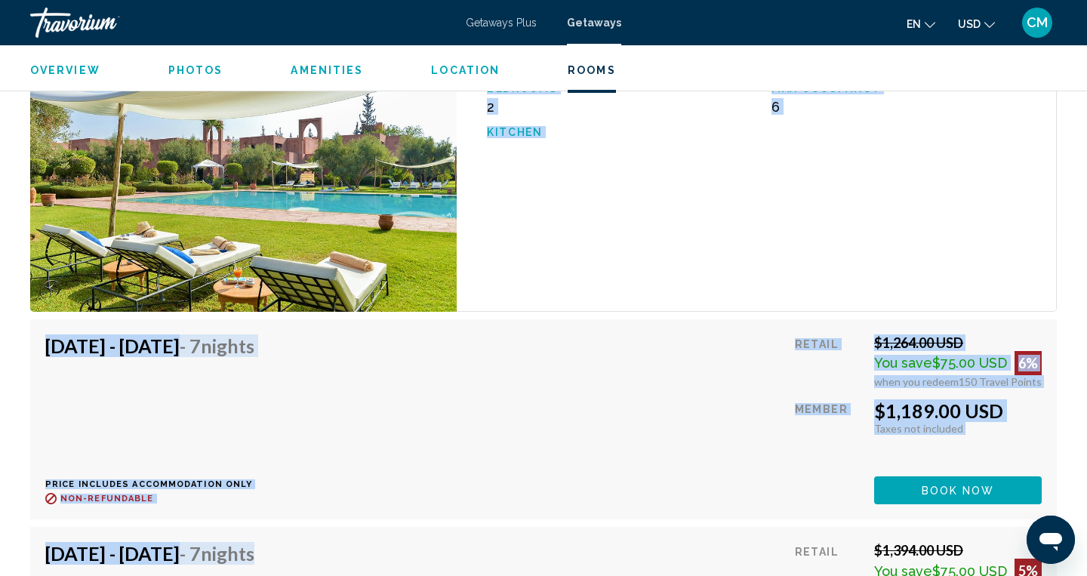
click at [499, 319] on div "[DATE] - [DATE] - 7 Nights Price includes accommodation only Refundable until :…" at bounding box center [543, 419] width 1027 height 200
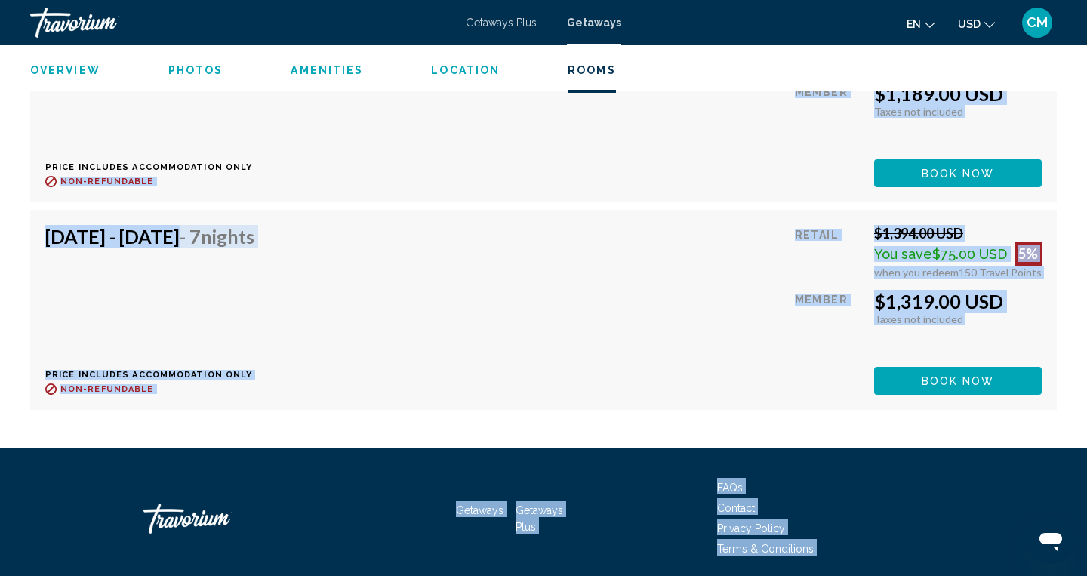
scroll to position [2814, 0]
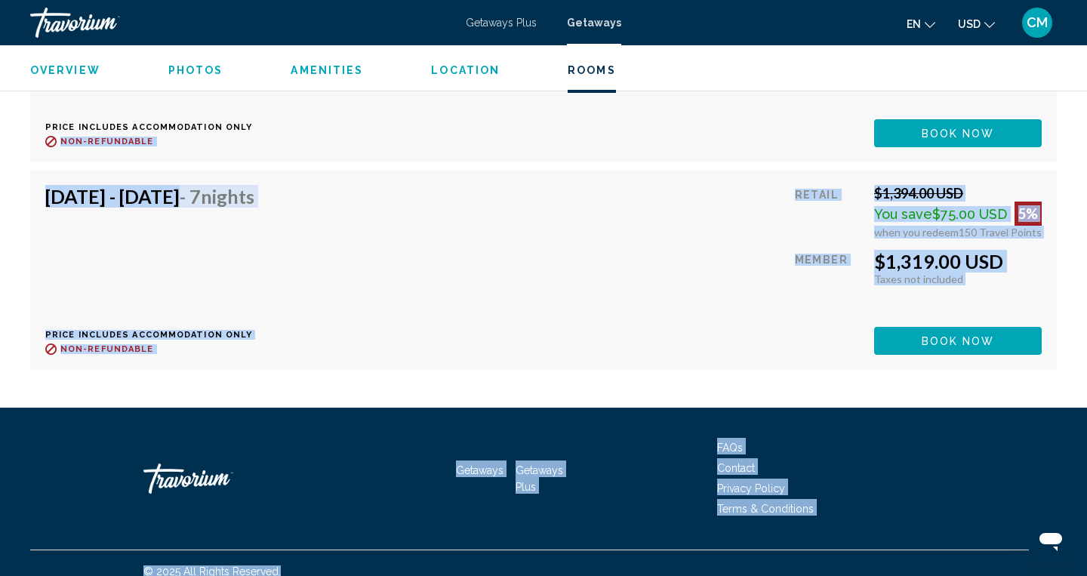
drag, startPoint x: 503, startPoint y: 463, endPoint x: 512, endPoint y: 599, distance: 135.5
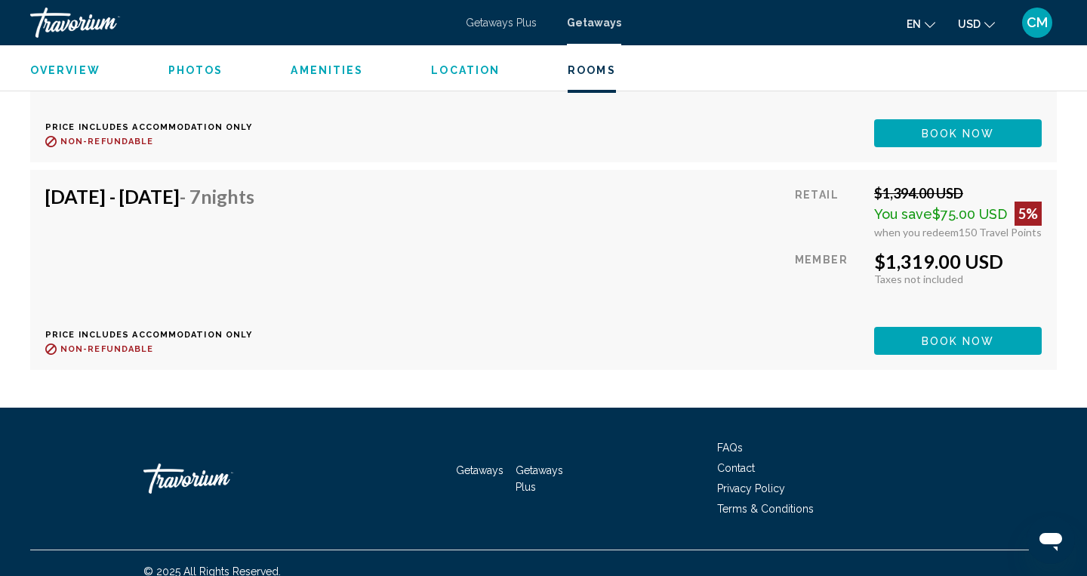
click at [500, 408] on div "Getaways Getaways Plus FAQs Contact Privacy Policy Terms & Conditions" at bounding box center [543, 479] width 1027 height 142
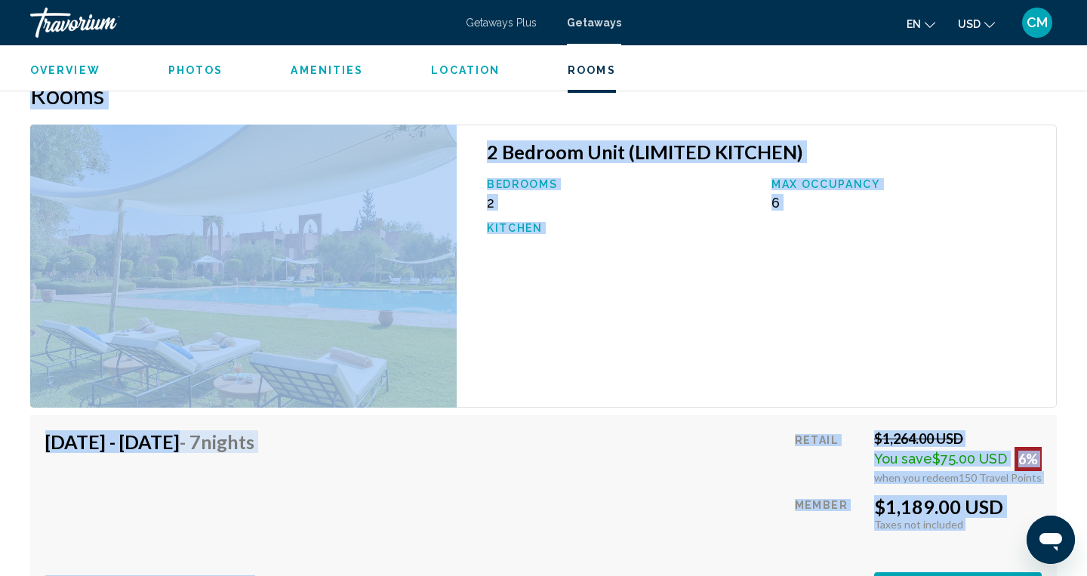
drag, startPoint x: 489, startPoint y: 183, endPoint x: 482, endPoint y: -33, distance: 216.8
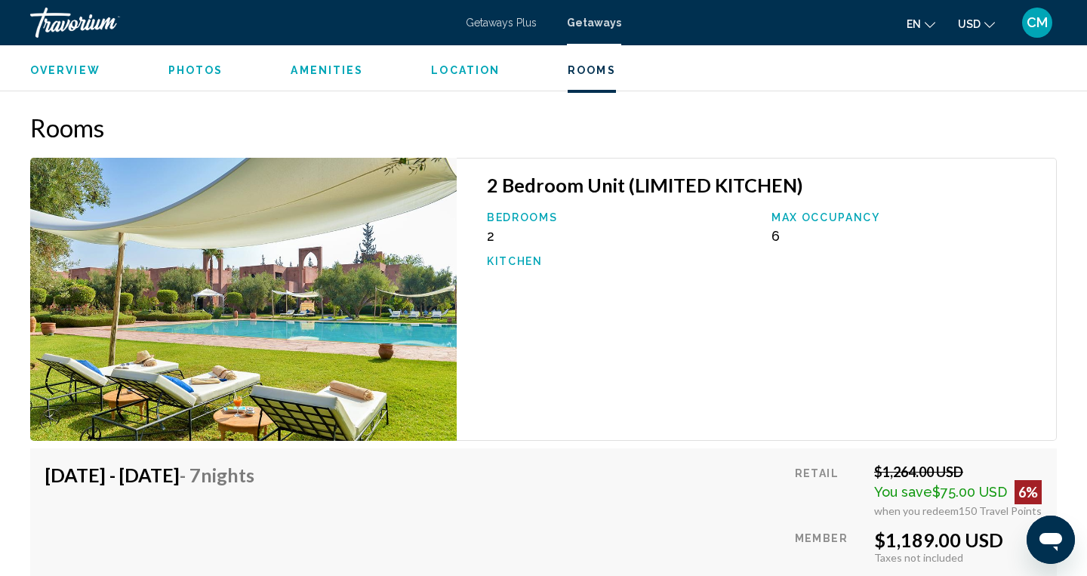
click at [614, 502] on div "[DATE] - [DATE] - 7 Nights Price includes accommodation only Refundable until :…" at bounding box center [543, 548] width 996 height 170
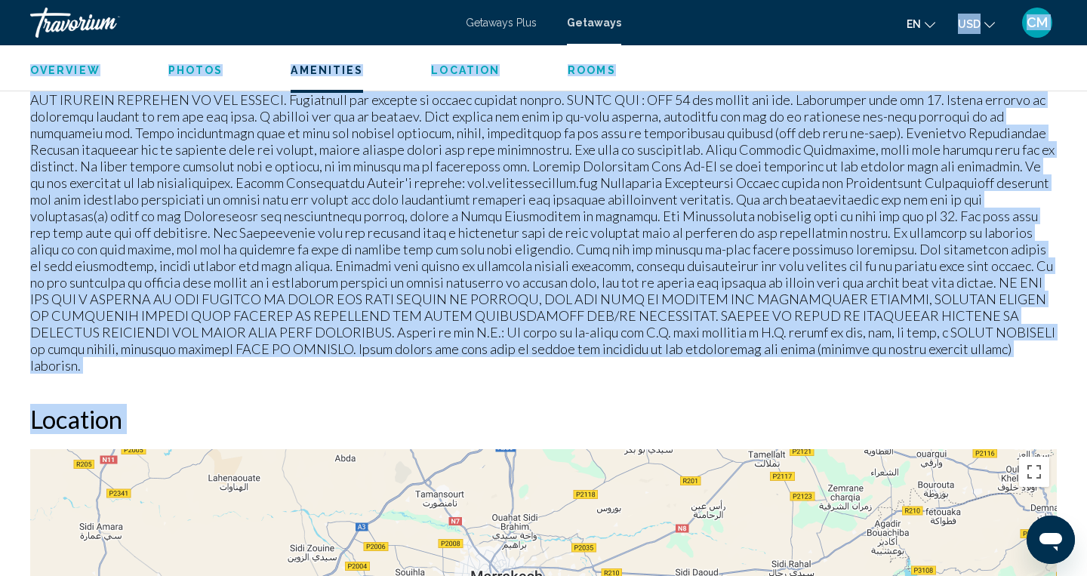
drag, startPoint x: 657, startPoint y: 239, endPoint x: 608, endPoint y: -78, distance: 321.4
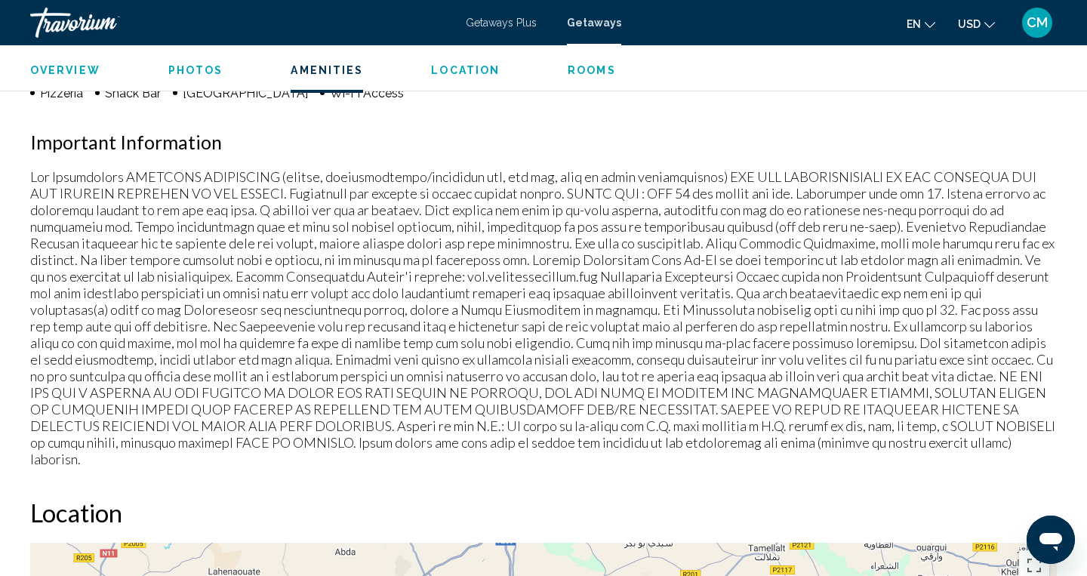
click at [590, 122] on div "Amenities Room Service Swimming Pool Free Wifi Organized Activities Auto Rental…" at bounding box center [543, 146] width 1027 height 641
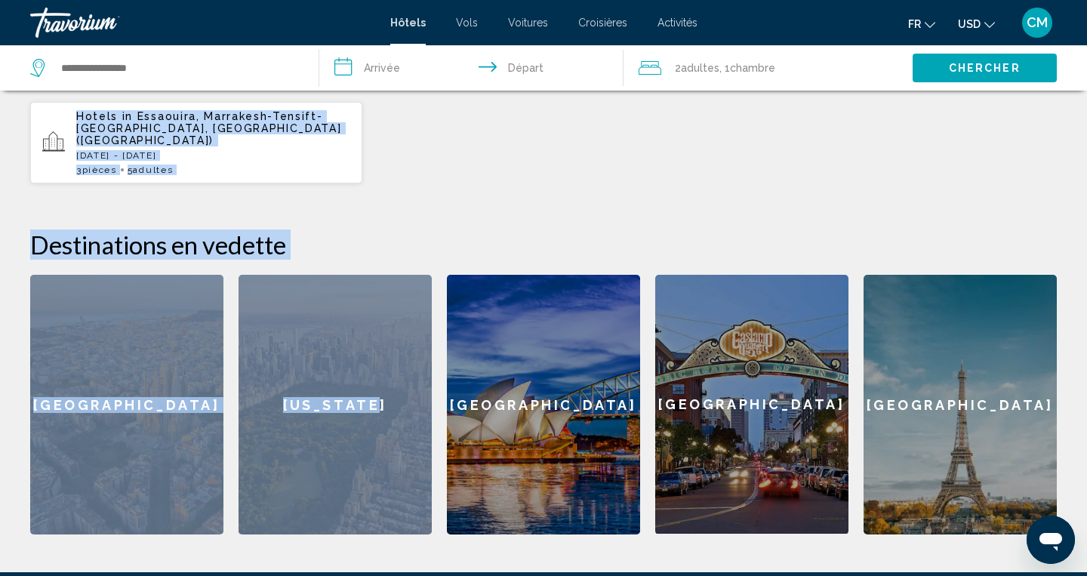
scroll to position [620, 0]
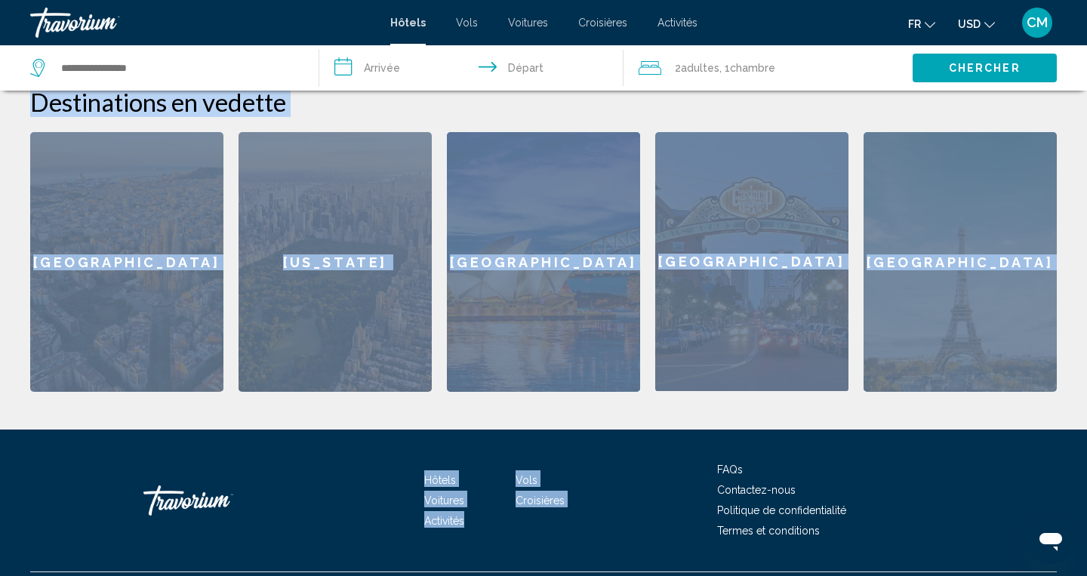
drag, startPoint x: 380, startPoint y: 514, endPoint x: 380, endPoint y: 599, distance: 85.3
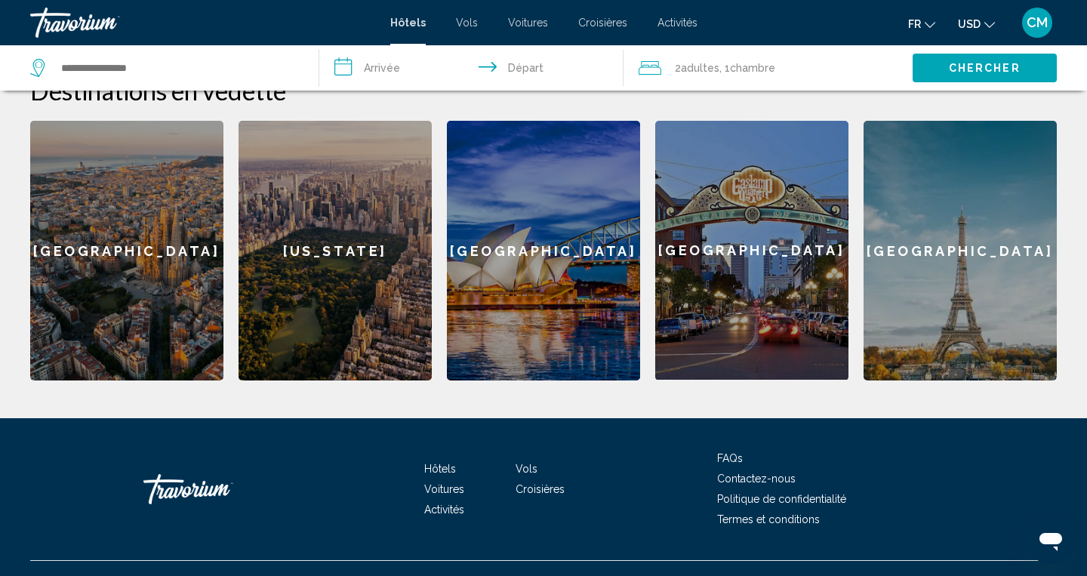
click at [151, 213] on div "Barcelona" at bounding box center [126, 251] width 193 height 260
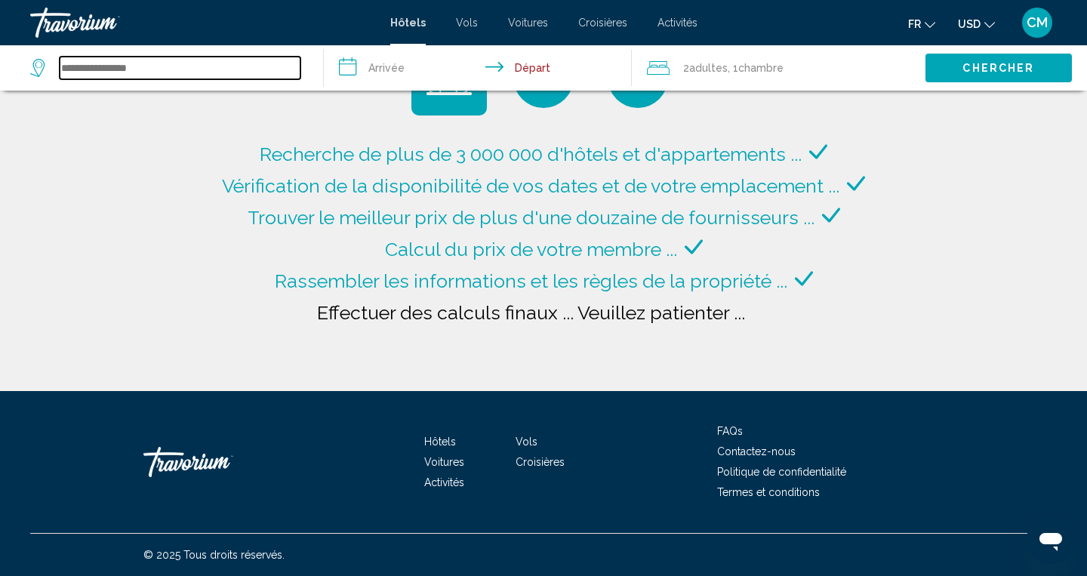
click at [211, 70] on input "Search widget" at bounding box center [180, 68] width 241 height 23
type input "**********"
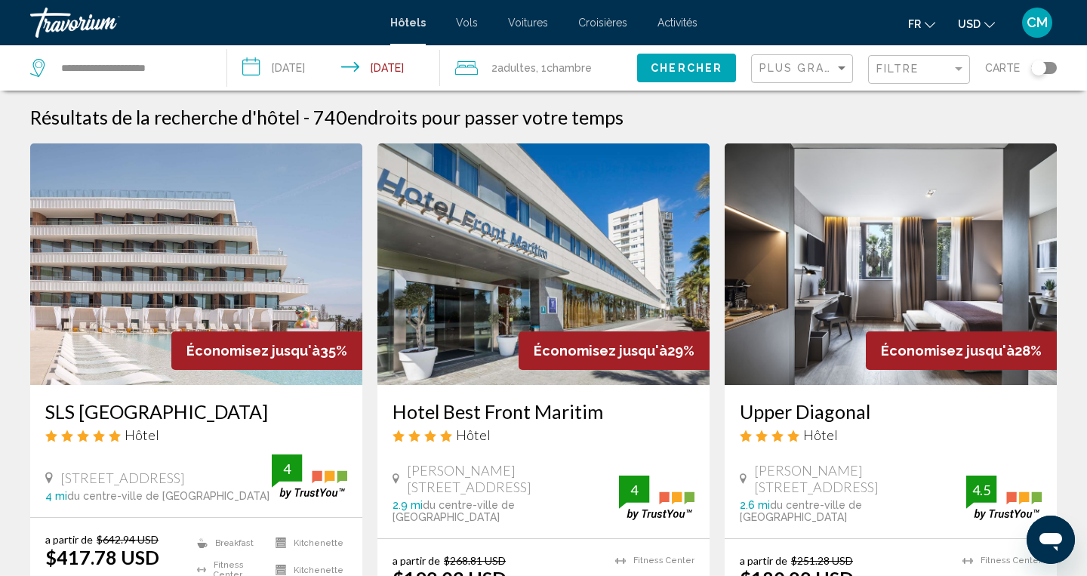
click at [314, 223] on img "Main content" at bounding box center [196, 264] width 332 height 242
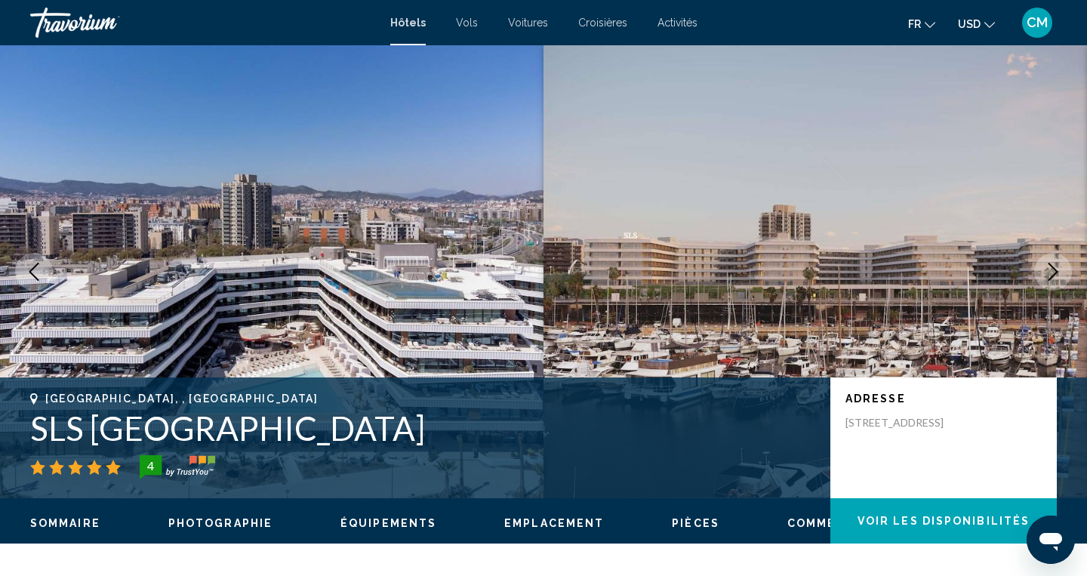
drag, startPoint x: 590, startPoint y: 345, endPoint x: 858, endPoint y: 479, distance: 299.4
click at [856, 485] on div "Adresse Carrer De La Pau 2, Barcelona 08930, Spain" at bounding box center [943, 437] width 226 height 121
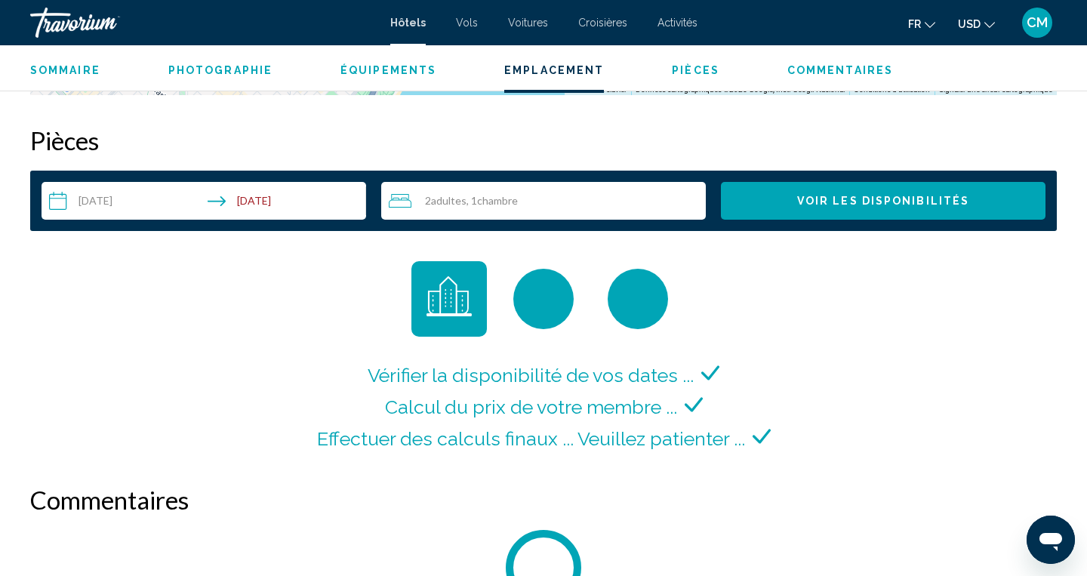
drag, startPoint x: 856, startPoint y: 483, endPoint x: 857, endPoint y: 587, distance: 104.2
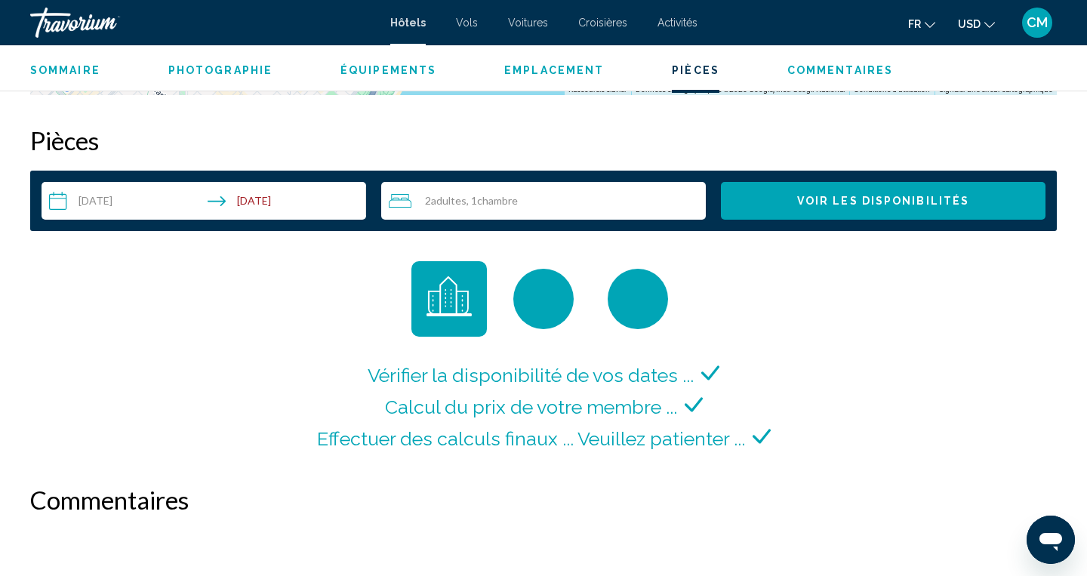
scroll to position [1920, 0]
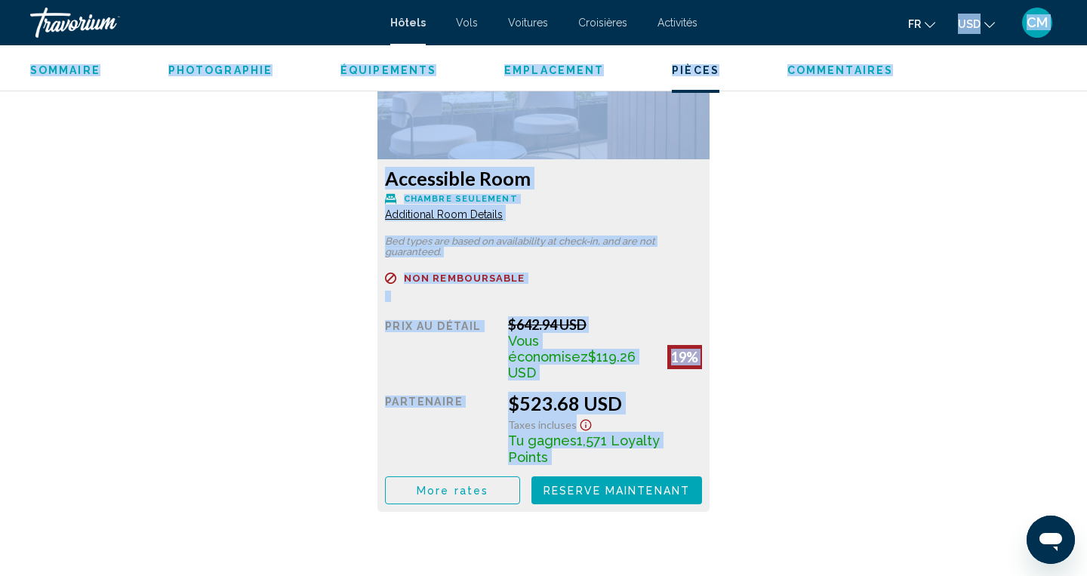
drag, startPoint x: 770, startPoint y: 552, endPoint x: 770, endPoint y: 591, distance: 39.2
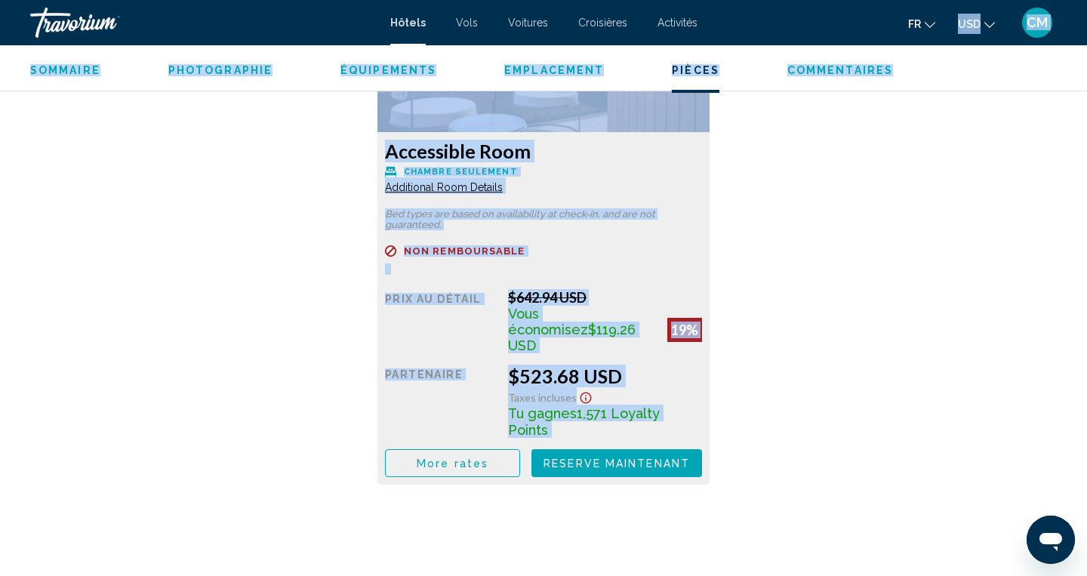
click at [141, 457] on span "More rates" at bounding box center [105, 463] width 72 height 12
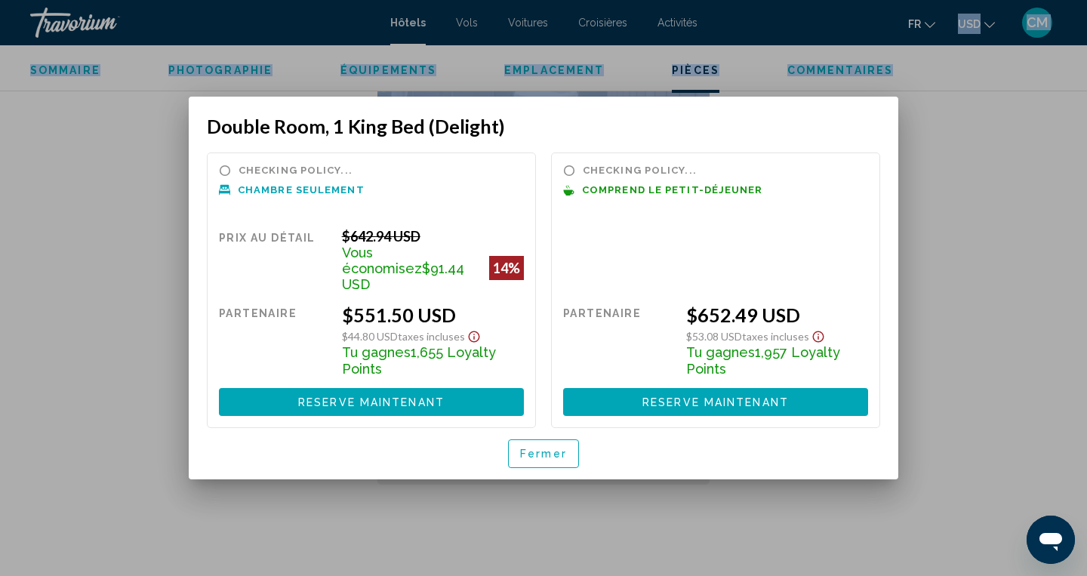
scroll to position [0, 0]
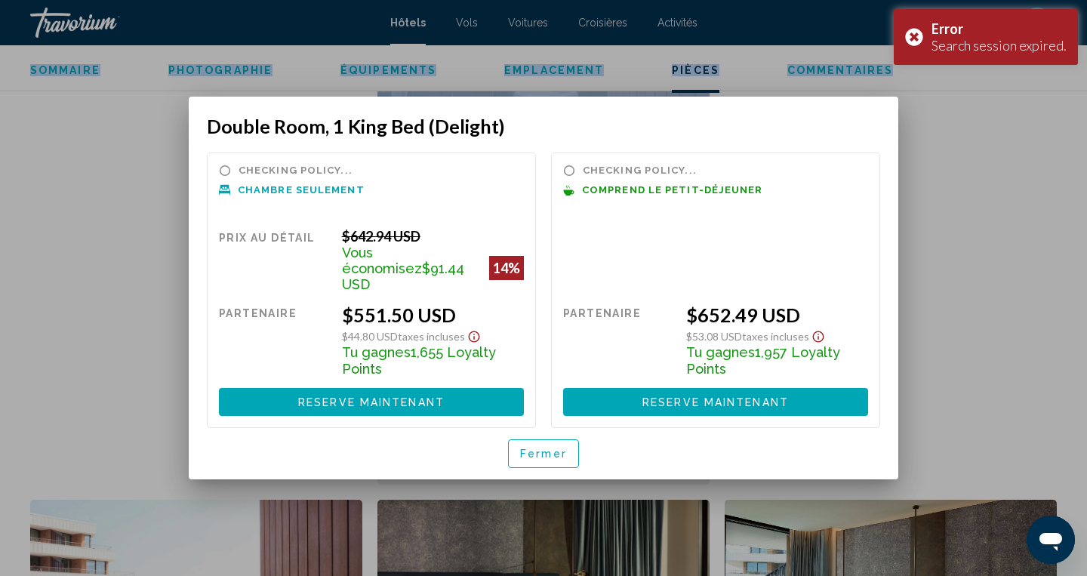
click at [146, 208] on div at bounding box center [543, 288] width 1087 height 576
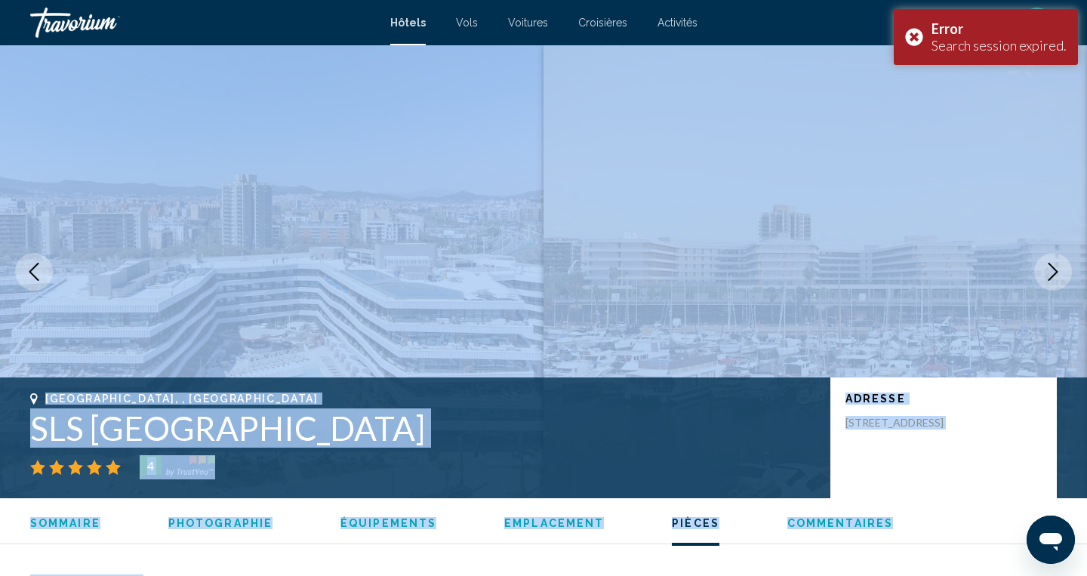
scroll to position [2194, 0]
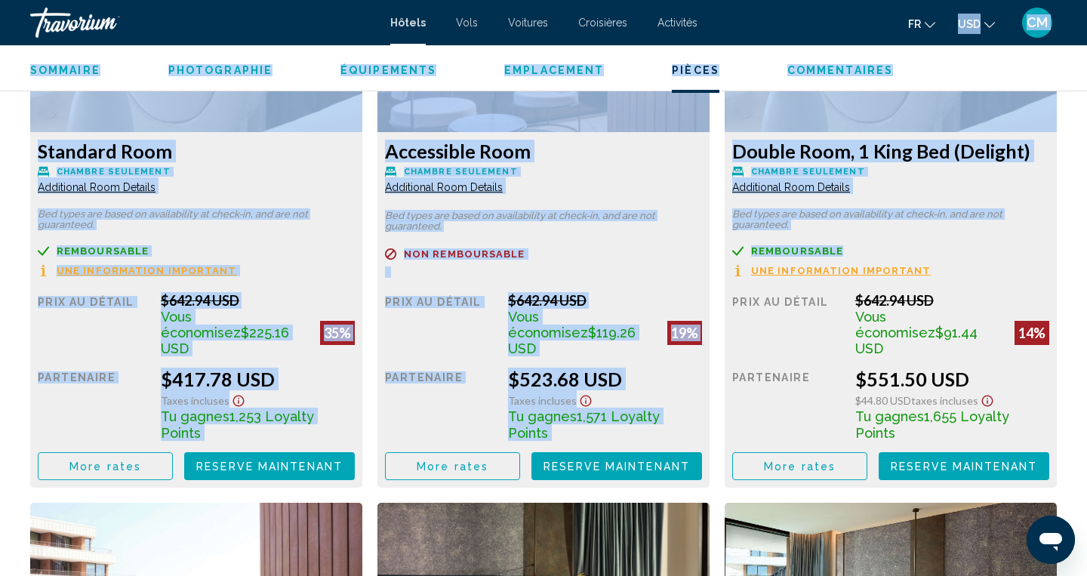
click at [987, 26] on icon "Change currency" at bounding box center [989, 25] width 11 height 11
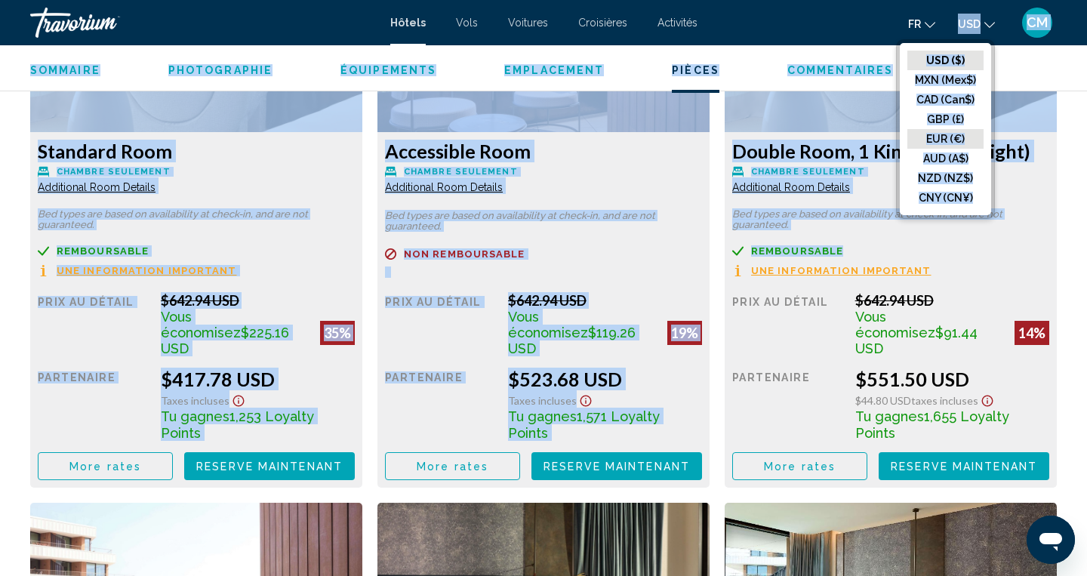
click at [950, 137] on button "EUR (€)" at bounding box center [945, 139] width 76 height 20
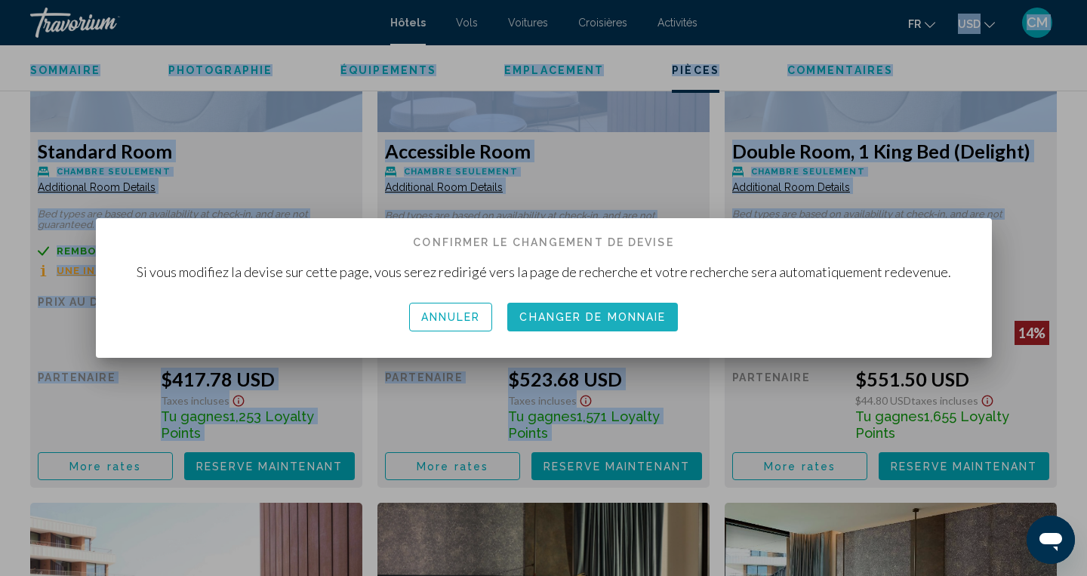
click at [651, 316] on span "Changer de monnaie" at bounding box center [592, 318] width 146 height 12
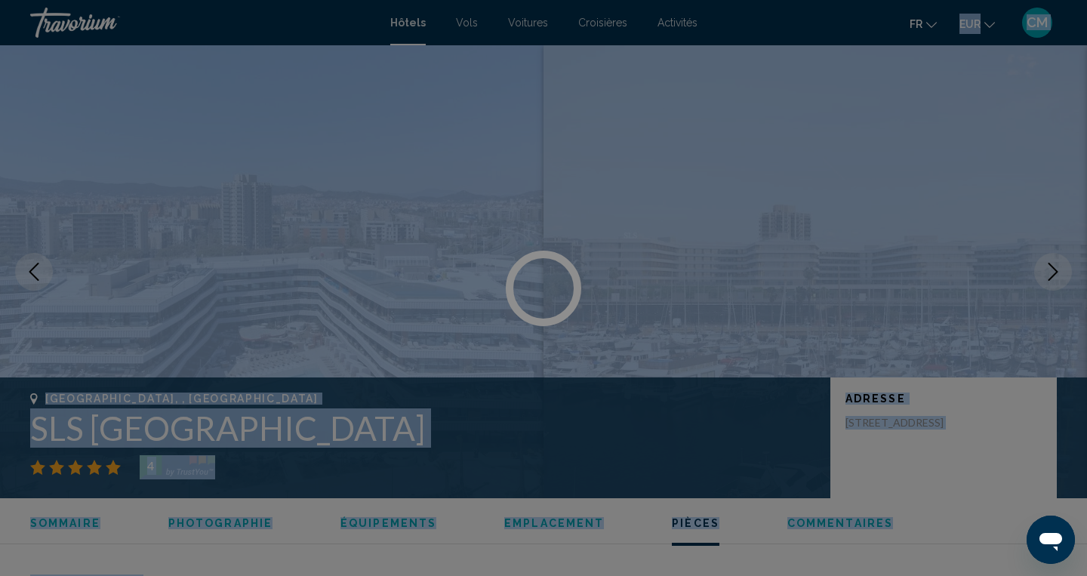
scroll to position [2194, 0]
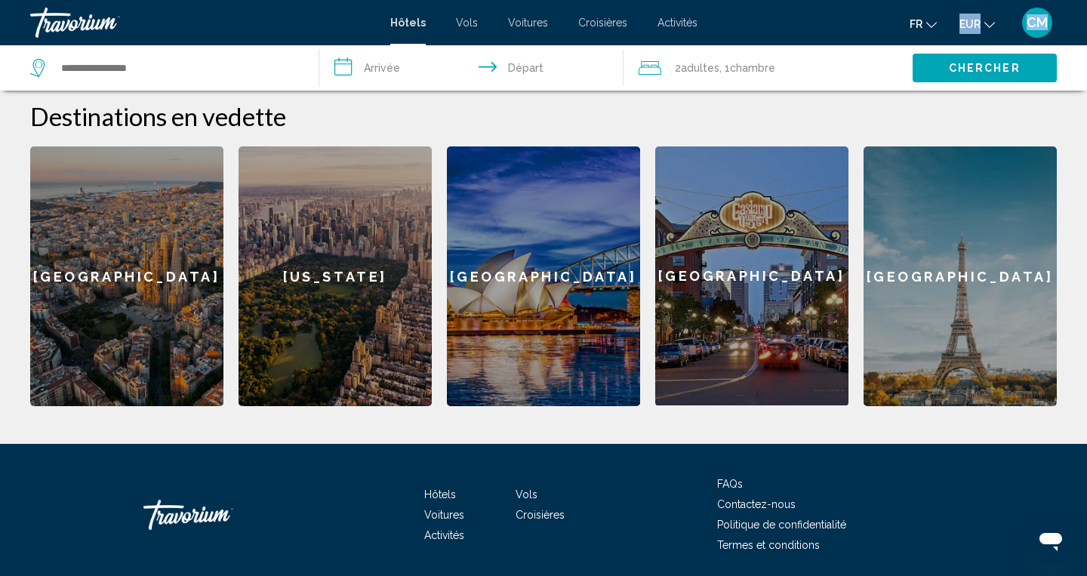
scroll to position [637, 0]
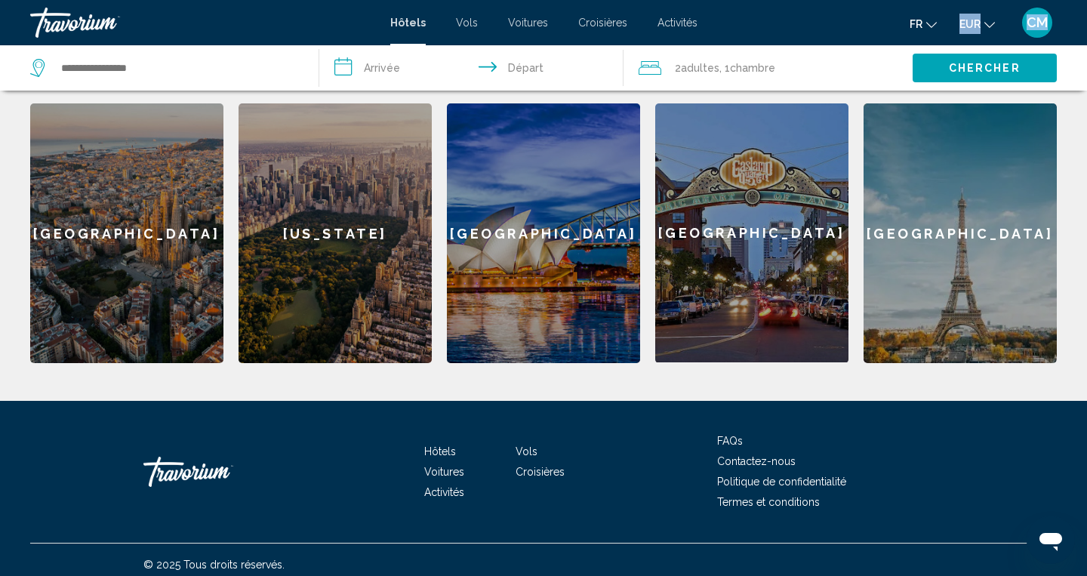
drag, startPoint x: 515, startPoint y: 516, endPoint x: 503, endPoint y: 599, distance: 83.8
click at [75, 313] on div "Barcelona" at bounding box center [126, 233] width 193 height 260
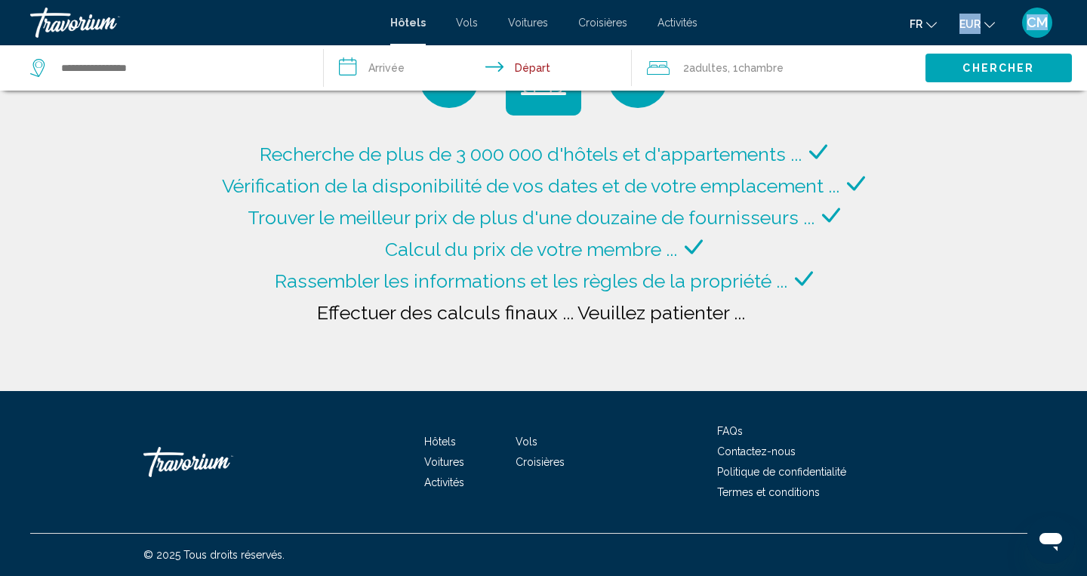
type input "**********"
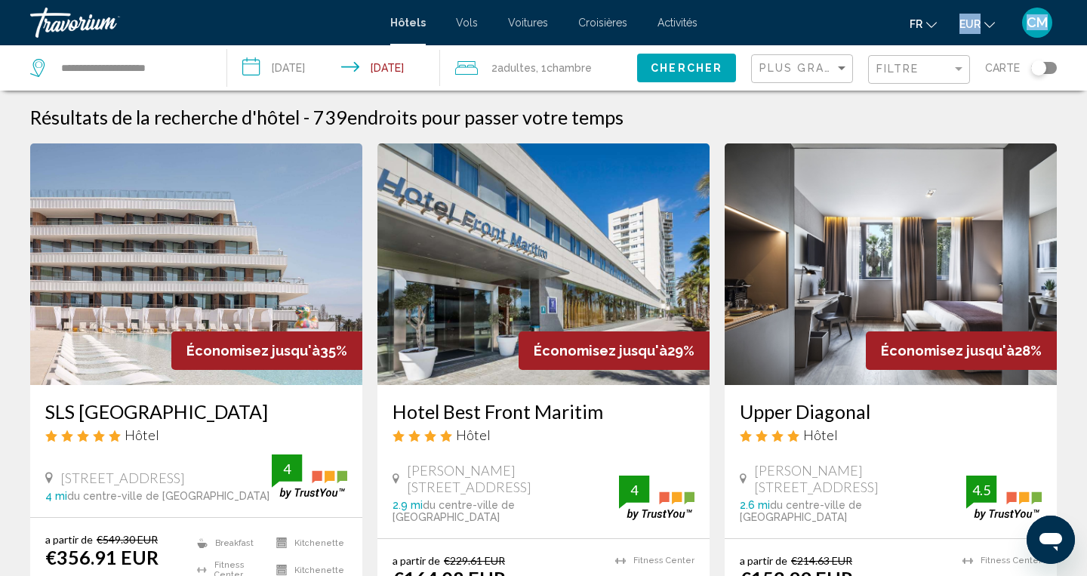
click at [368, 543] on app-hotels-search-item "Économisez jusqu'à 35% SLS Barcelona Hôtel Carrer De La Pau 2, Barcelona 4 mi d…" at bounding box center [196, 408] width 347 height 530
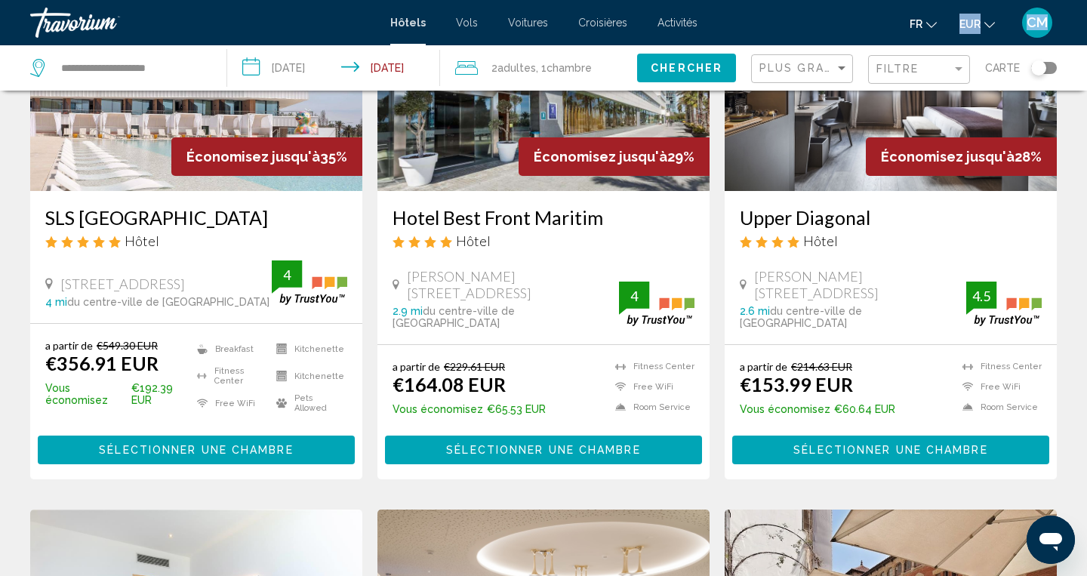
scroll to position [232, 0]
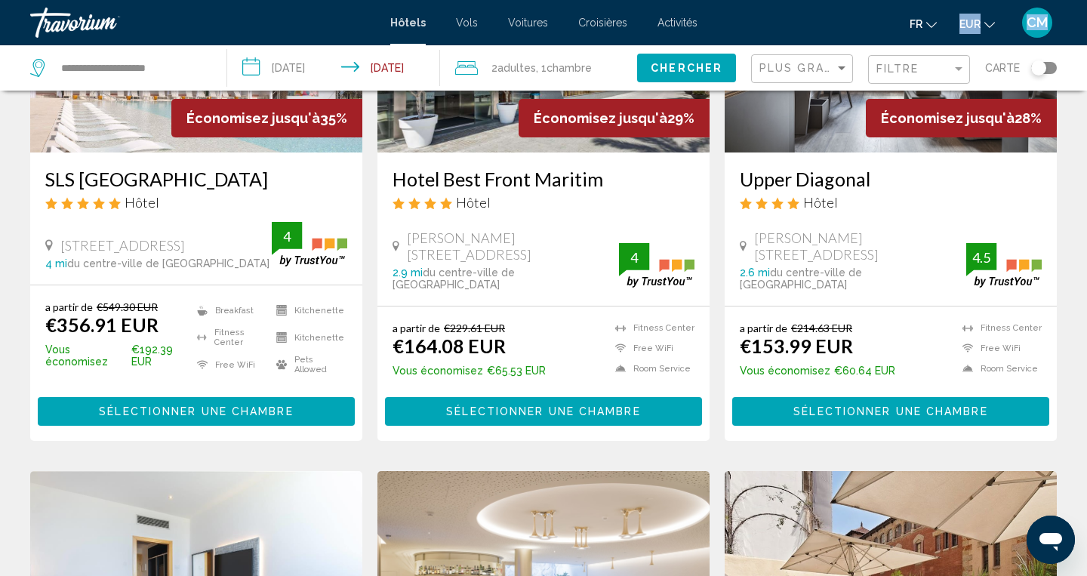
drag, startPoint x: 368, startPoint y: 571, endPoint x: 368, endPoint y: 599, distance: 28.7
click at [368, 343] on html "**********" at bounding box center [543, 56] width 1087 height 576
click at [365, 393] on app-hotels-search-item "Économisez jusqu'à 35% SLS Barcelona Hôtel Carrer De La Pau 2, Barcelona 4 mi d…" at bounding box center [196, 176] width 347 height 530
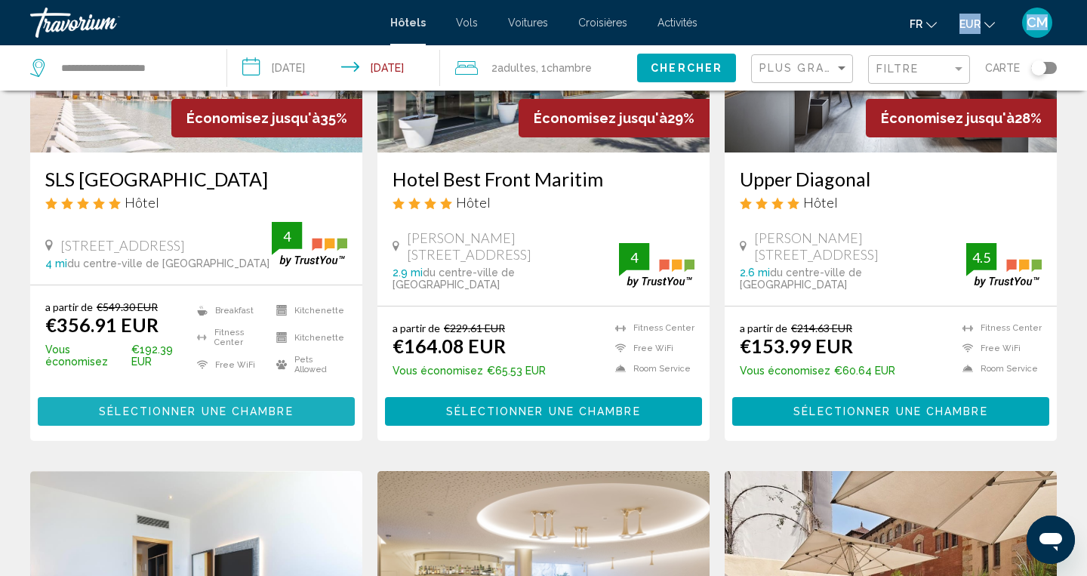
click at [236, 404] on button "Sélectionner une chambre" at bounding box center [196, 411] width 317 height 28
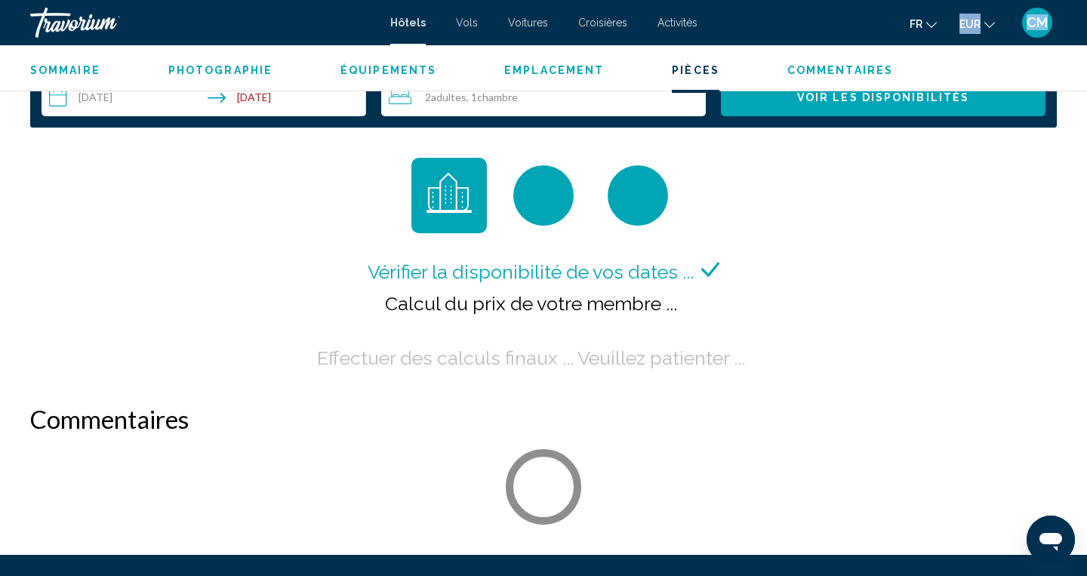
scroll to position [2144, 0]
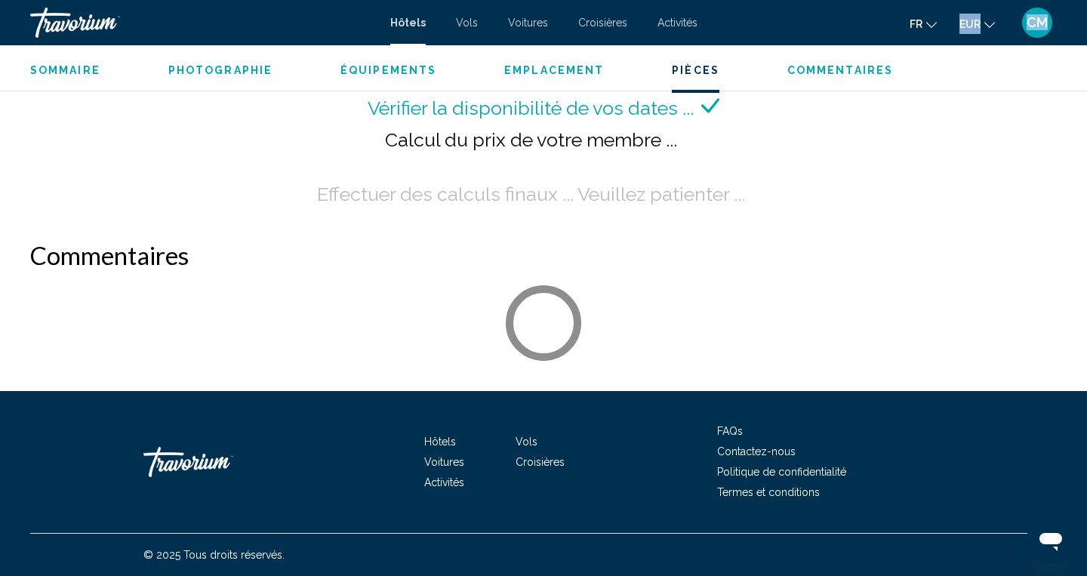
drag, startPoint x: 881, startPoint y: 485, endPoint x: 881, endPoint y: 599, distance: 114.0
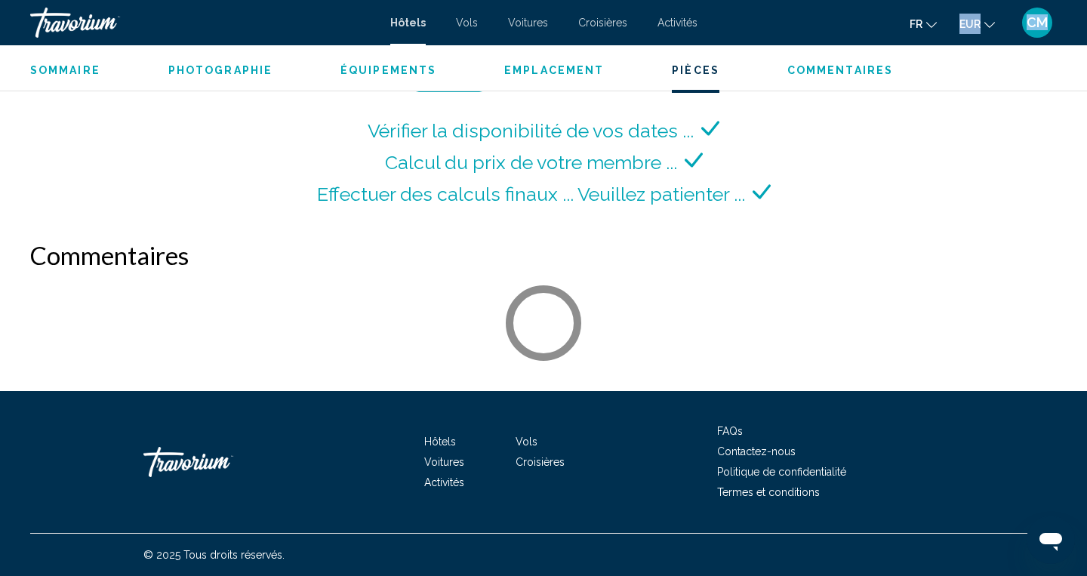
scroll to position [2121, 0]
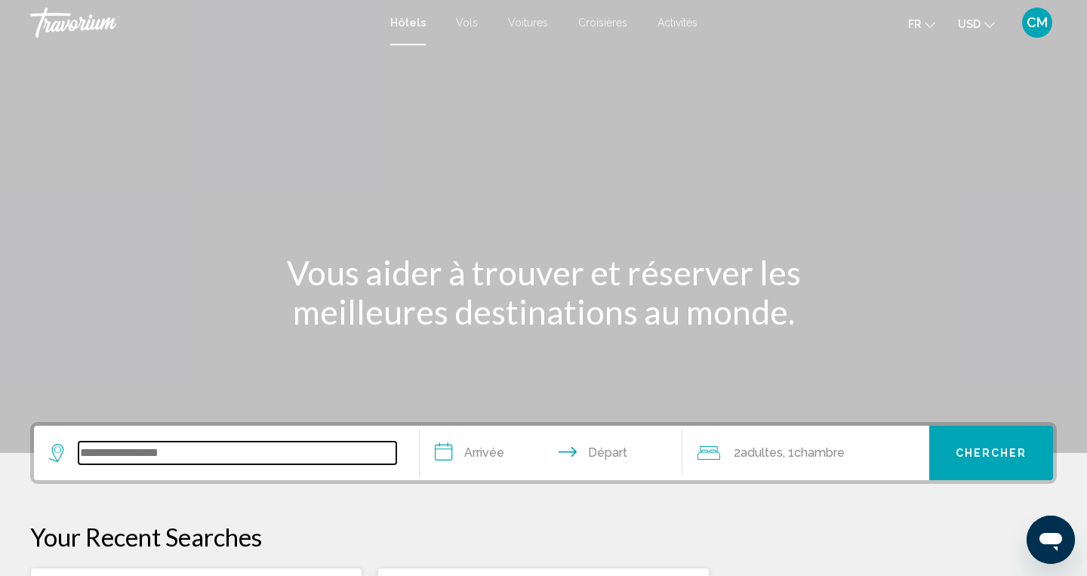
click at [293, 462] on input "Search widget" at bounding box center [237, 453] width 318 height 23
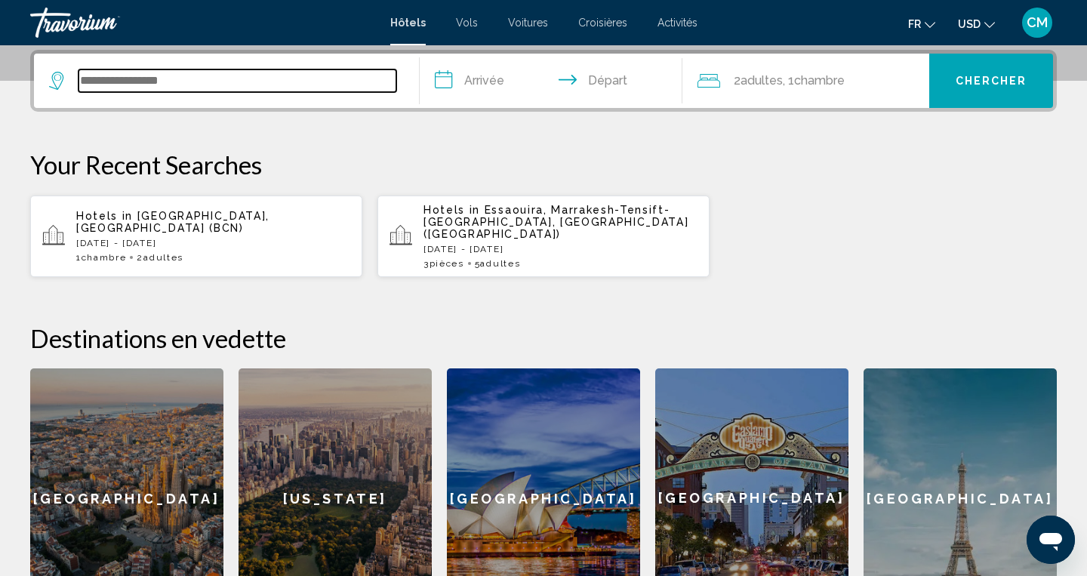
scroll to position [373, 0]
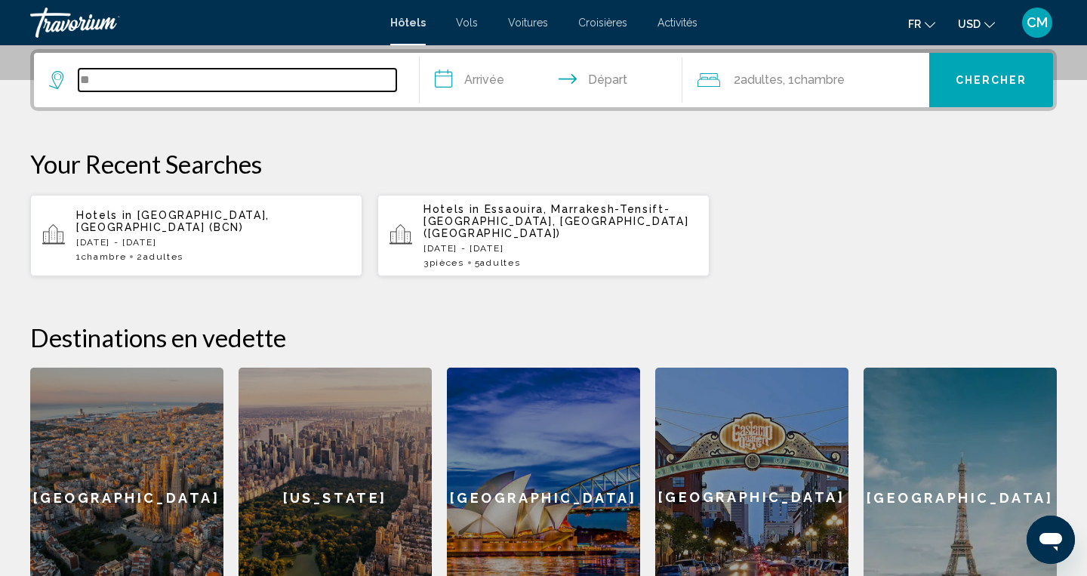
type input "**"
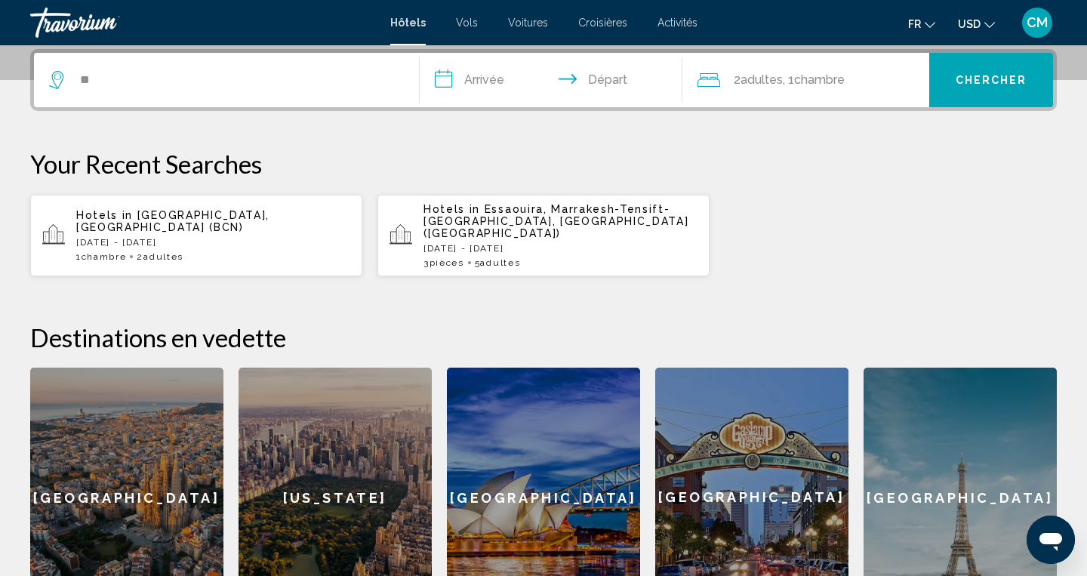
click at [183, 472] on div "Barcelona" at bounding box center [126, 498] width 193 height 260
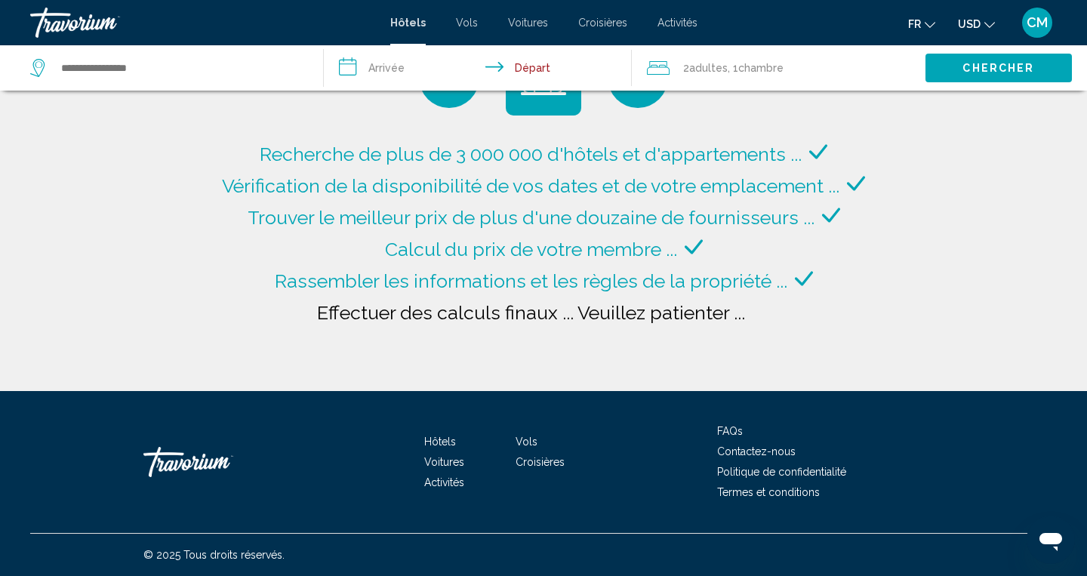
type input "**********"
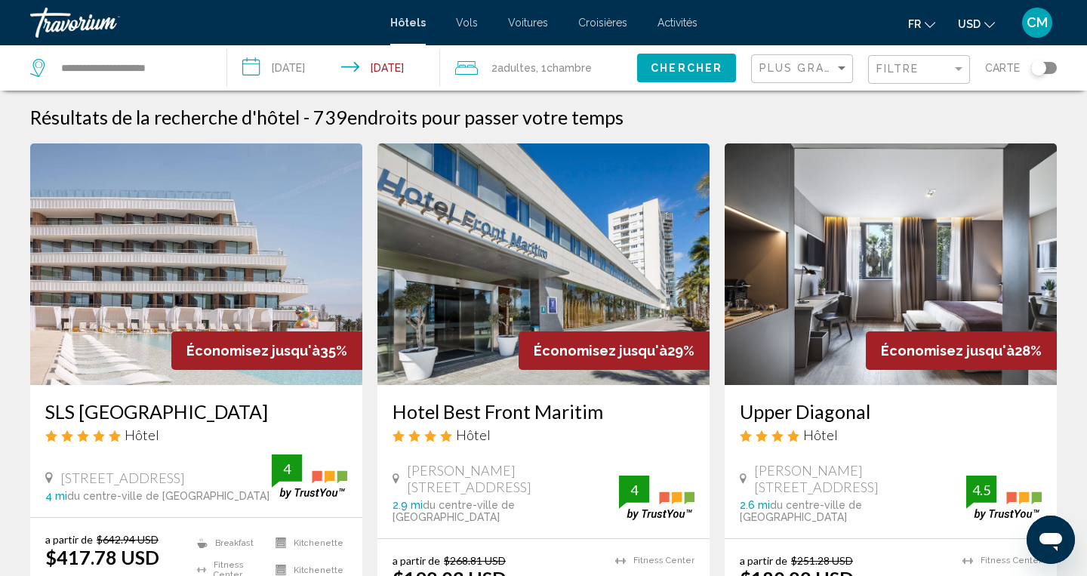
click at [590, 272] on img "Main content" at bounding box center [543, 264] width 332 height 242
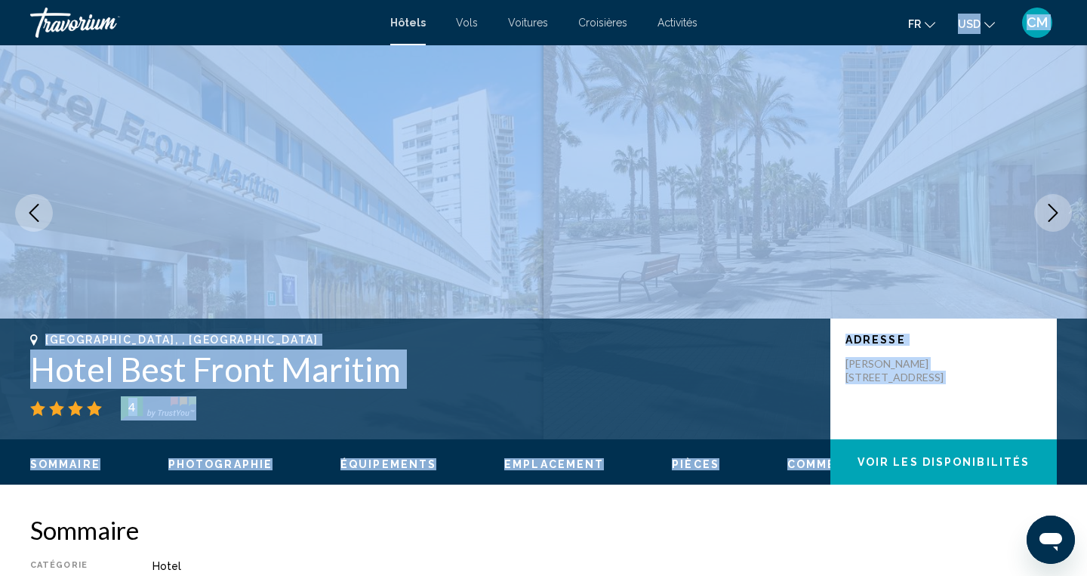
drag, startPoint x: 608, startPoint y: 559, endPoint x: 609, endPoint y: 580, distance: 21.1
click at [609, 517] on html "Passer au contenu principal Hôtels Vols Voitures Croisières Activités Hôtels Vo…" at bounding box center [543, 229] width 1087 height 576
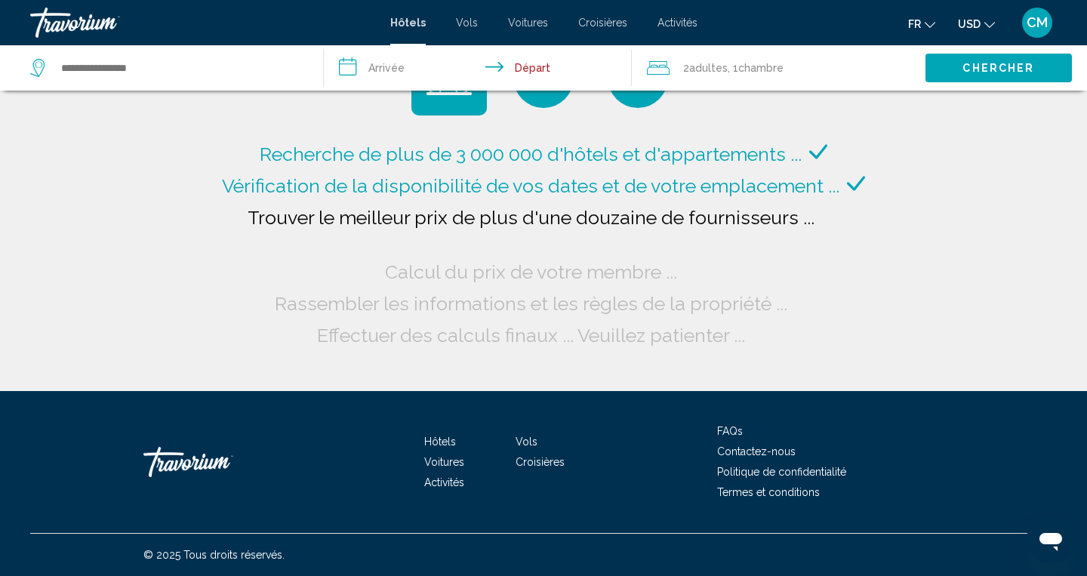
click at [796, 115] on div "Recherche de plus de 3 000 000 d'hôtels et d'appartements ... Vérification de l…" at bounding box center [543, 195] width 651 height 311
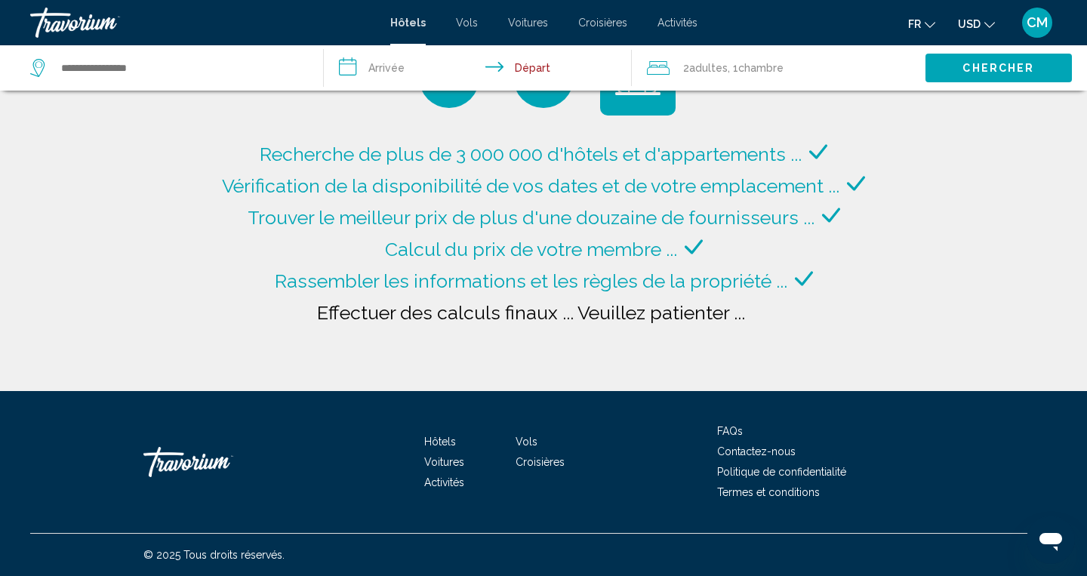
type input "**********"
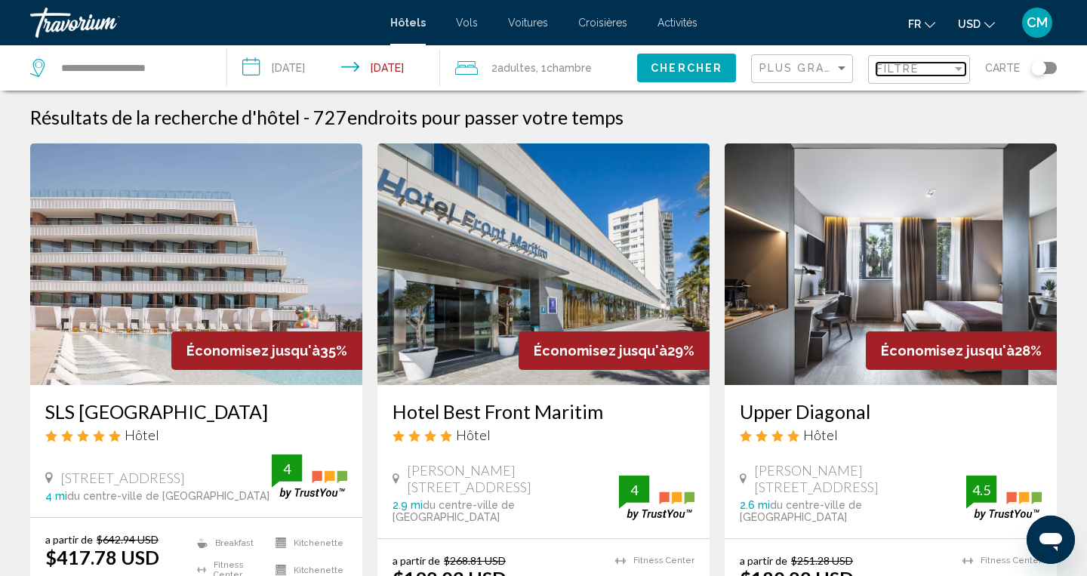
click at [939, 69] on div "Filtre" at bounding box center [913, 69] width 75 height 12
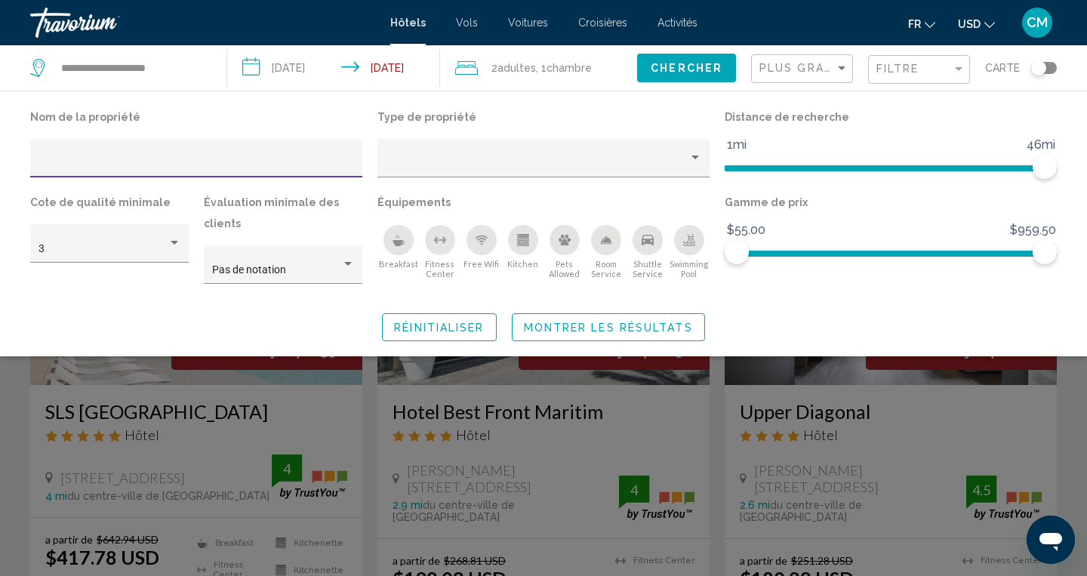
click at [566, 235] on icon "Pets Allowed" at bounding box center [565, 240] width 12 height 12
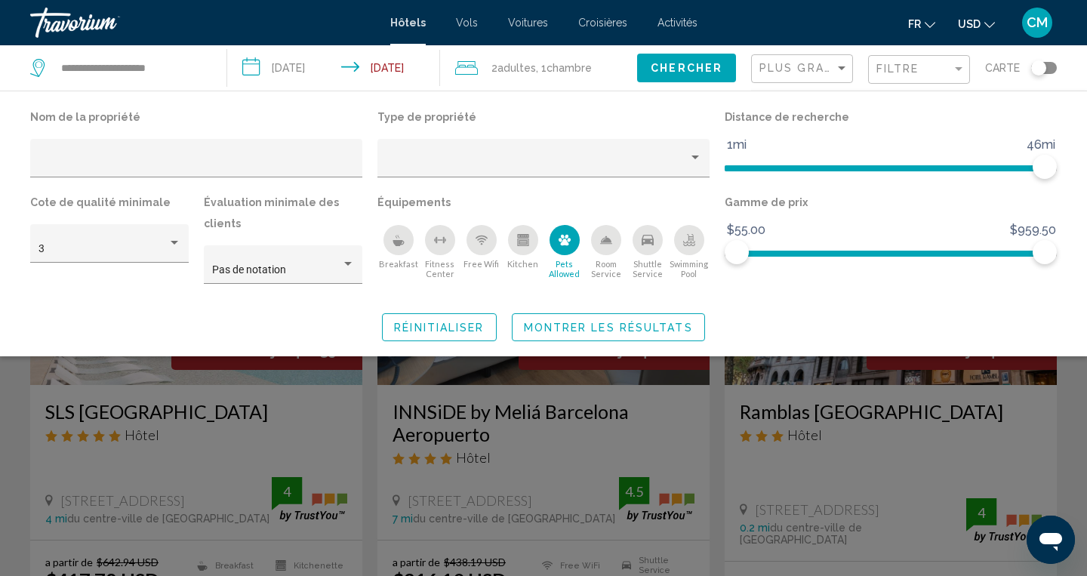
click at [598, 332] on span "Montrer les résultats" at bounding box center [608, 328] width 169 height 12
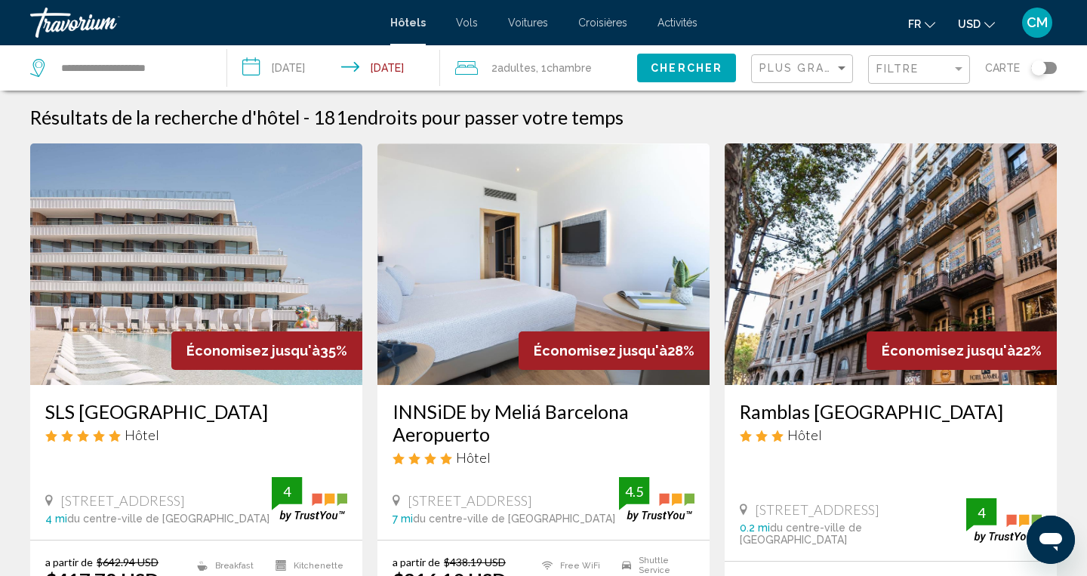
click at [366, 528] on app-hotels-search-item "Économisez jusqu'à 35% SLS Barcelona Hôtel Carrer De La Pau 2, Barcelona 4 mi d…" at bounding box center [196, 419] width 347 height 553
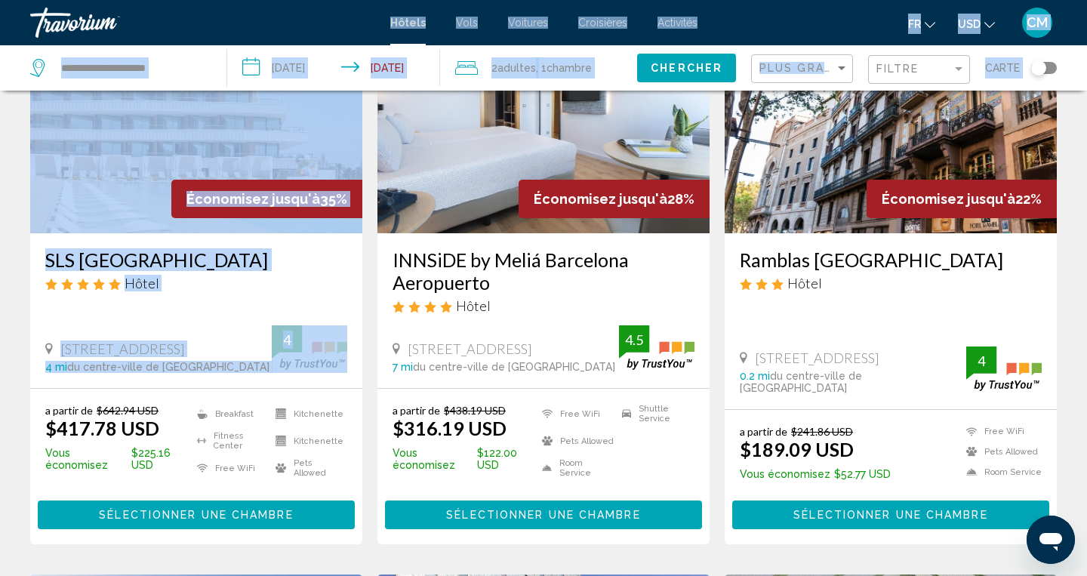
scroll to position [267, 0]
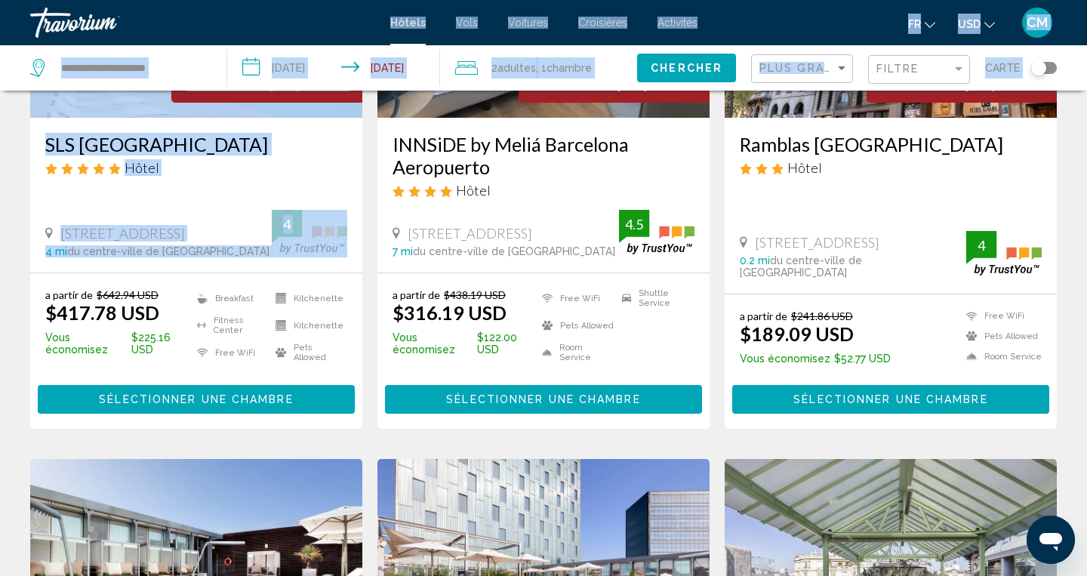
drag, startPoint x: 366, startPoint y: 528, endPoint x: 365, endPoint y: 599, distance: 71.7
click at [365, 309] on html "**********" at bounding box center [543, 21] width 1087 height 576
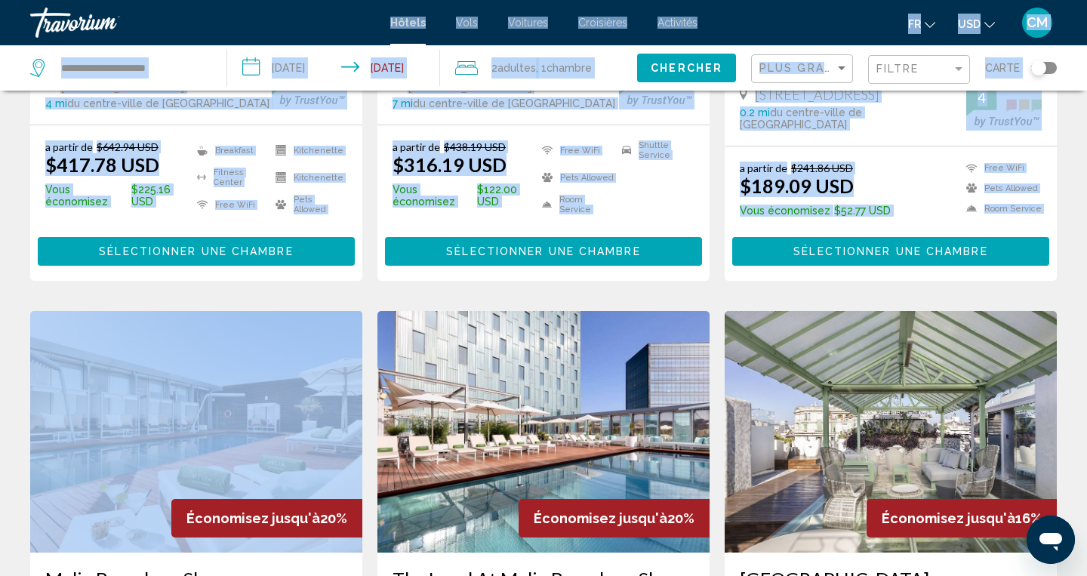
scroll to position [569, 0]
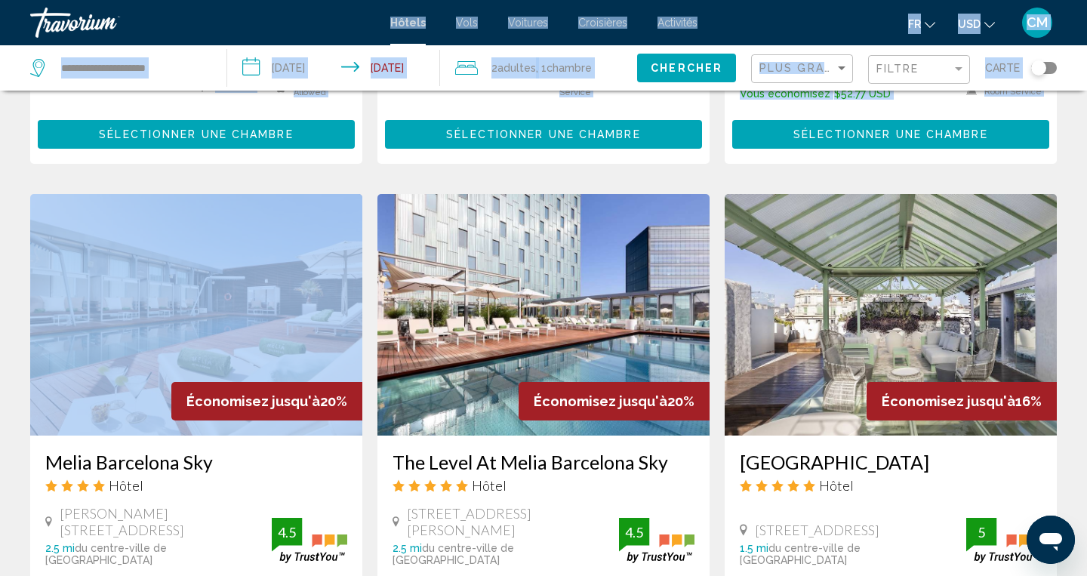
drag, startPoint x: 363, startPoint y: 469, endPoint x: 363, endPoint y: 599, distance: 130.6
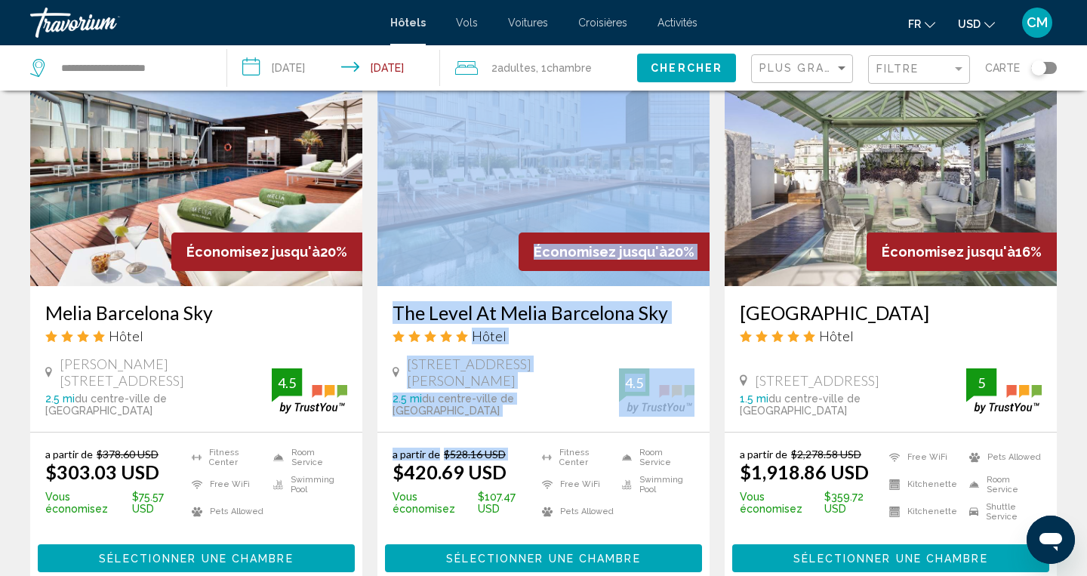
scroll to position [718, 0]
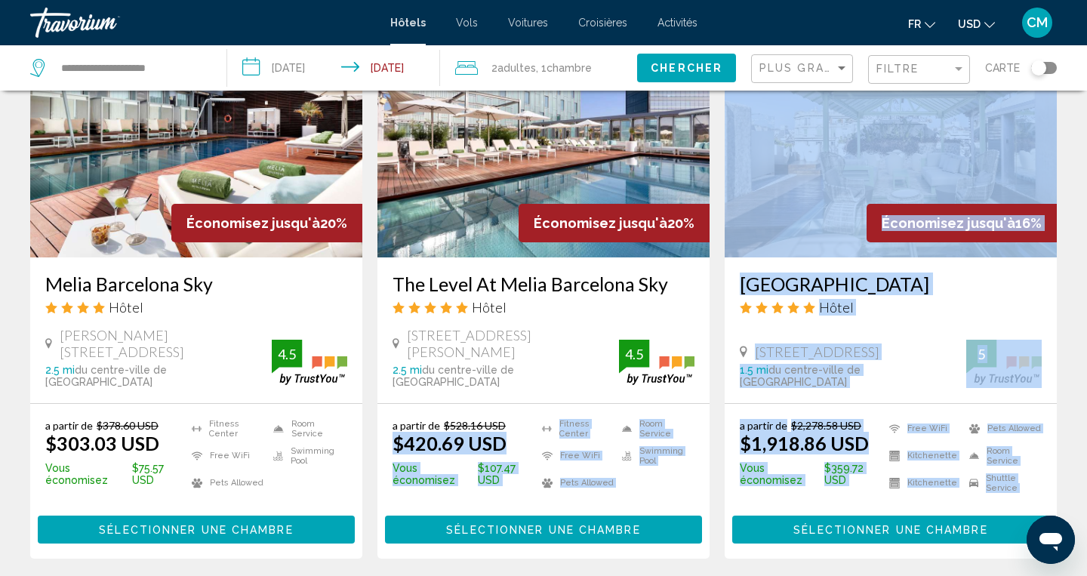
drag, startPoint x: 371, startPoint y: 566, endPoint x: 370, endPoint y: 580, distance: 14.4
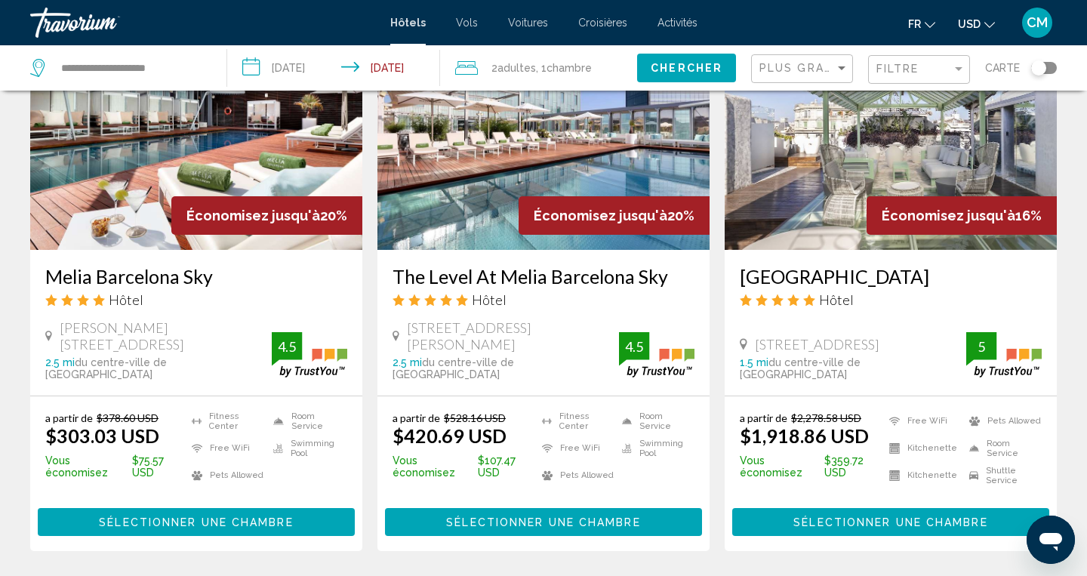
click at [366, 481] on app-hotels-search-item "Économisez jusqu'à 20% Melia Barcelona Sky Hôtel Pere Iv 272 286, Barcelona 2.5…" at bounding box center [196, 279] width 347 height 543
click at [277, 516] on span "Sélectionner une chambre" at bounding box center [196, 522] width 194 height 12
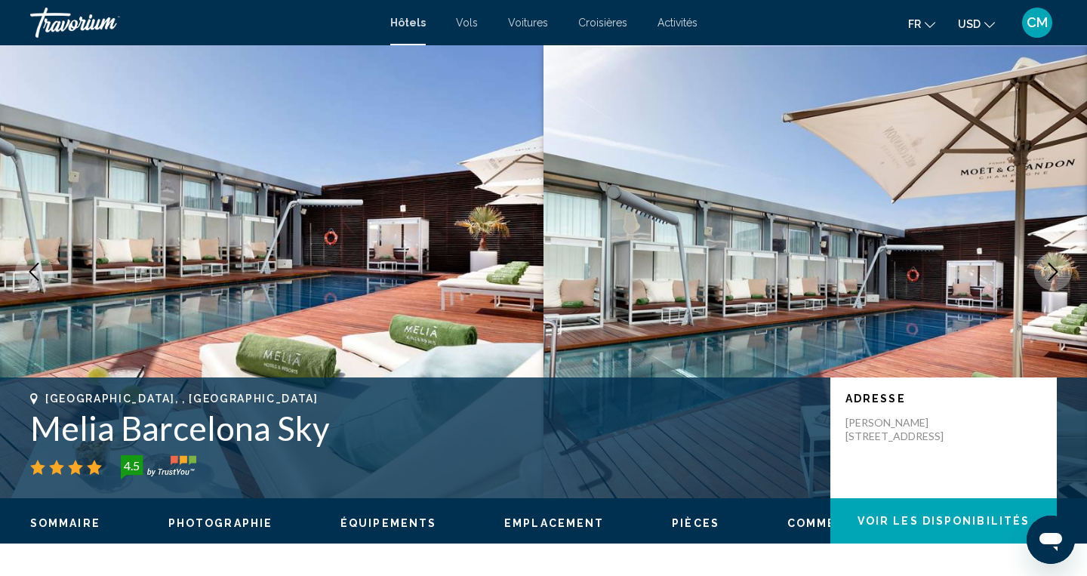
click at [304, 72] on img "Main content" at bounding box center [271, 271] width 543 height 453
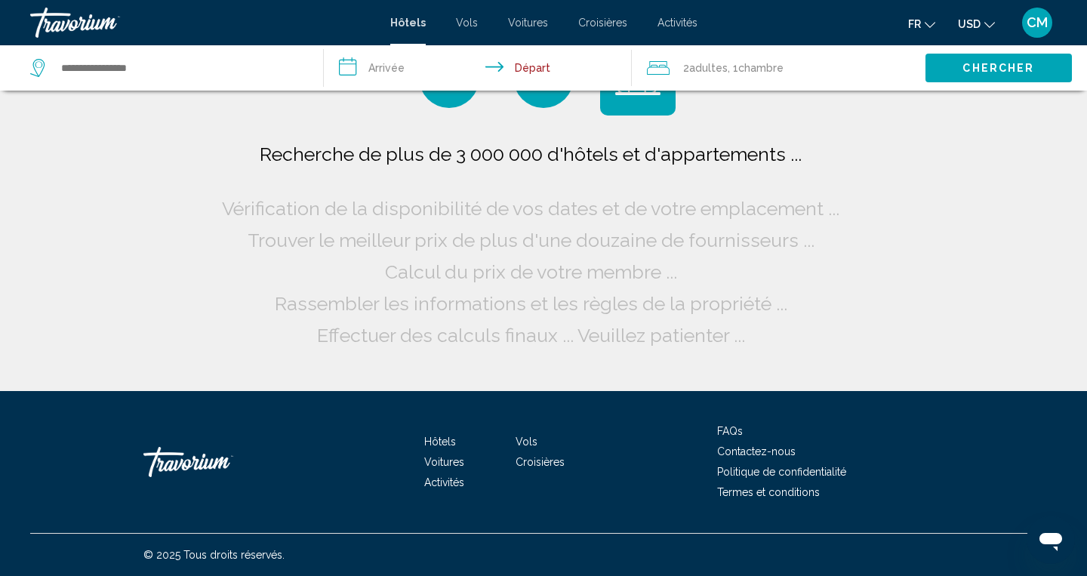
click at [396, 73] on input "**********" at bounding box center [481, 70] width 315 height 50
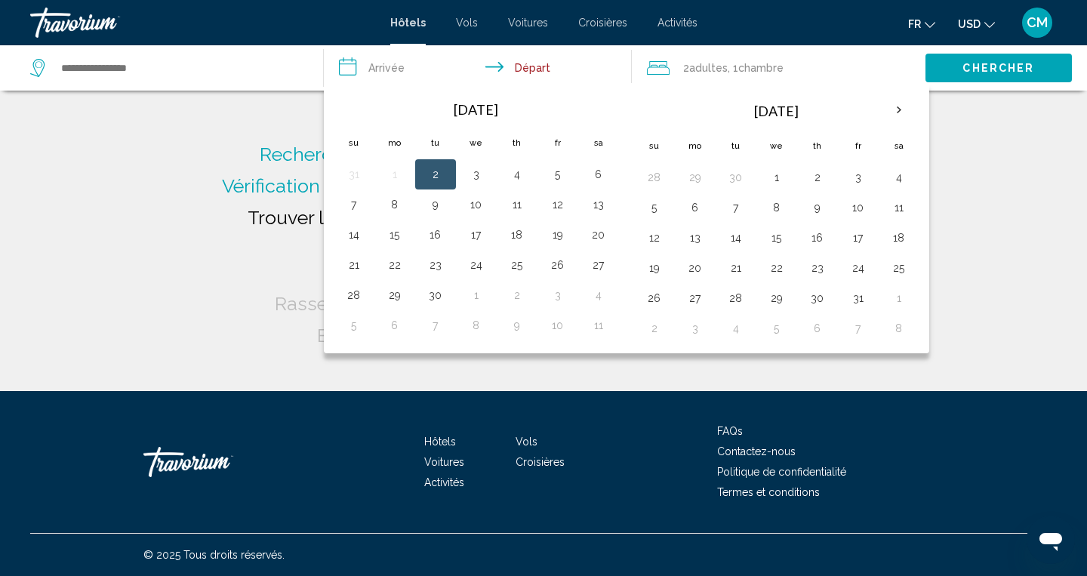
click at [175, 266] on div "Recherche de plus de 3 000 000 d'hôtels et d'appartements ... Vérification de l…" at bounding box center [543, 195] width 1087 height 391
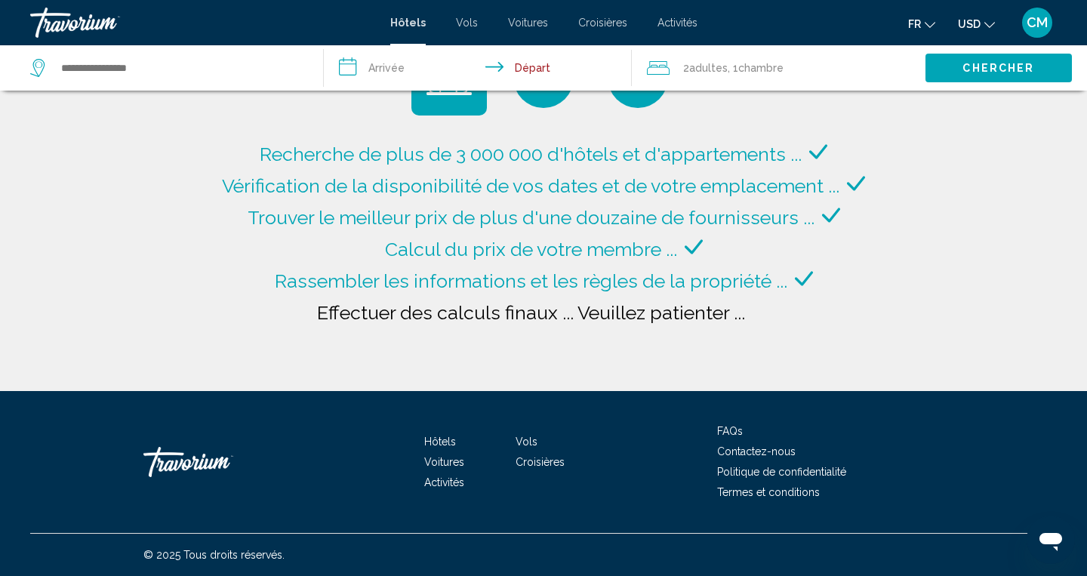
type input "**********"
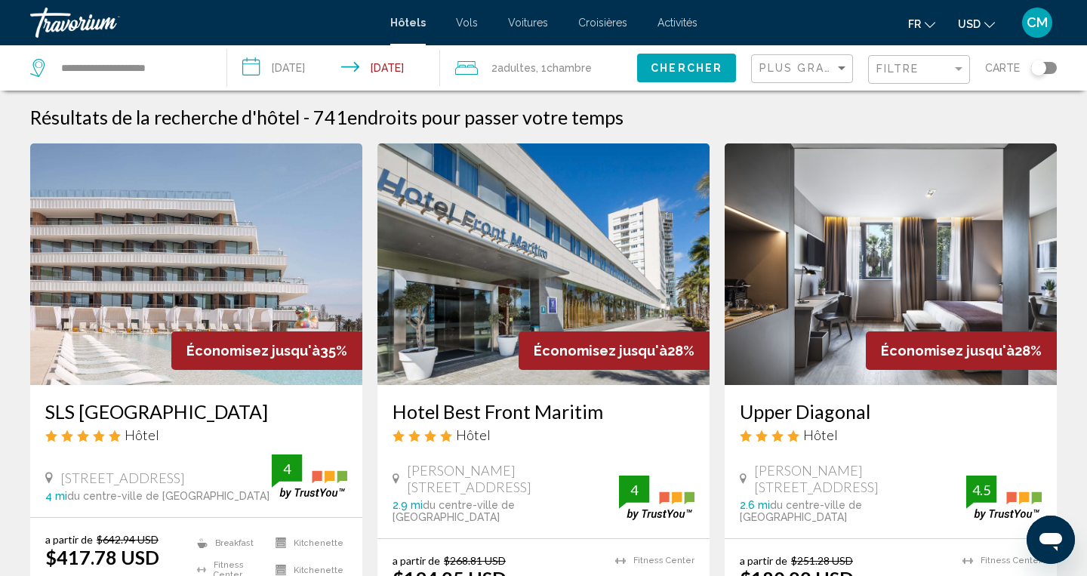
click at [97, 11] on div "Travorium" at bounding box center [105, 23] width 151 height 30
